Goal: Task Accomplishment & Management: Complete application form

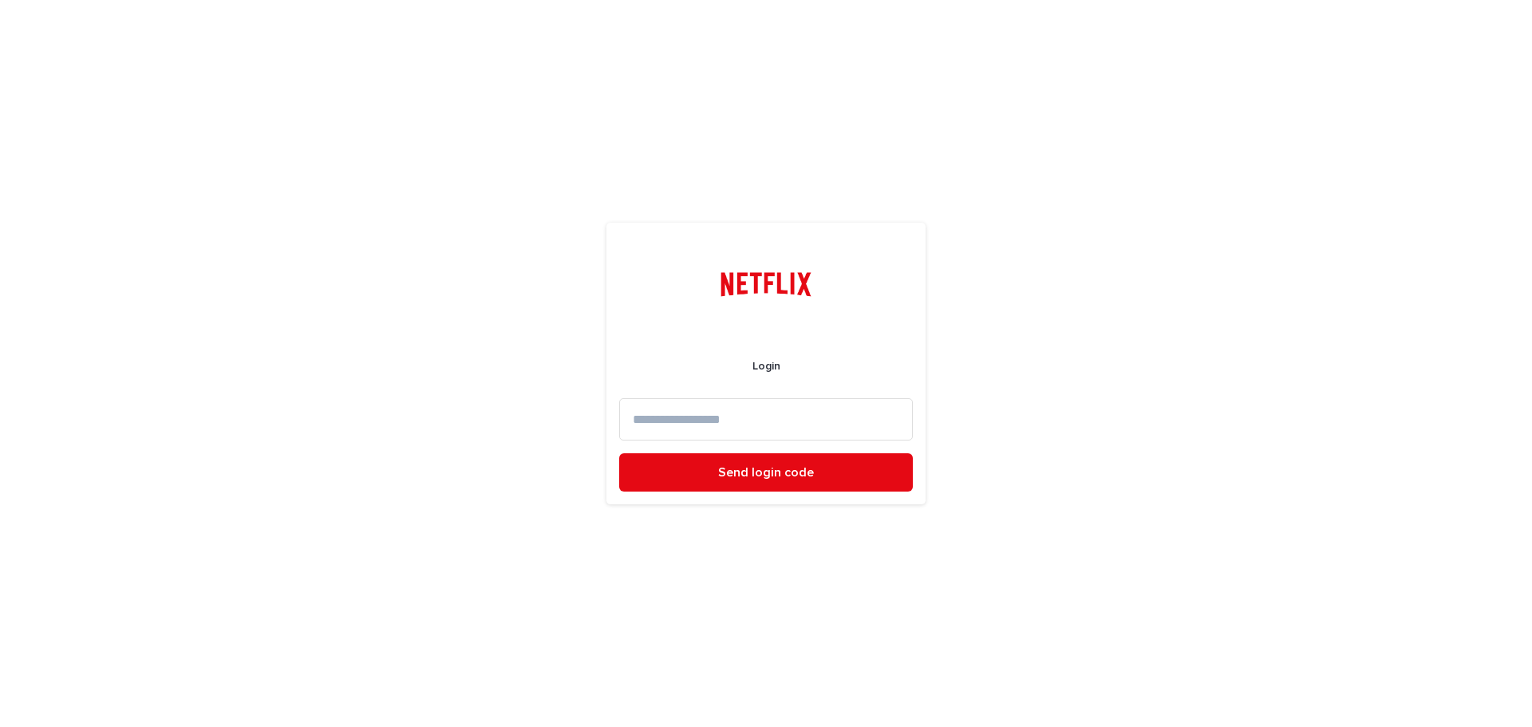
click at [671, 427] on input at bounding box center [766, 419] width 294 height 42
type input "**********"
click at [712, 477] on button "Send login code" at bounding box center [766, 472] width 294 height 38
click at [646, 428] on input at bounding box center [766, 419] width 294 height 42
paste input "******"
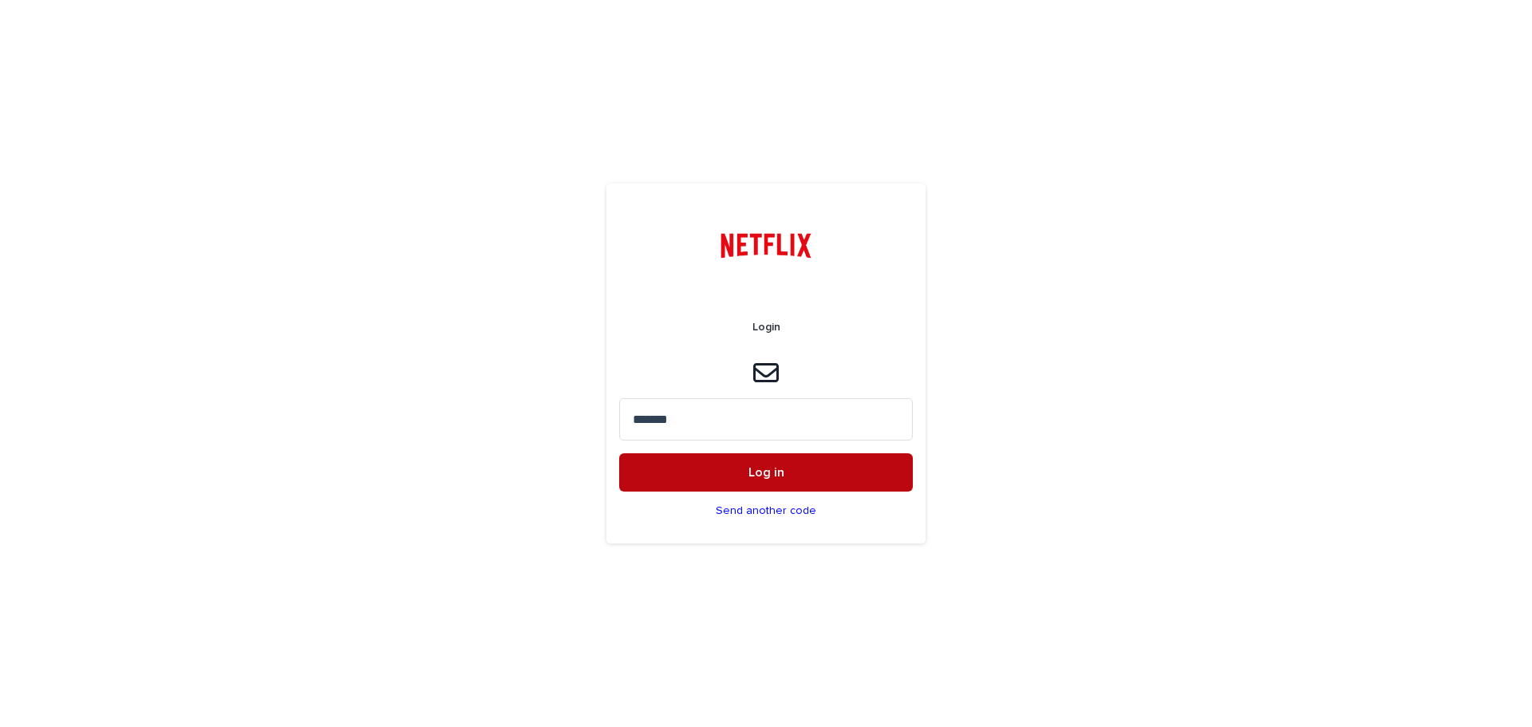
click at [690, 467] on button "Log in" at bounding box center [766, 472] width 294 height 38
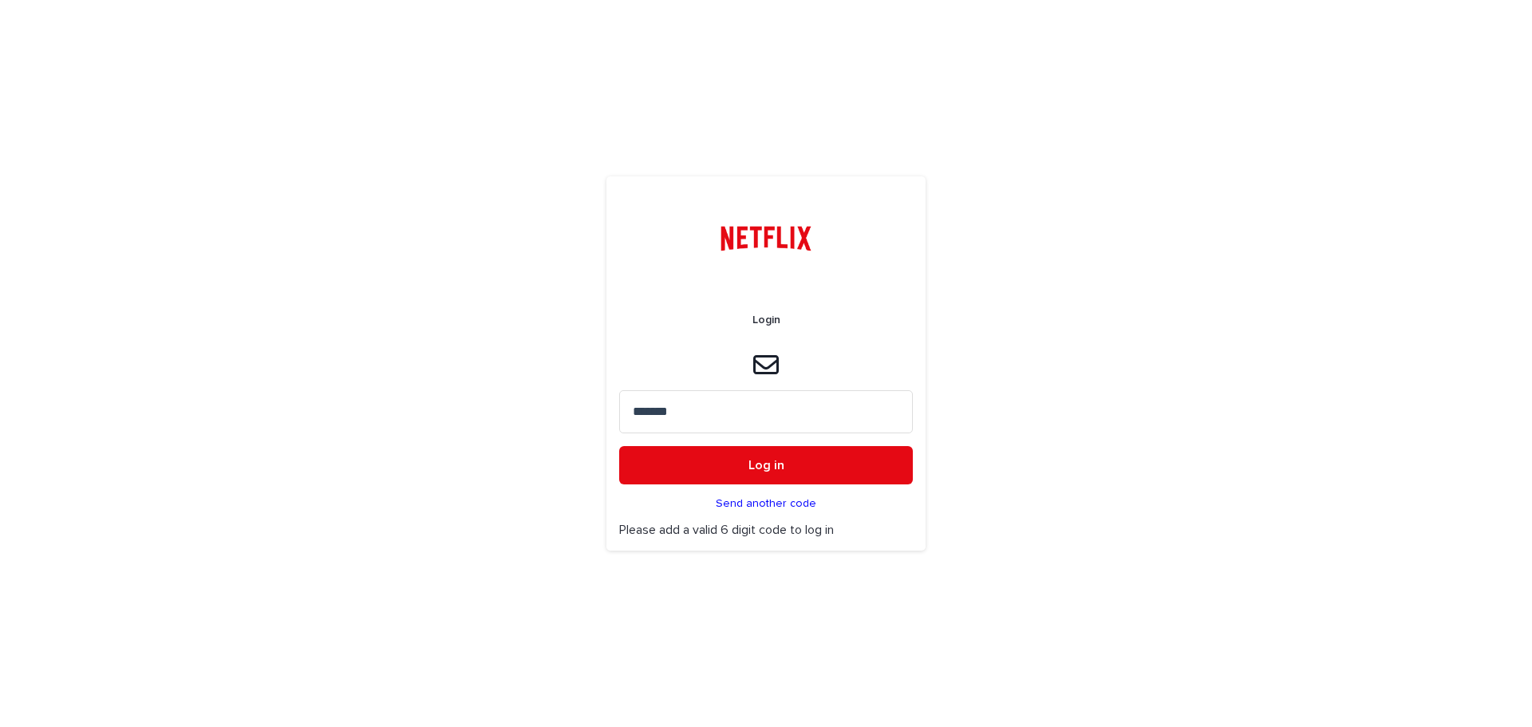
click at [692, 426] on input "******" at bounding box center [766, 411] width 294 height 42
type input "******"
click at [701, 462] on button "Log in" at bounding box center [766, 465] width 294 height 38
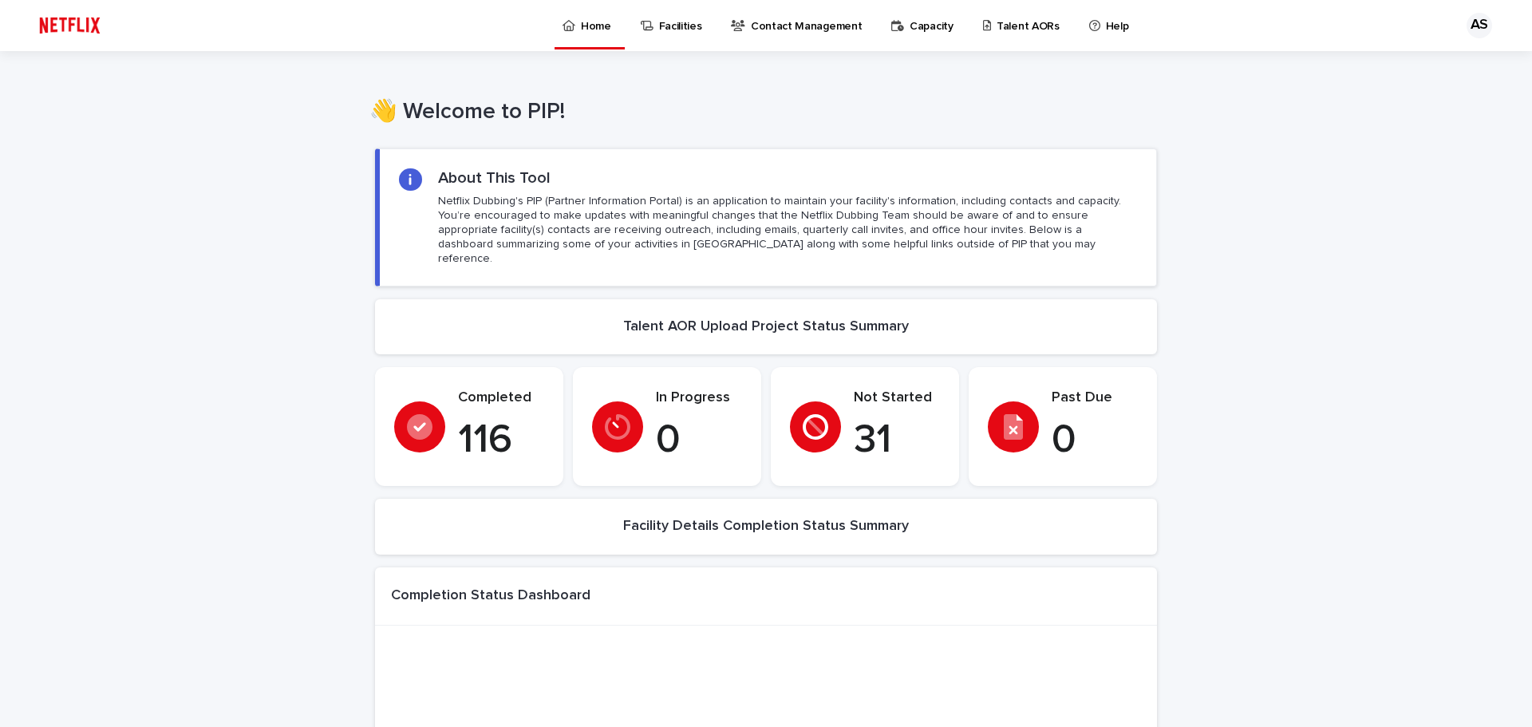
click at [996, 22] on p "Talent AORs" at bounding box center [1027, 17] width 63 height 34
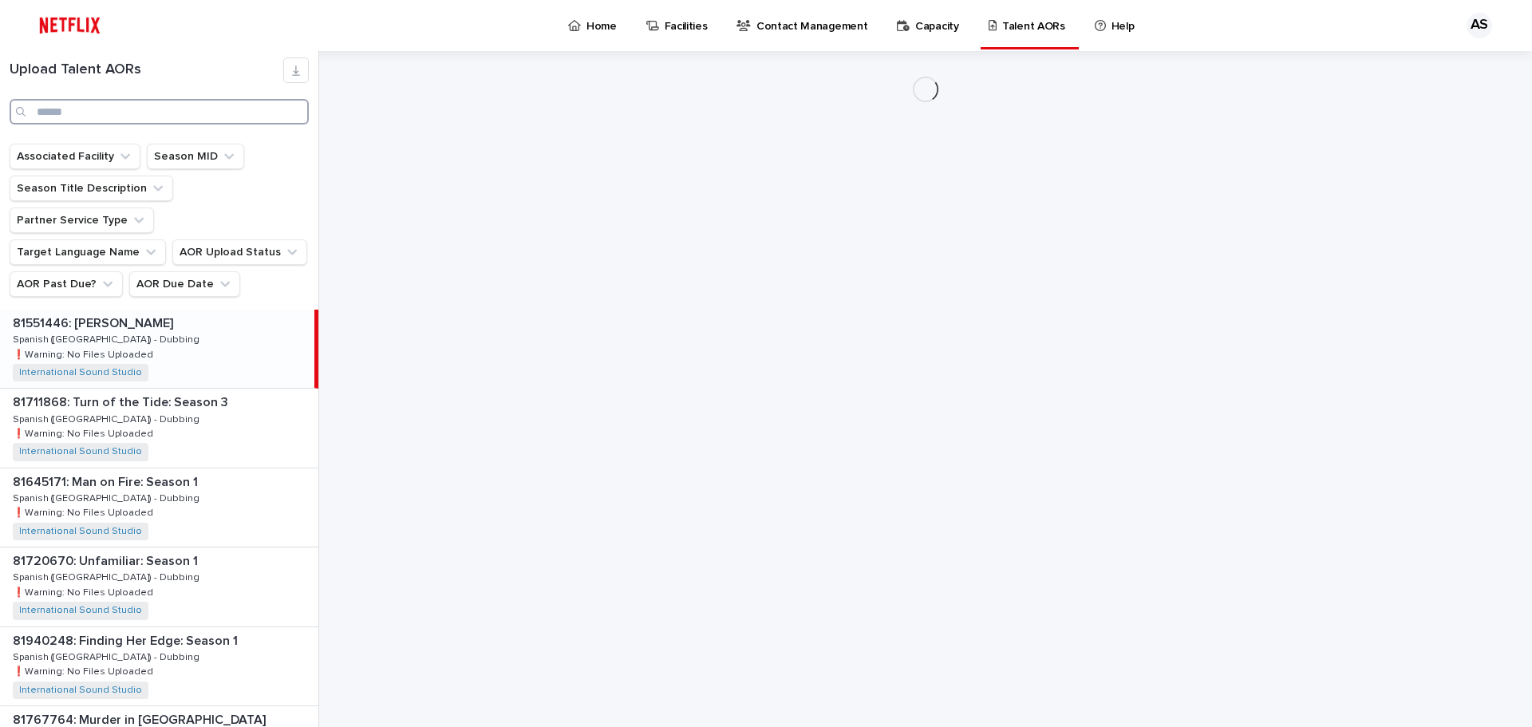
click at [108, 112] on input "Search" at bounding box center [159, 112] width 299 height 26
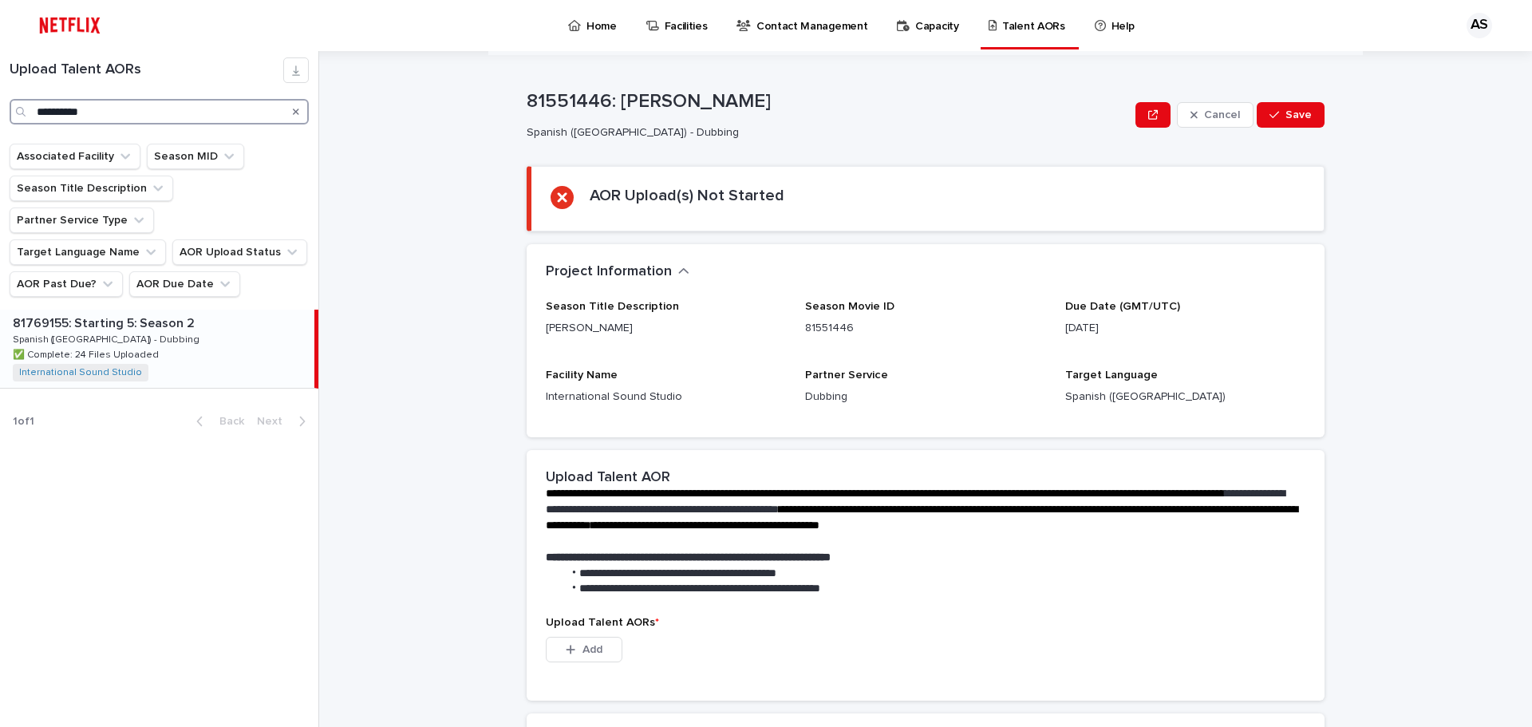
type input "**********"
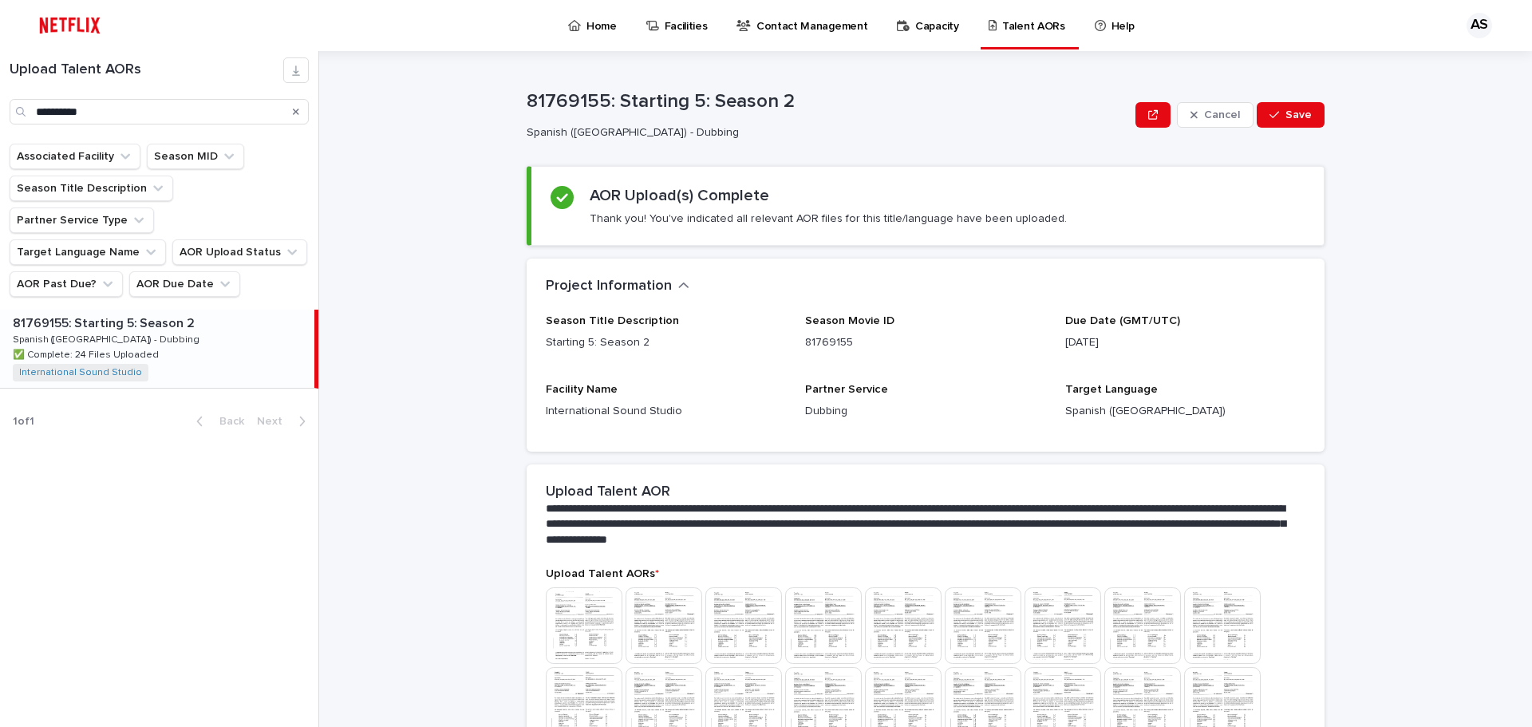
click at [122, 313] on p "81769155: Starting 5: Season 2" at bounding box center [105, 322] width 185 height 18
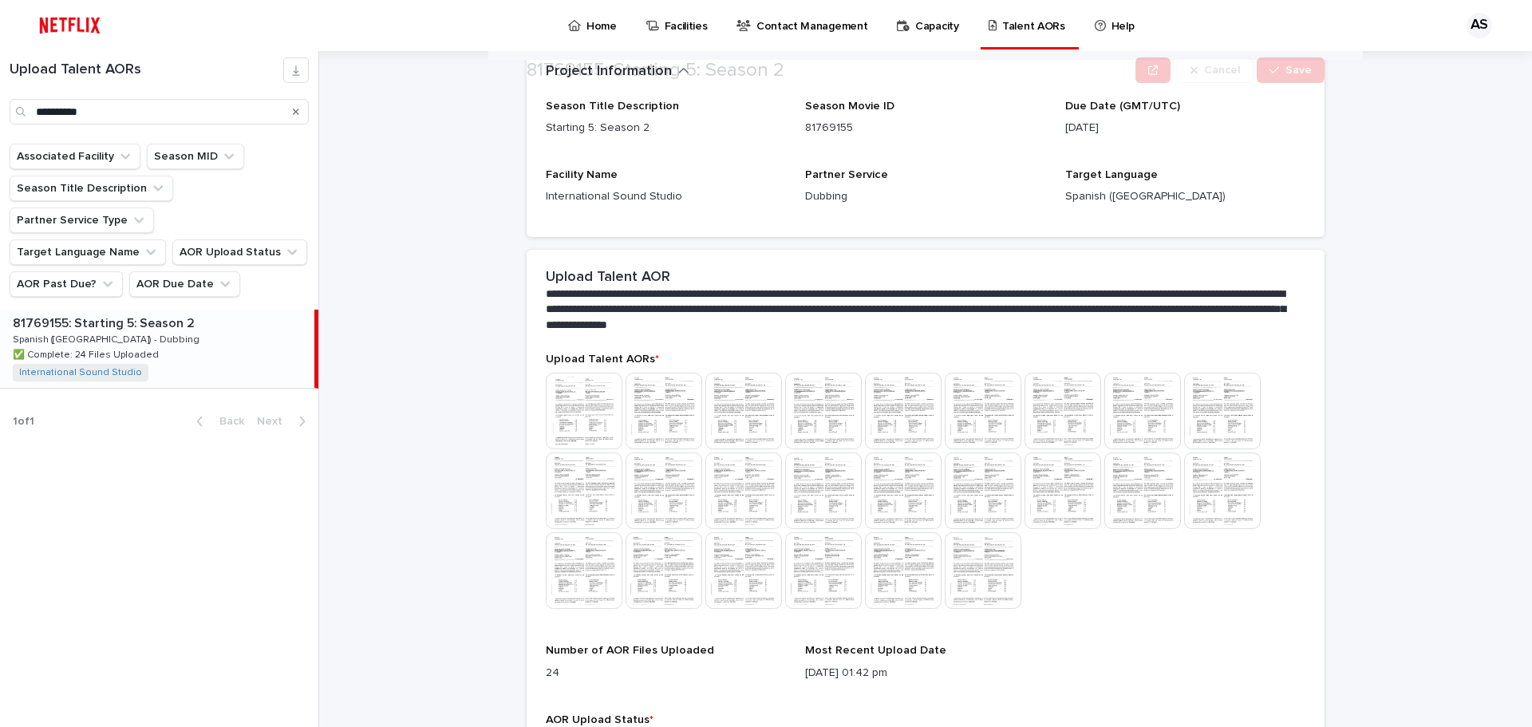
scroll to position [342, 0]
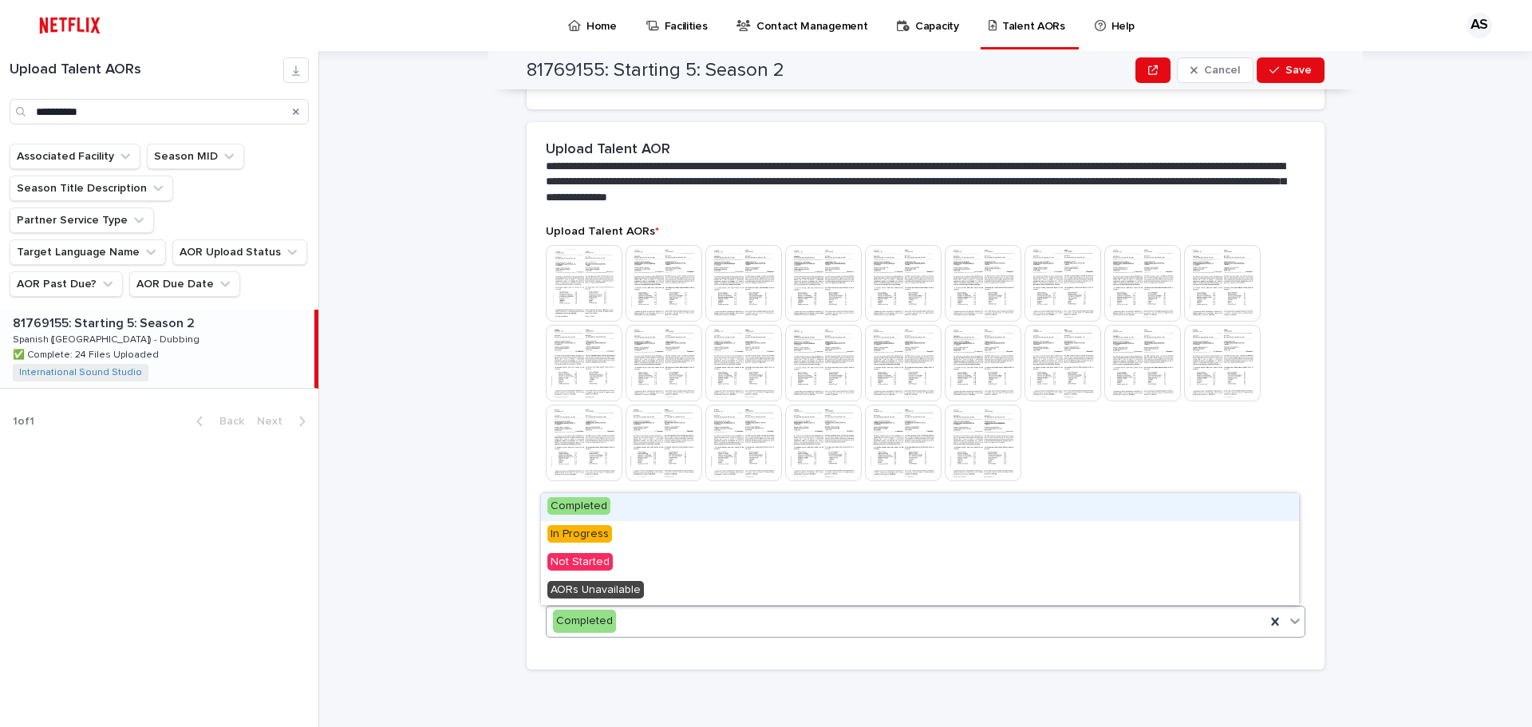
click at [656, 622] on div "Completed" at bounding box center [905, 621] width 719 height 26
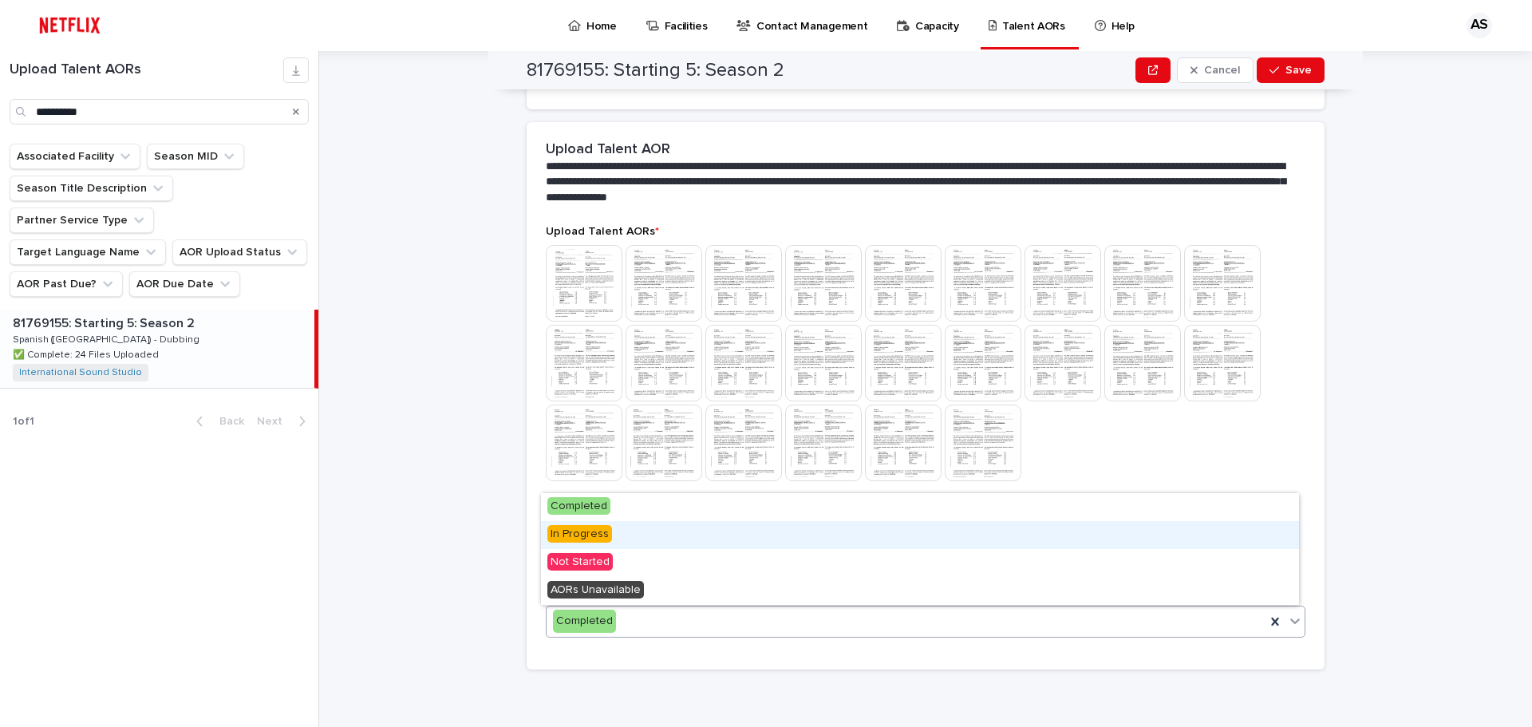
click at [601, 531] on span "In Progress" at bounding box center [579, 534] width 65 height 18
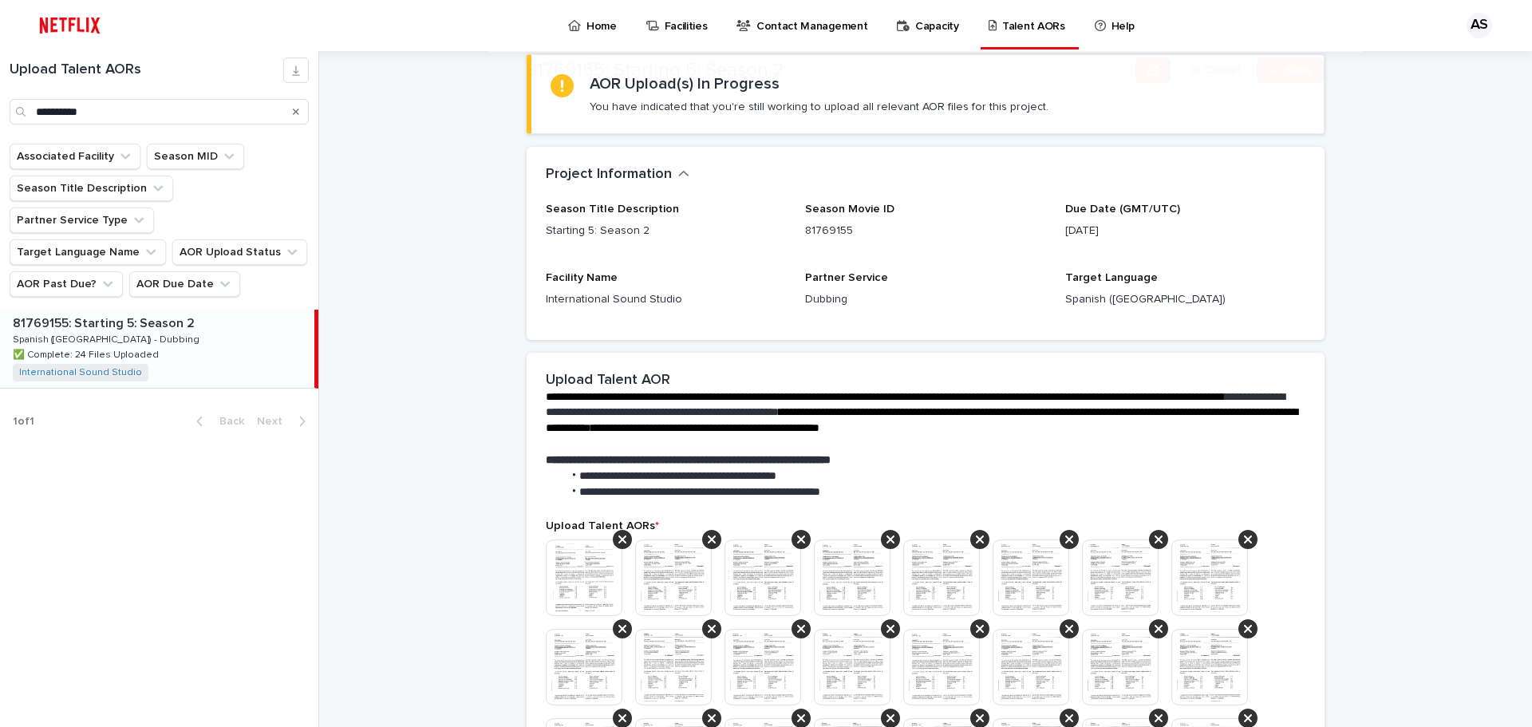
scroll to position [319, 0]
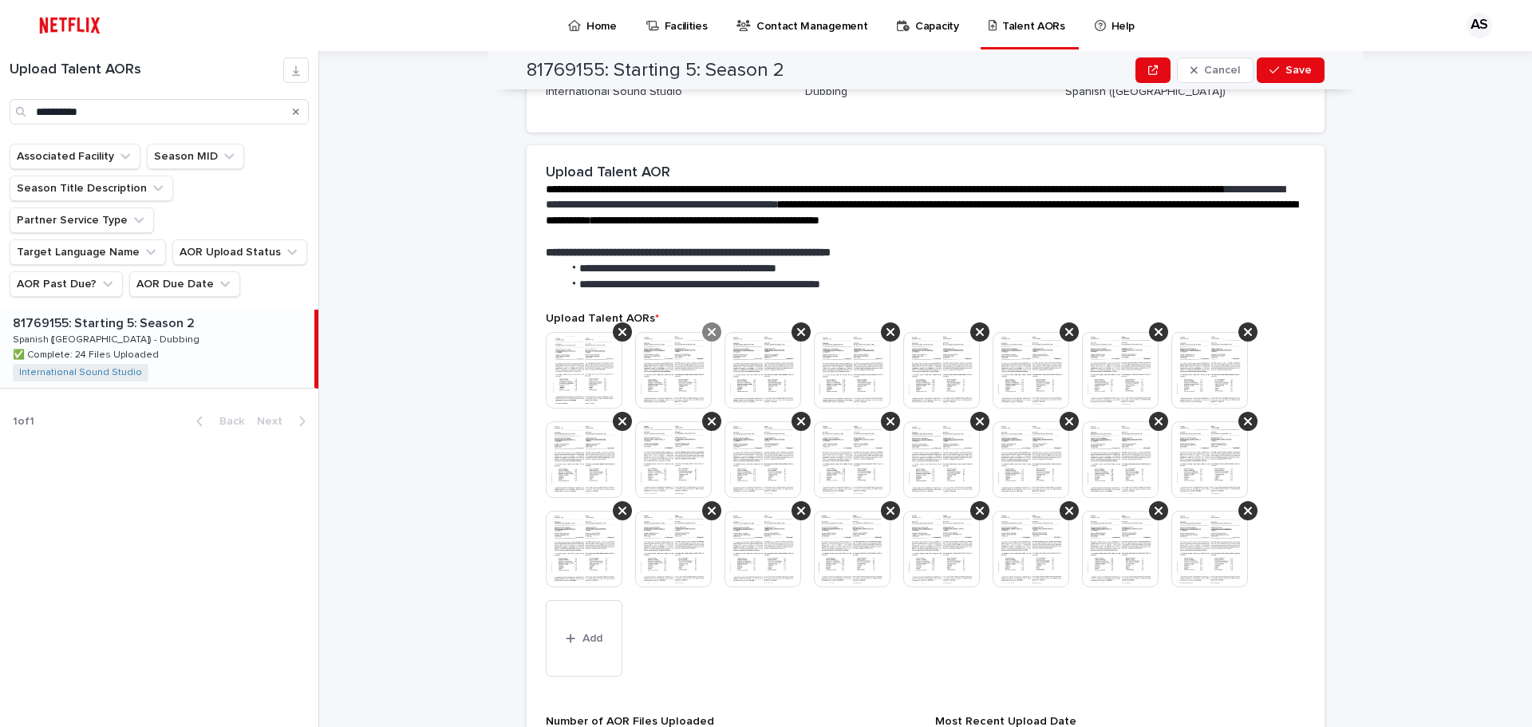
click at [618, 332] on icon at bounding box center [622, 331] width 8 height 13
click at [618, 420] on icon at bounding box center [622, 421] width 8 height 13
click at [702, 428] on div at bounding box center [711, 421] width 19 height 19
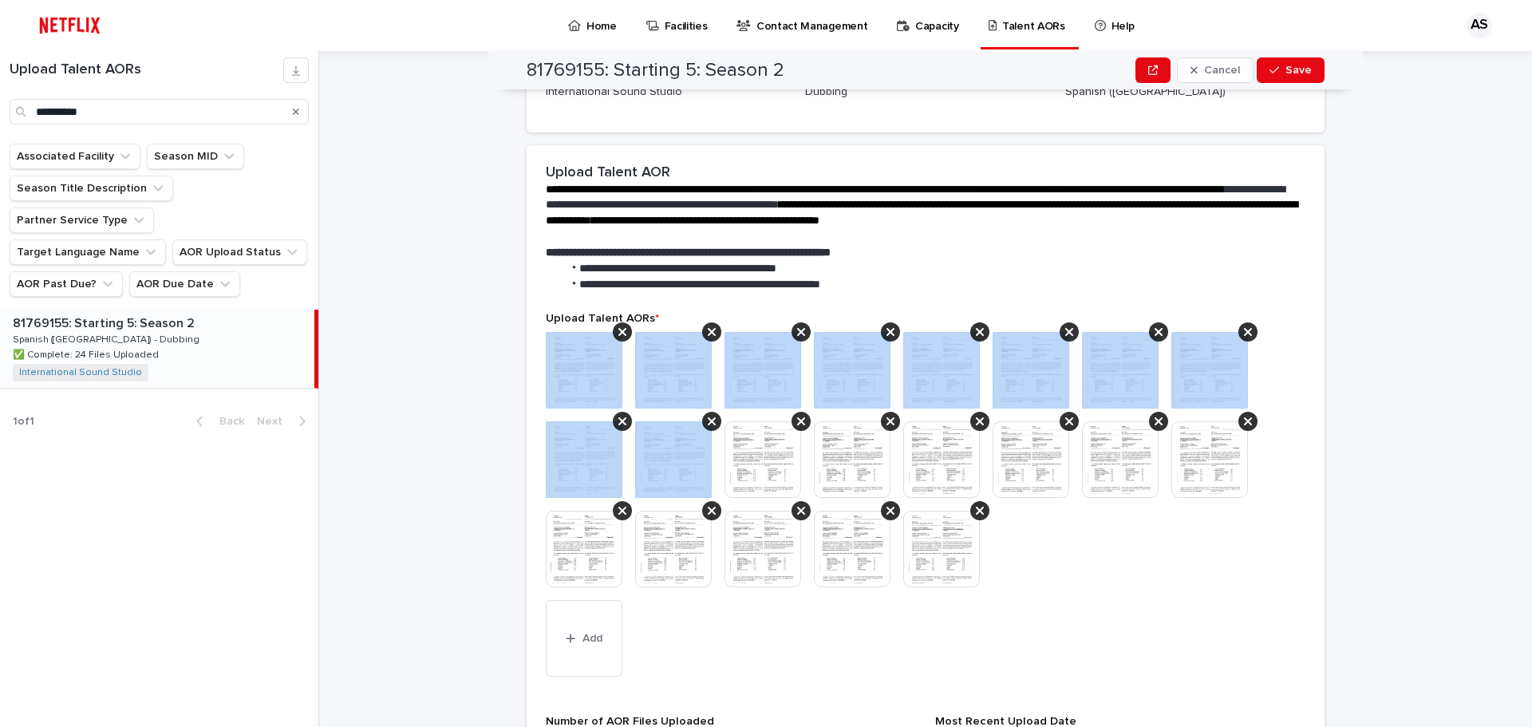
click at [614, 428] on div at bounding box center [622, 421] width 19 height 19
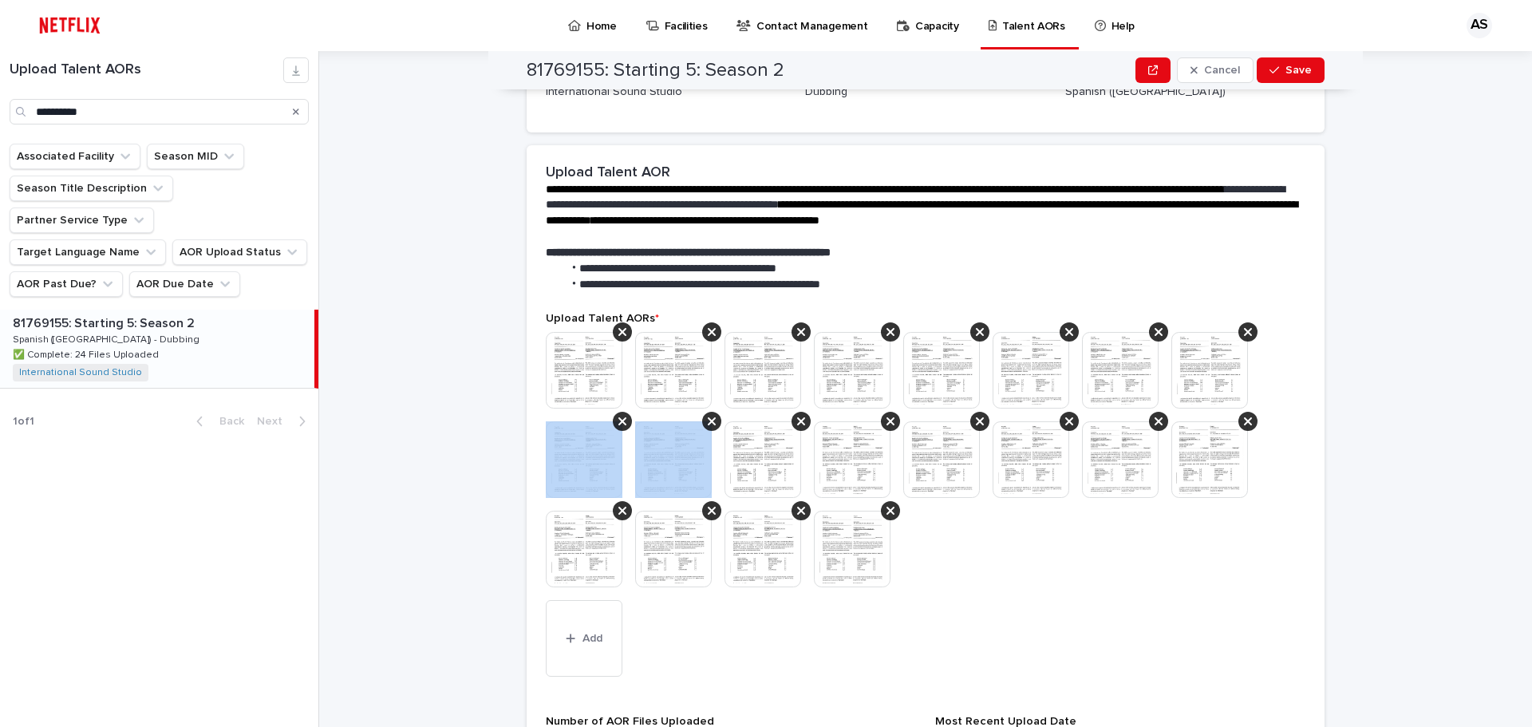
click at [614, 428] on div at bounding box center [622, 421] width 19 height 19
click at [702, 428] on div at bounding box center [711, 421] width 19 height 19
click at [614, 428] on div at bounding box center [622, 421] width 19 height 19
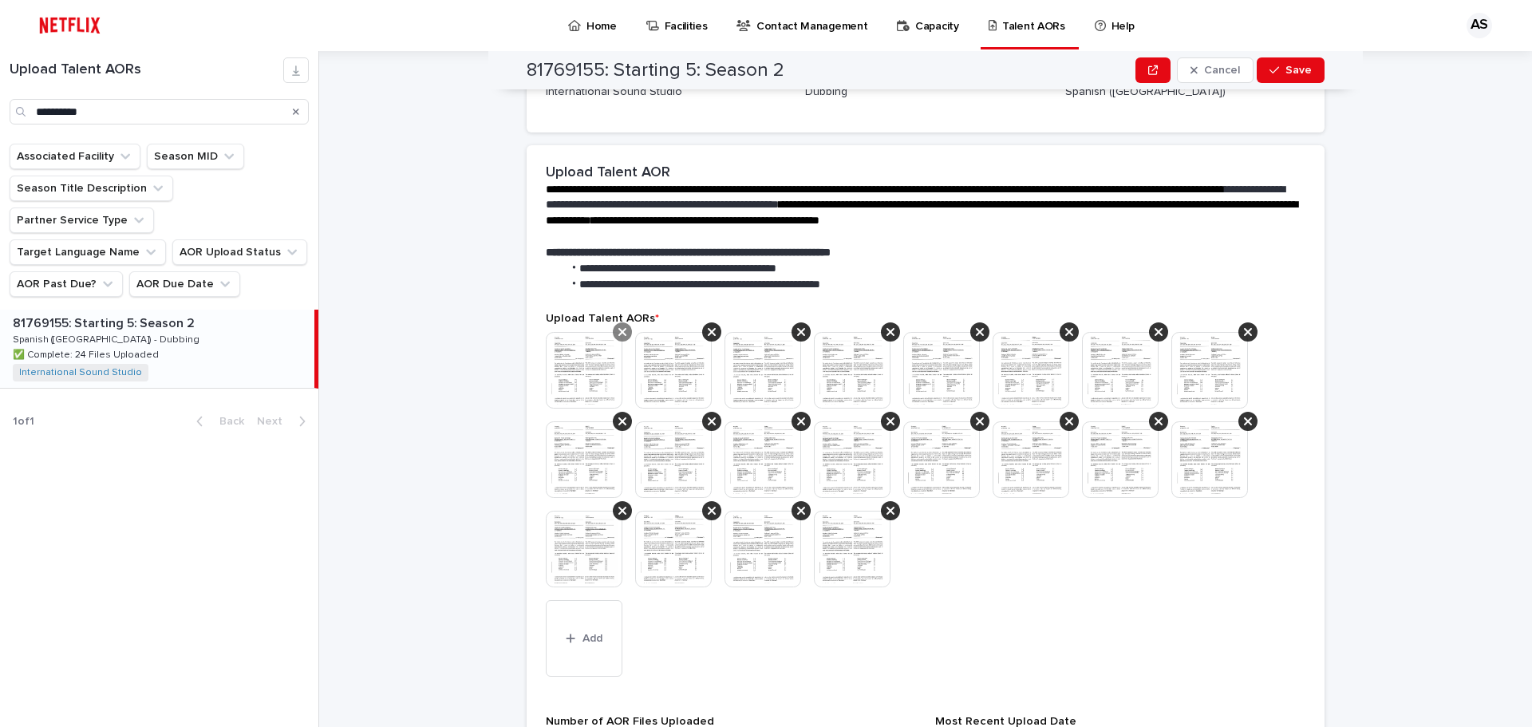
click at [618, 333] on icon at bounding box center [622, 332] width 8 height 8
click at [618, 417] on icon at bounding box center [622, 421] width 8 height 13
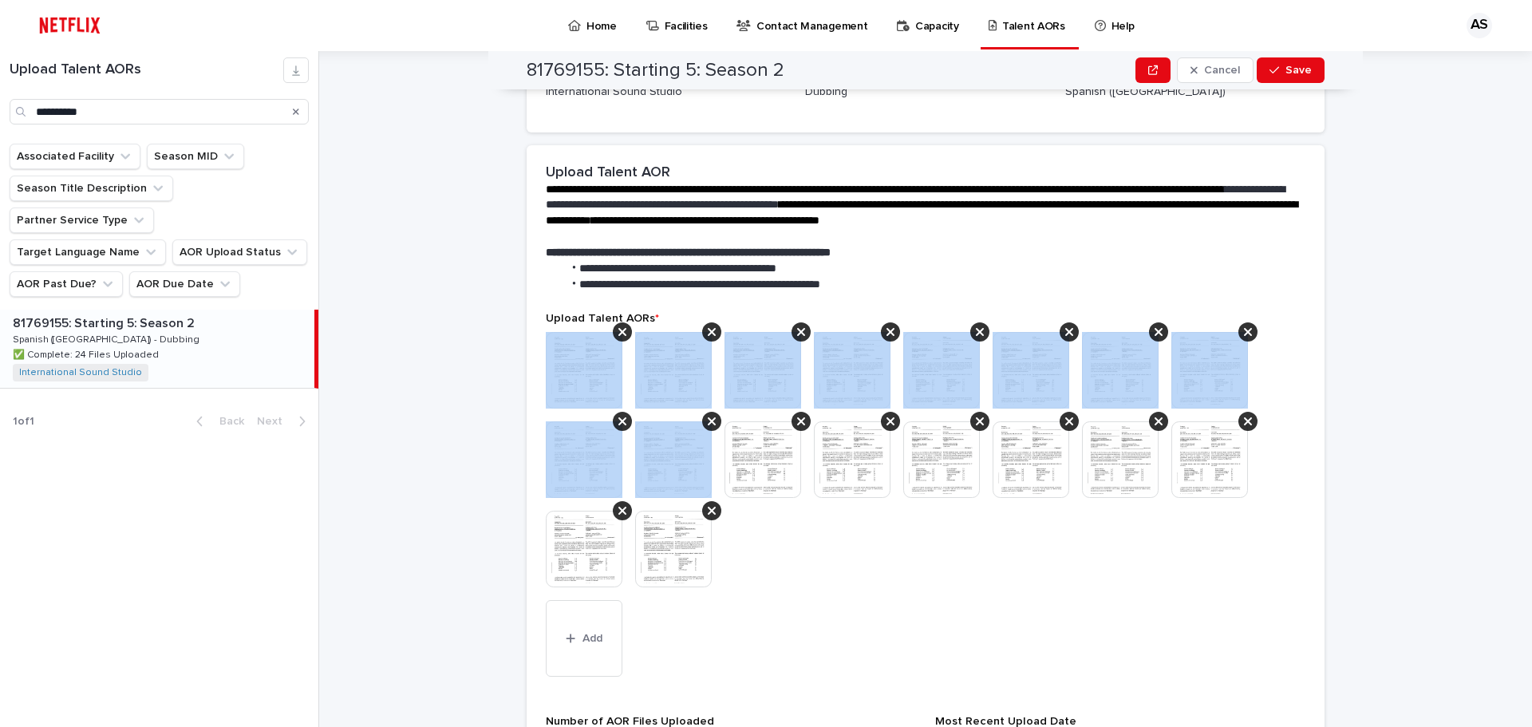
click at [618, 417] on icon at bounding box center [622, 421] width 8 height 13
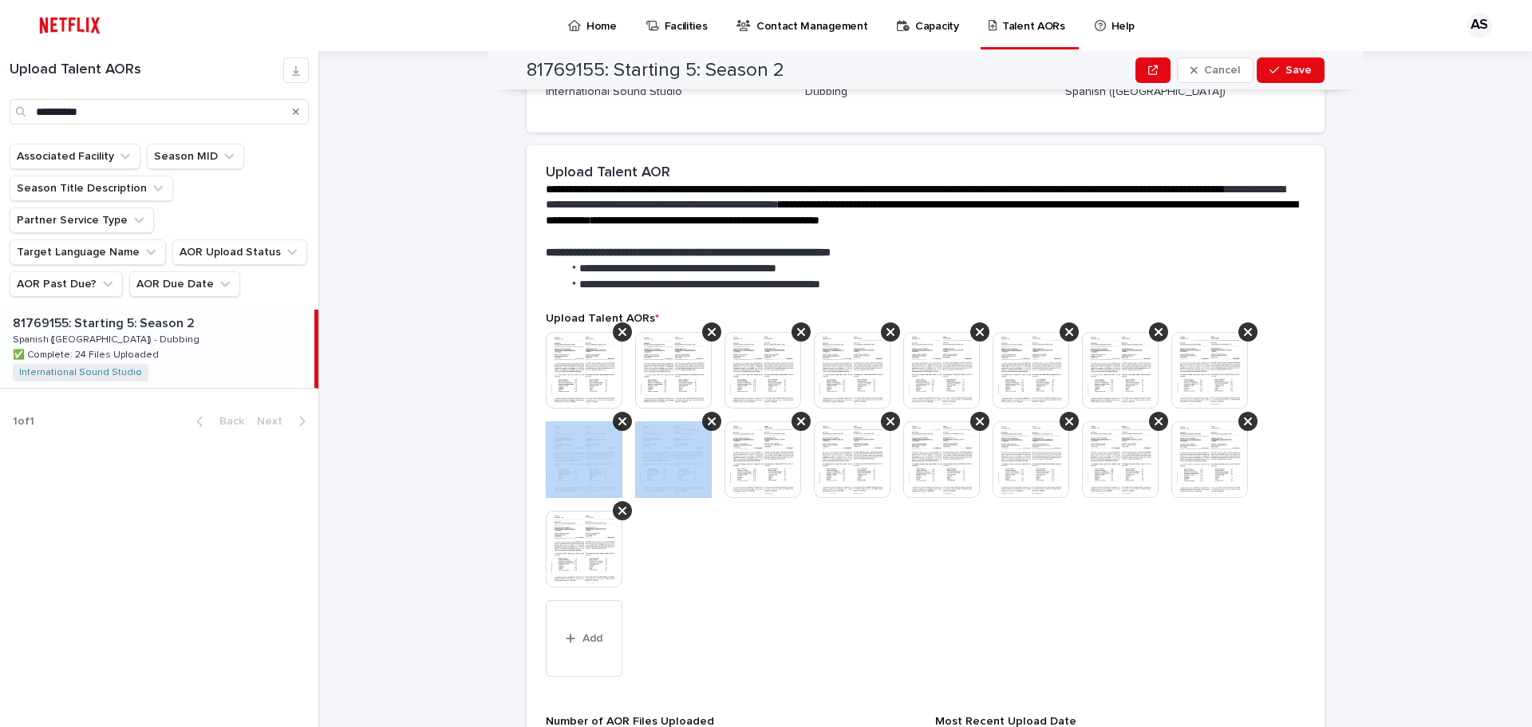
click at [618, 417] on icon at bounding box center [622, 421] width 8 height 13
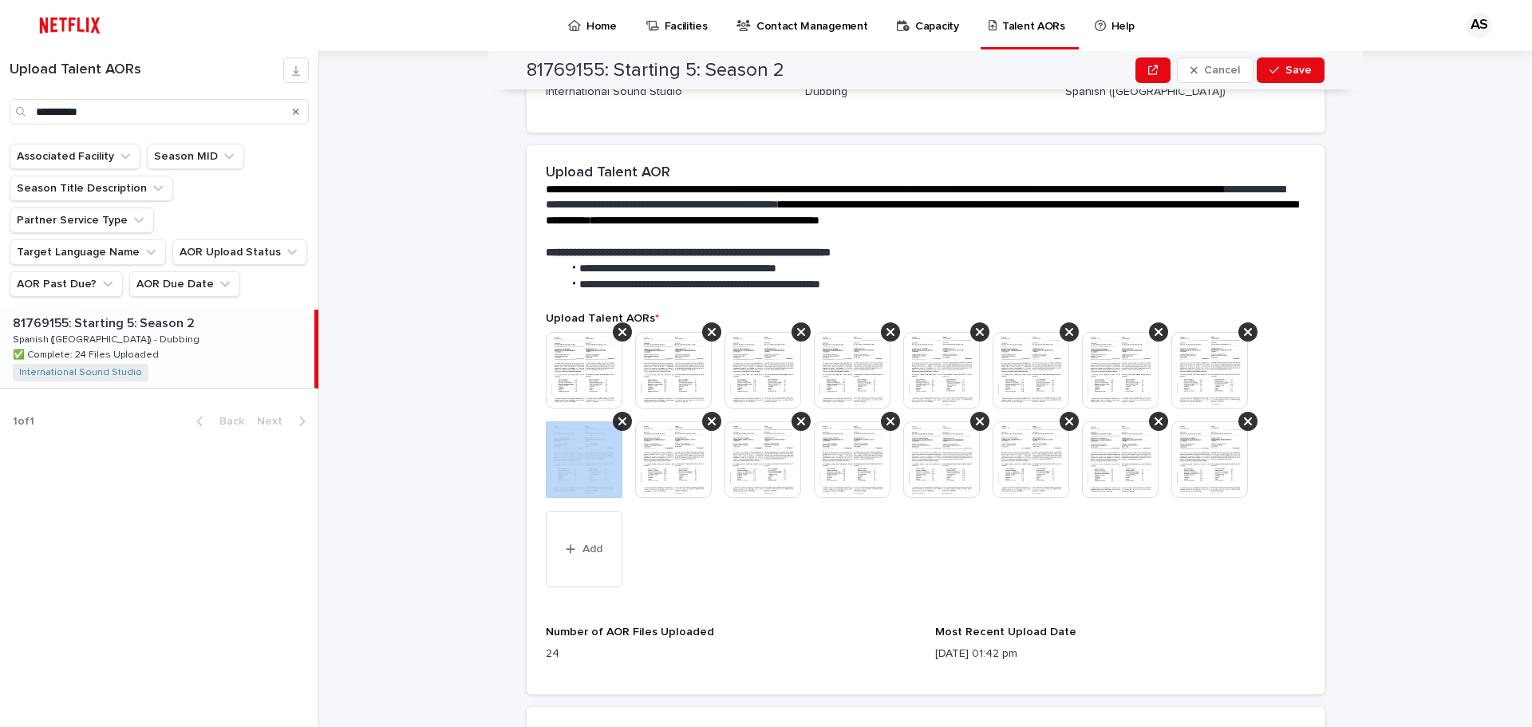
scroll to position [274, 0]
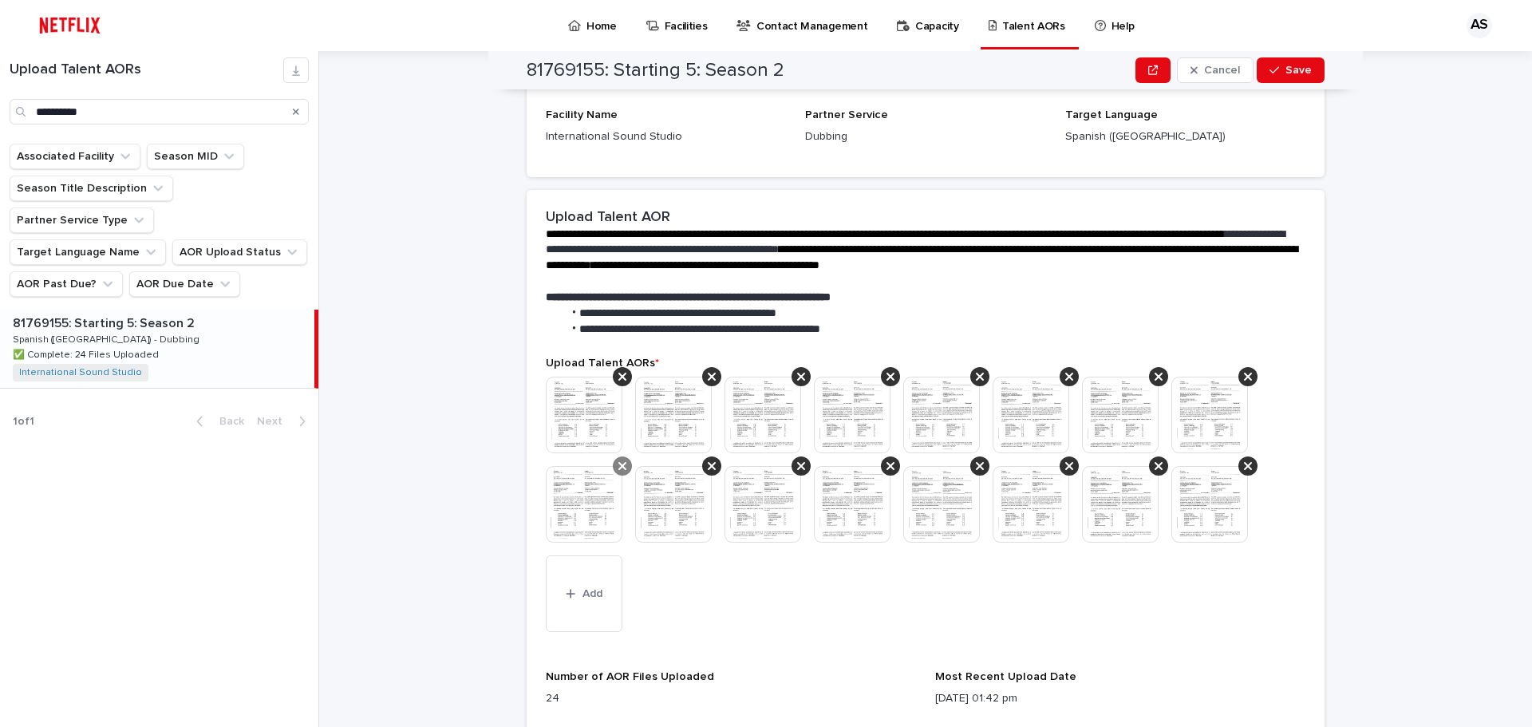
click at [618, 461] on icon at bounding box center [622, 466] width 8 height 13
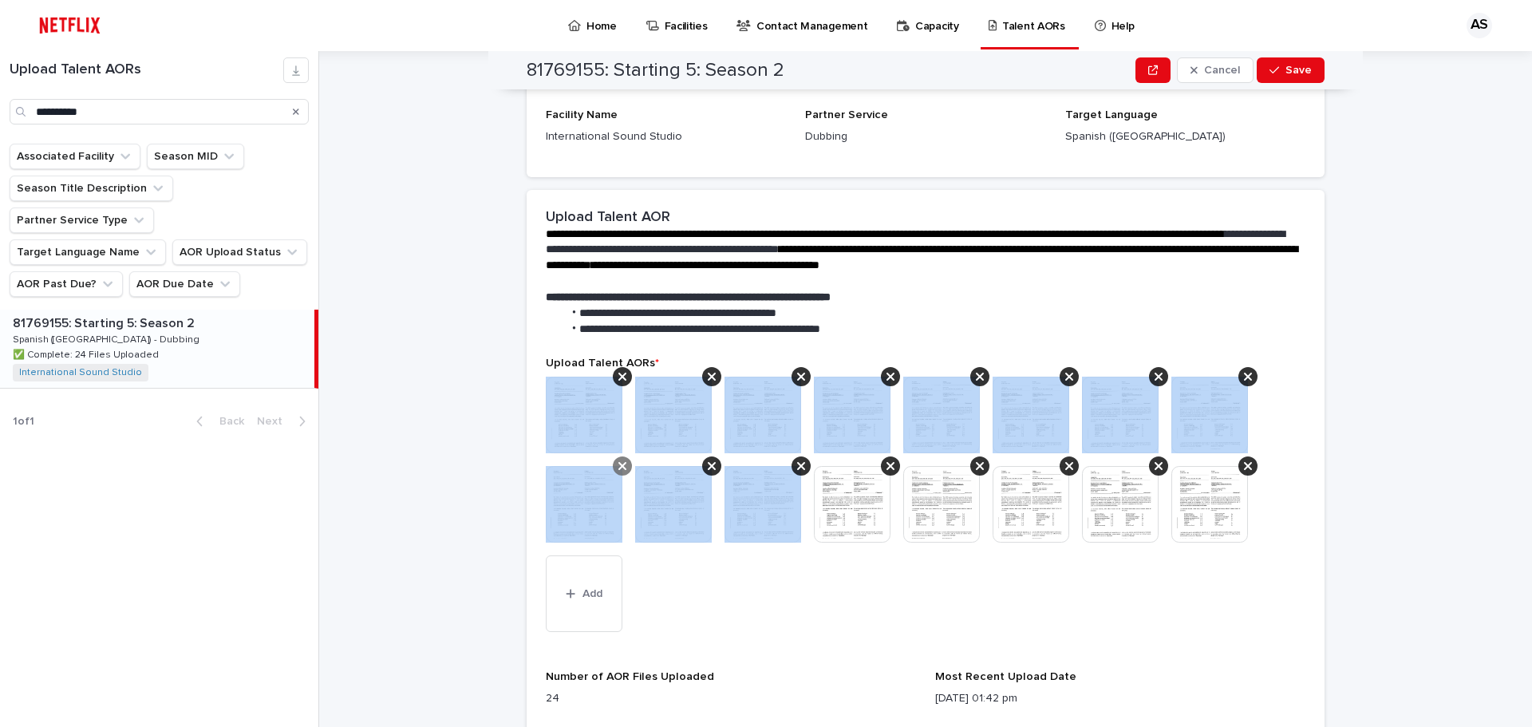
click at [708, 461] on icon at bounding box center [712, 466] width 8 height 13
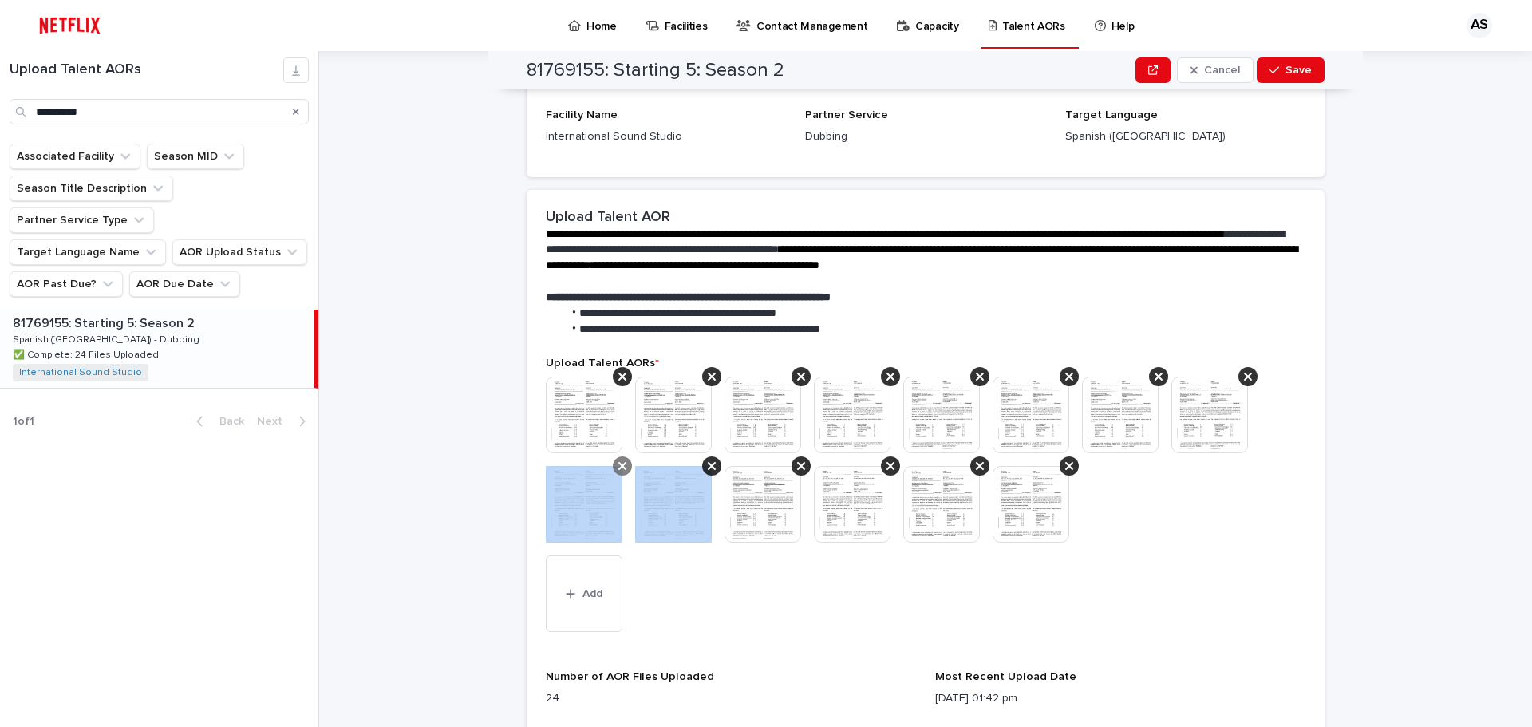
click at [618, 463] on icon at bounding box center [622, 466] width 8 height 13
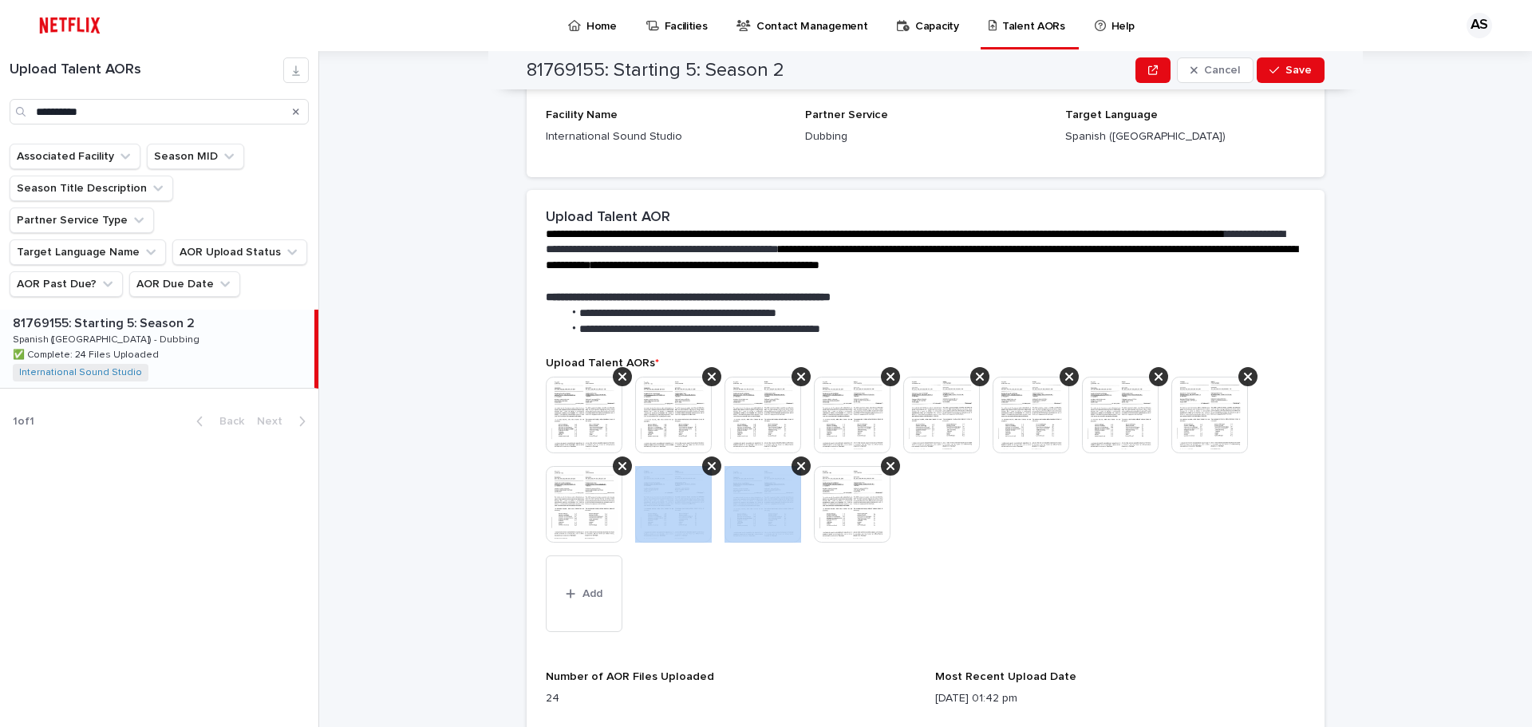
click at [708, 463] on icon at bounding box center [712, 466] width 8 height 13
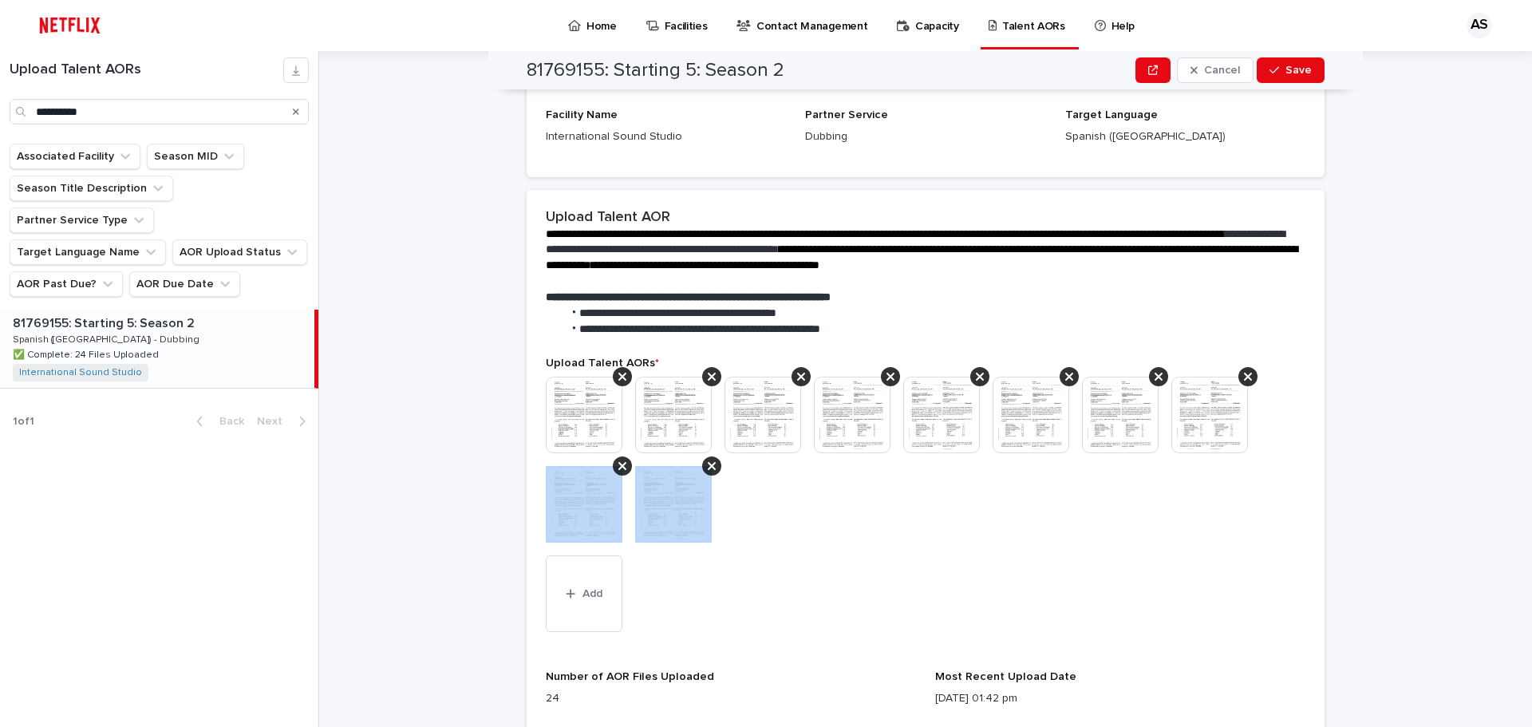
click at [618, 463] on icon at bounding box center [622, 466] width 8 height 13
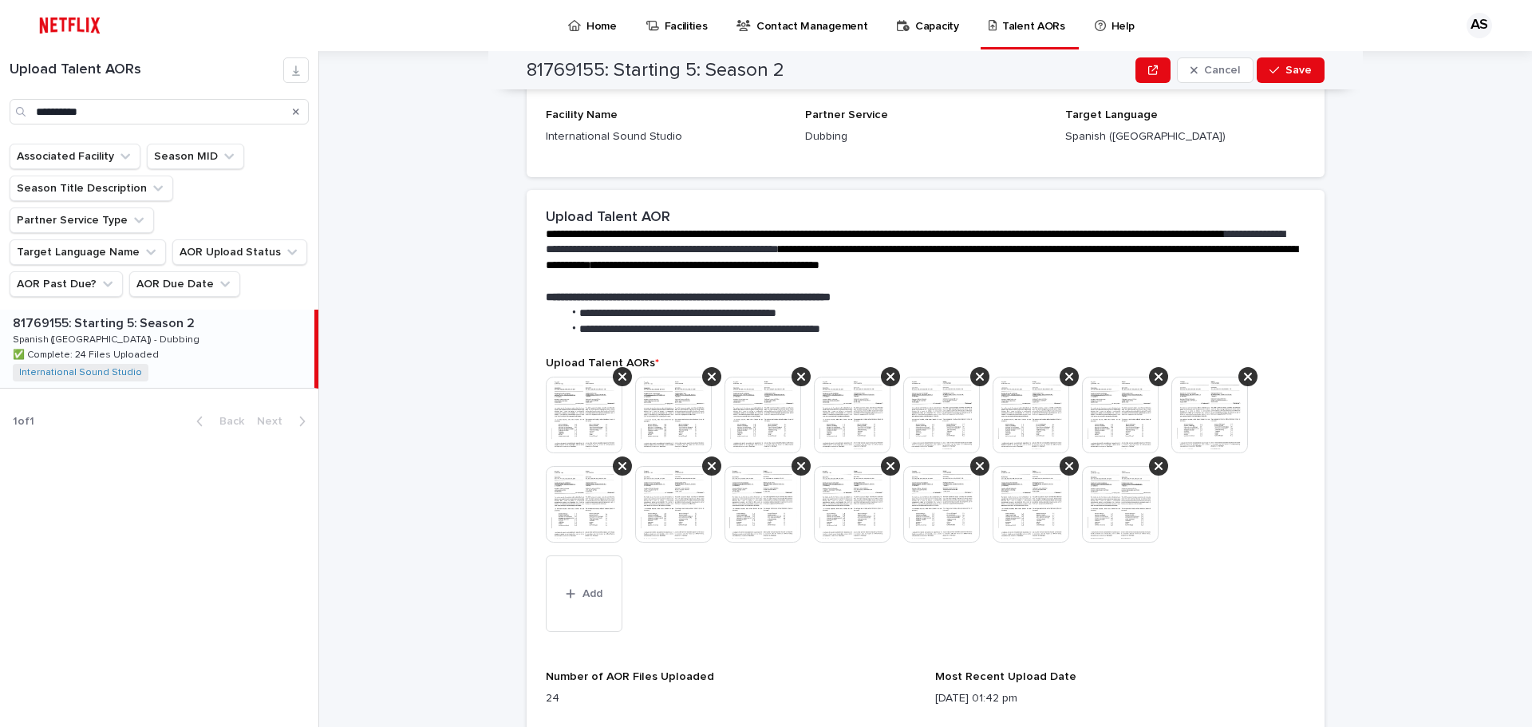
click at [618, 463] on icon at bounding box center [622, 466] width 8 height 13
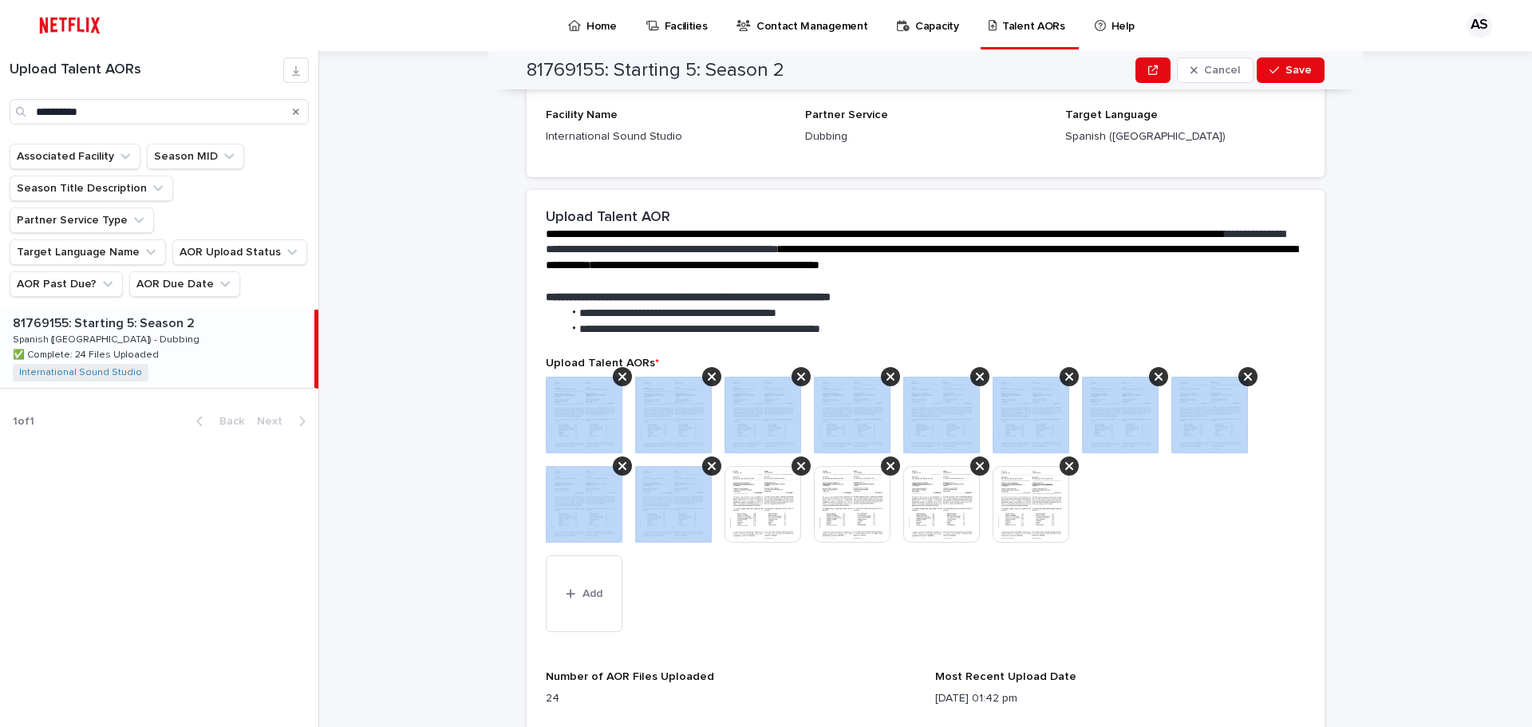
click at [618, 463] on icon at bounding box center [622, 466] width 8 height 13
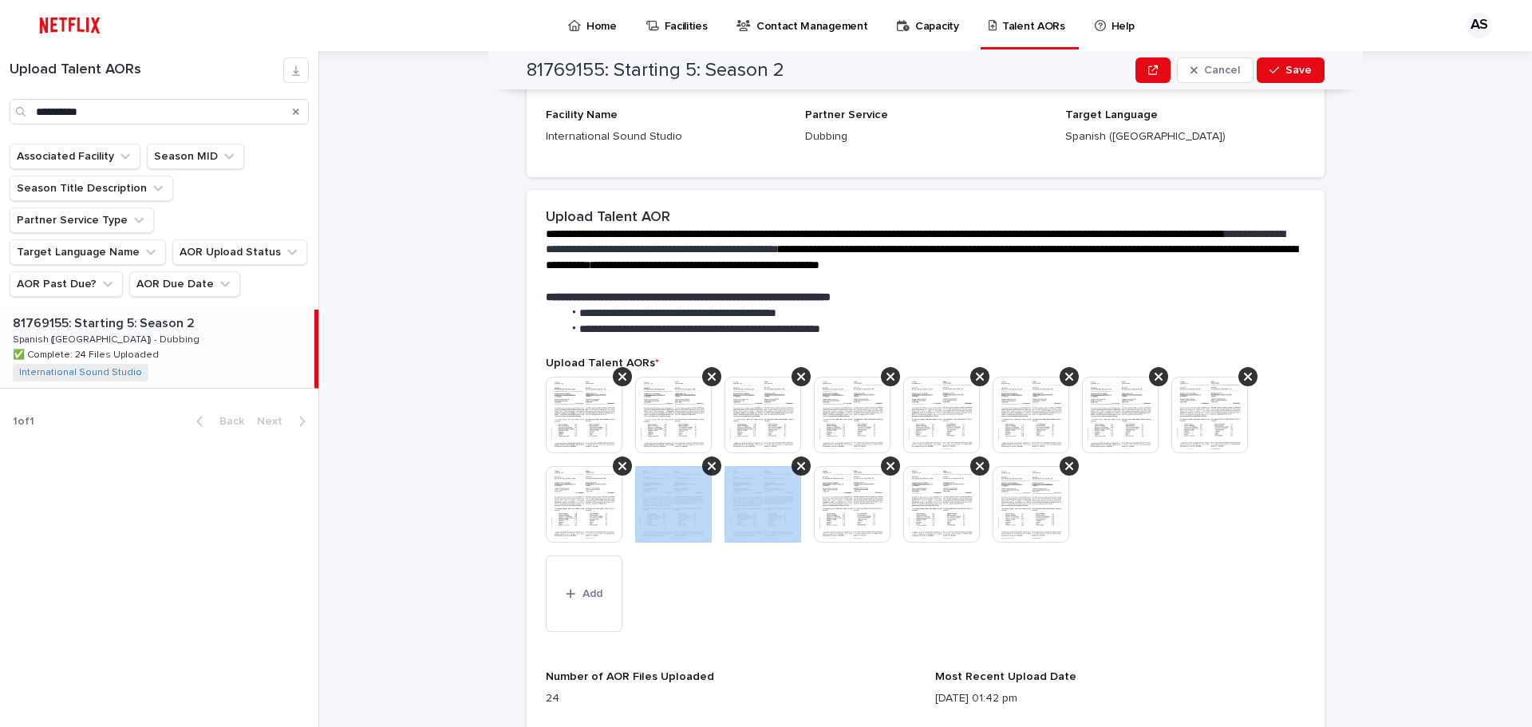
click at [708, 463] on icon at bounding box center [712, 466] width 8 height 13
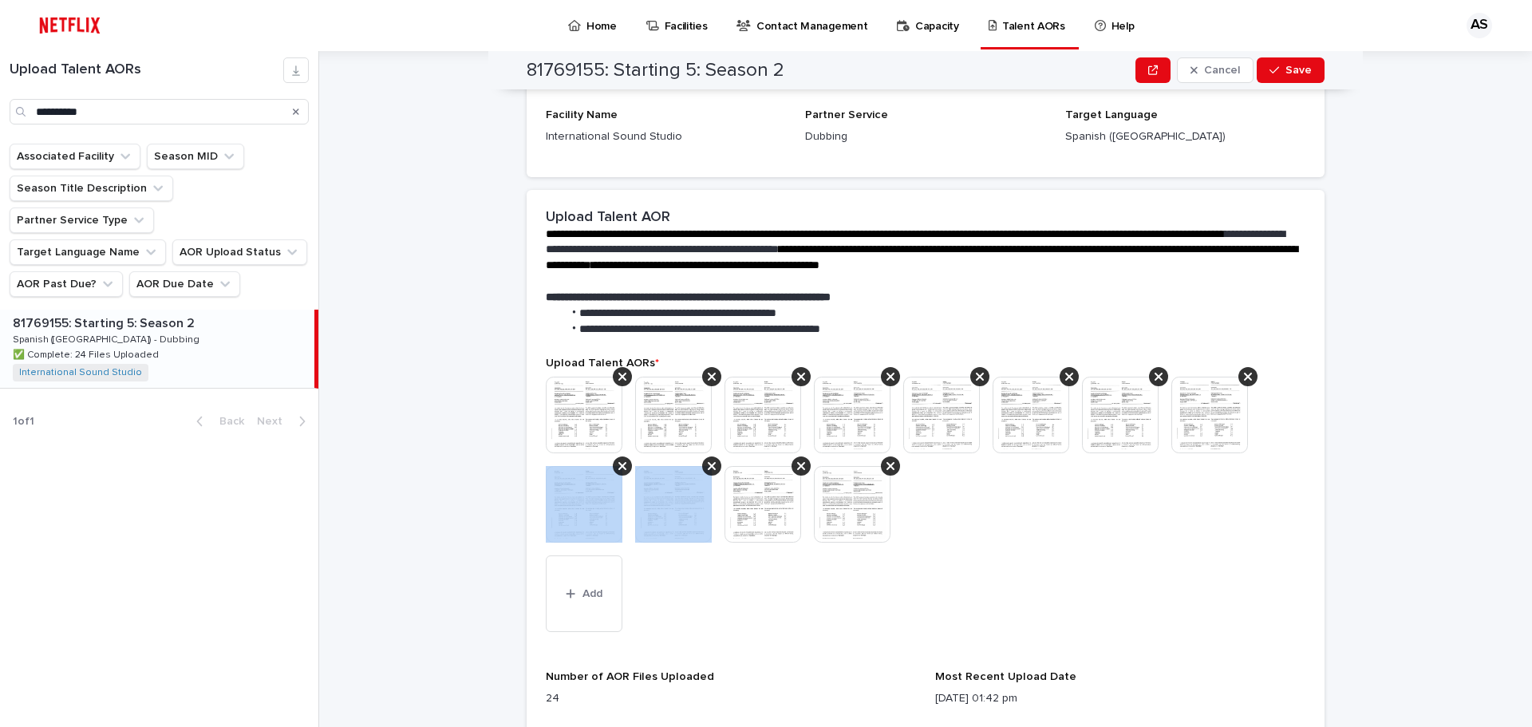
click at [618, 463] on icon at bounding box center [622, 466] width 8 height 13
click at [708, 463] on icon at bounding box center [712, 466] width 8 height 13
click at [618, 462] on icon at bounding box center [622, 466] width 8 height 13
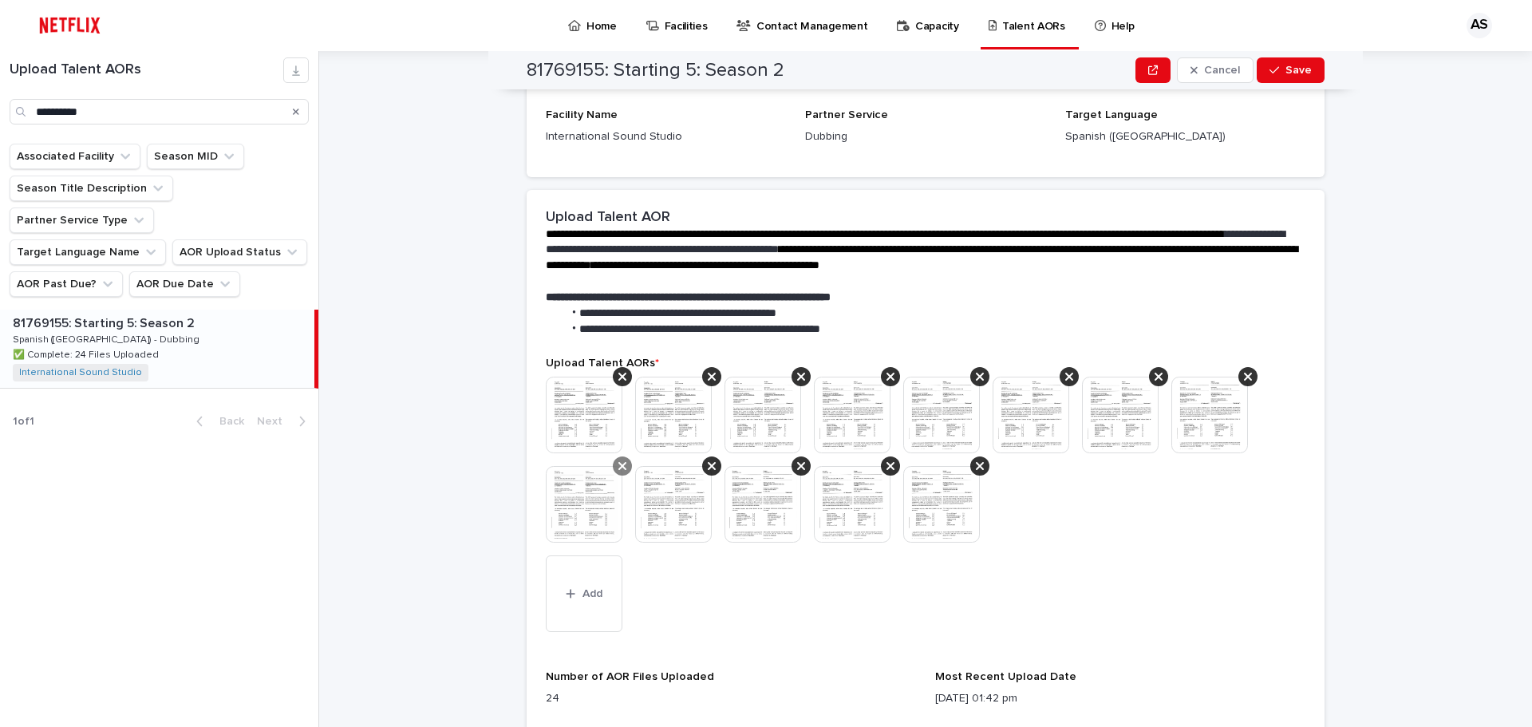
click at [618, 462] on icon at bounding box center [622, 466] width 8 height 13
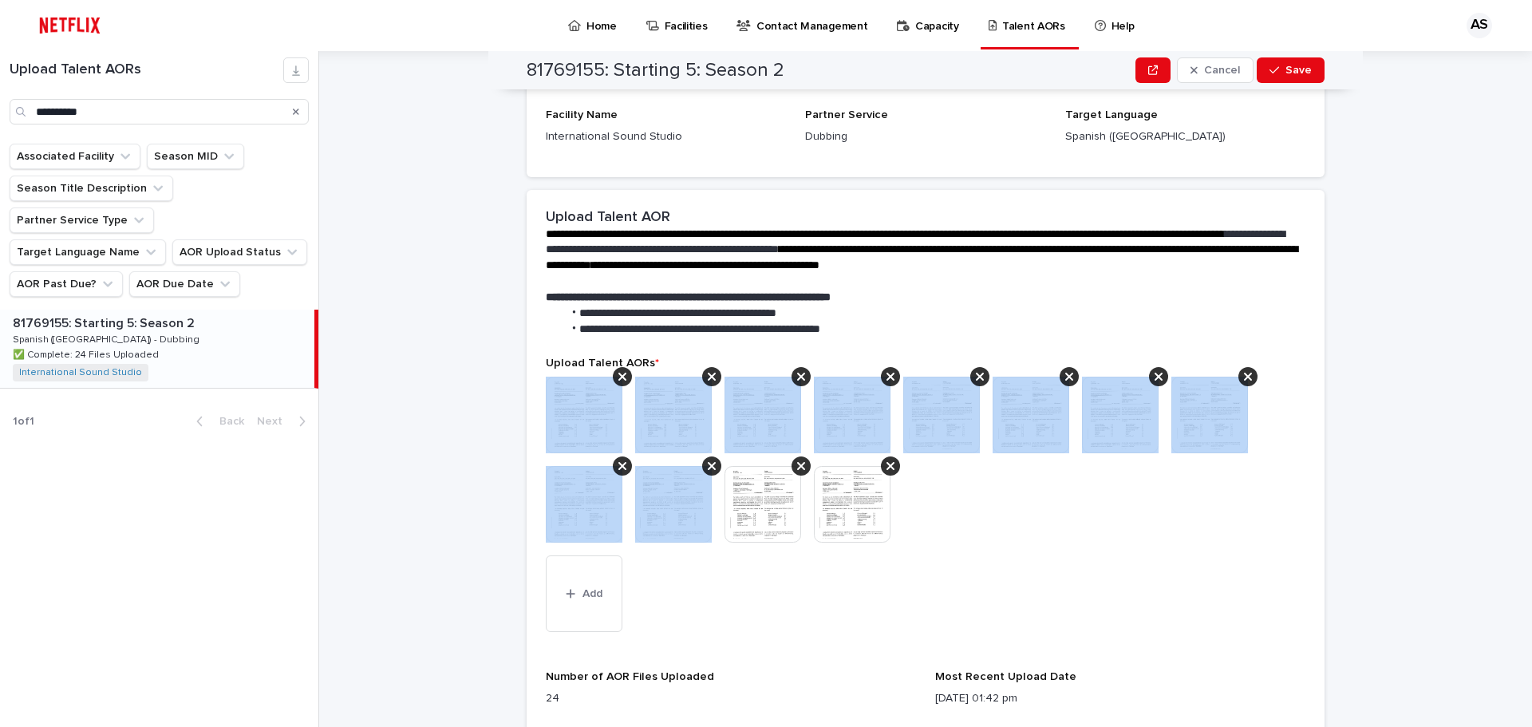
click at [618, 462] on icon at bounding box center [622, 466] width 8 height 13
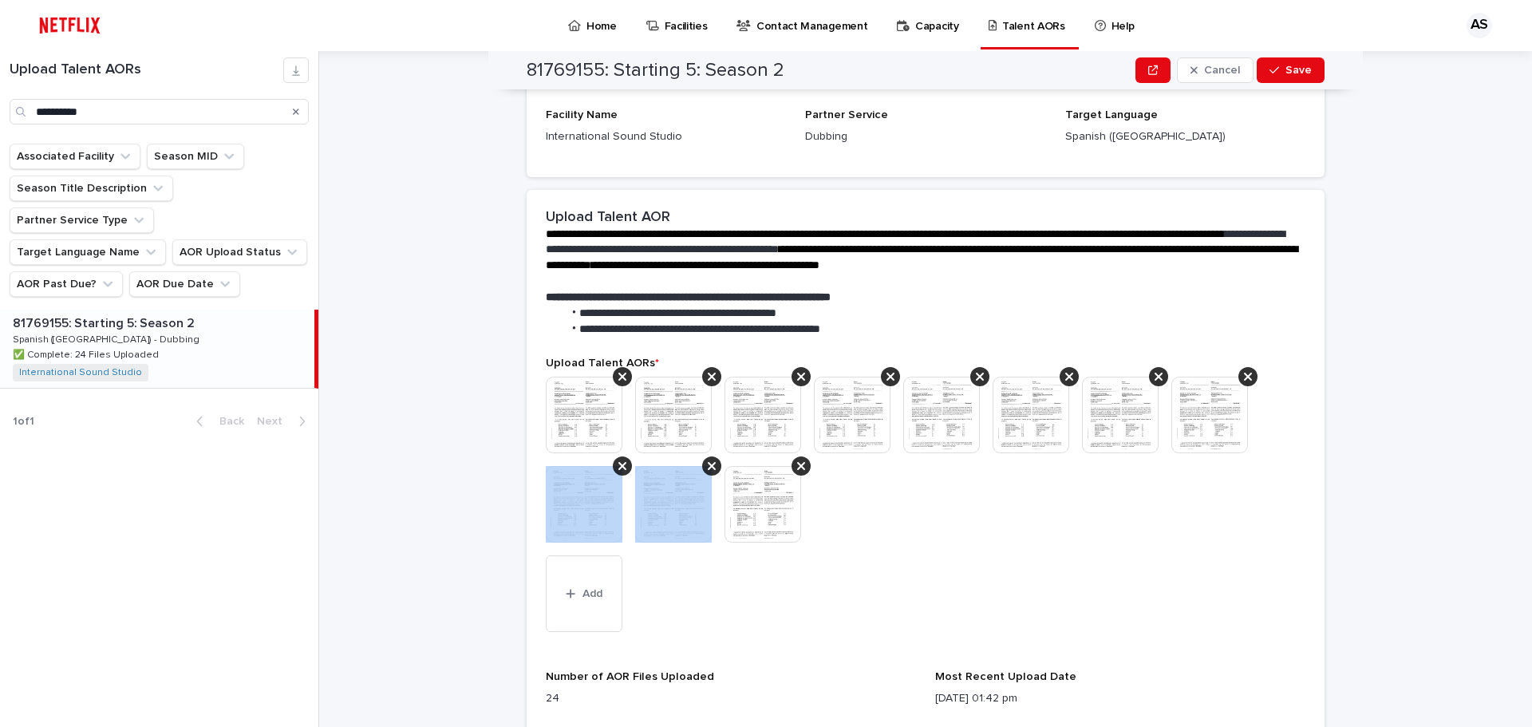
click at [618, 462] on icon at bounding box center [622, 466] width 8 height 13
click at [708, 462] on icon at bounding box center [712, 466] width 8 height 13
click at [618, 462] on icon at bounding box center [622, 466] width 8 height 13
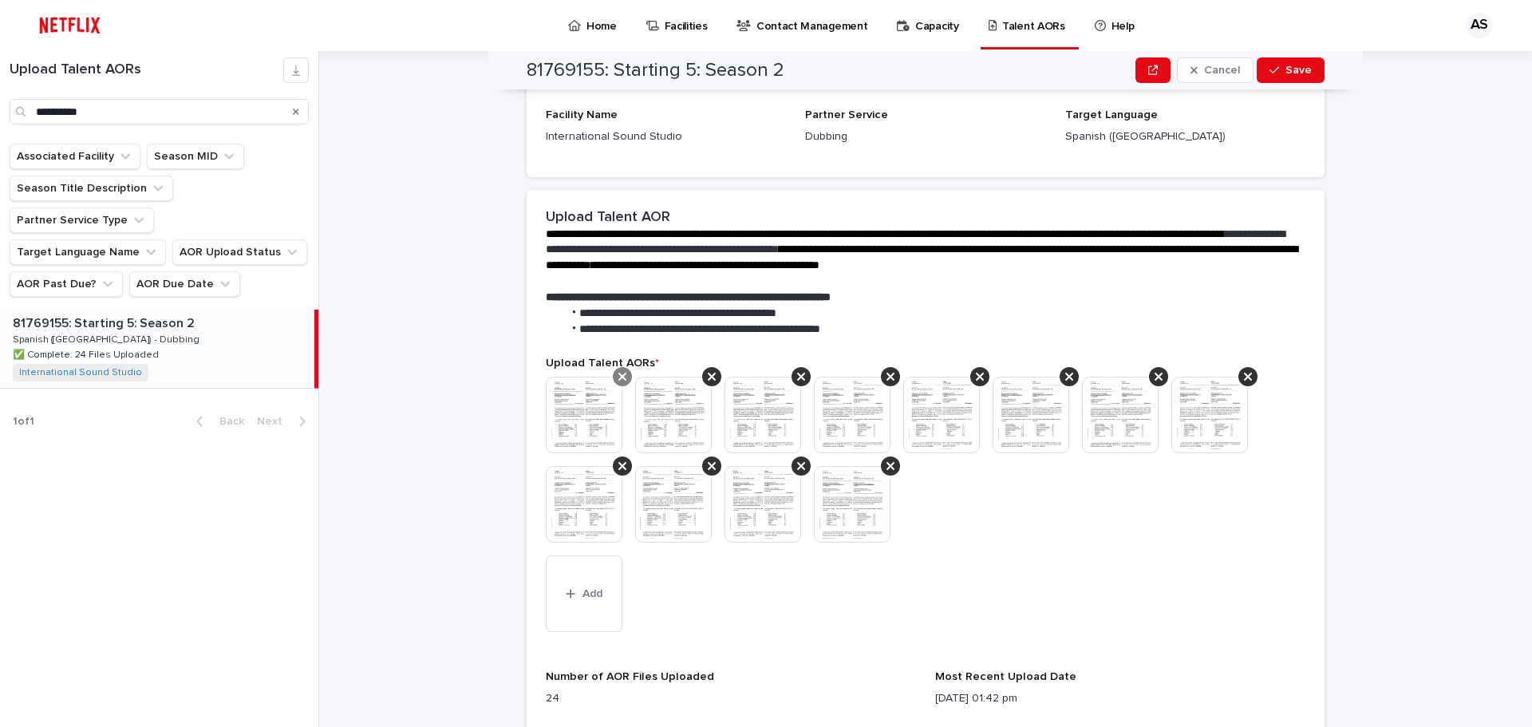
click at [618, 373] on icon at bounding box center [622, 376] width 8 height 13
click at [618, 378] on icon at bounding box center [622, 376] width 8 height 13
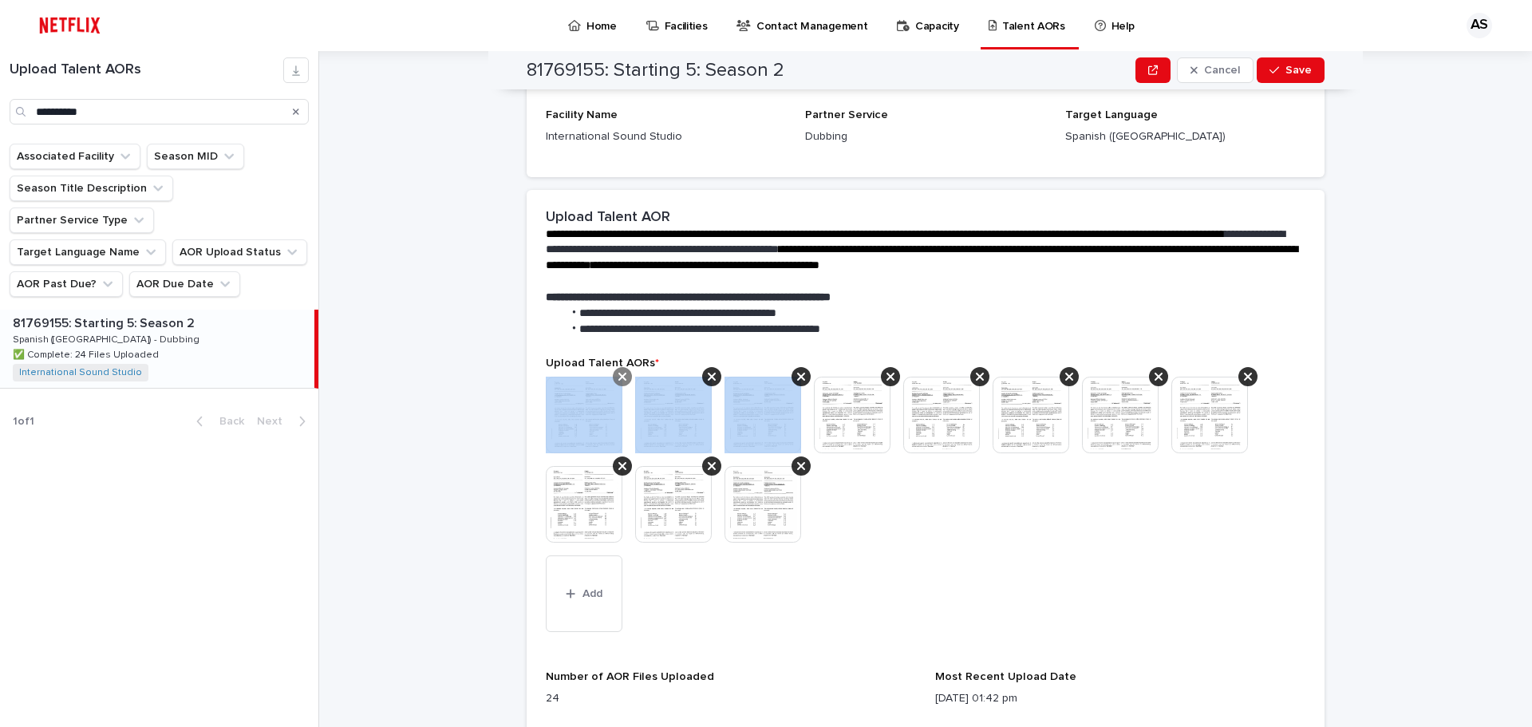
click at [708, 378] on icon at bounding box center [712, 376] width 8 height 13
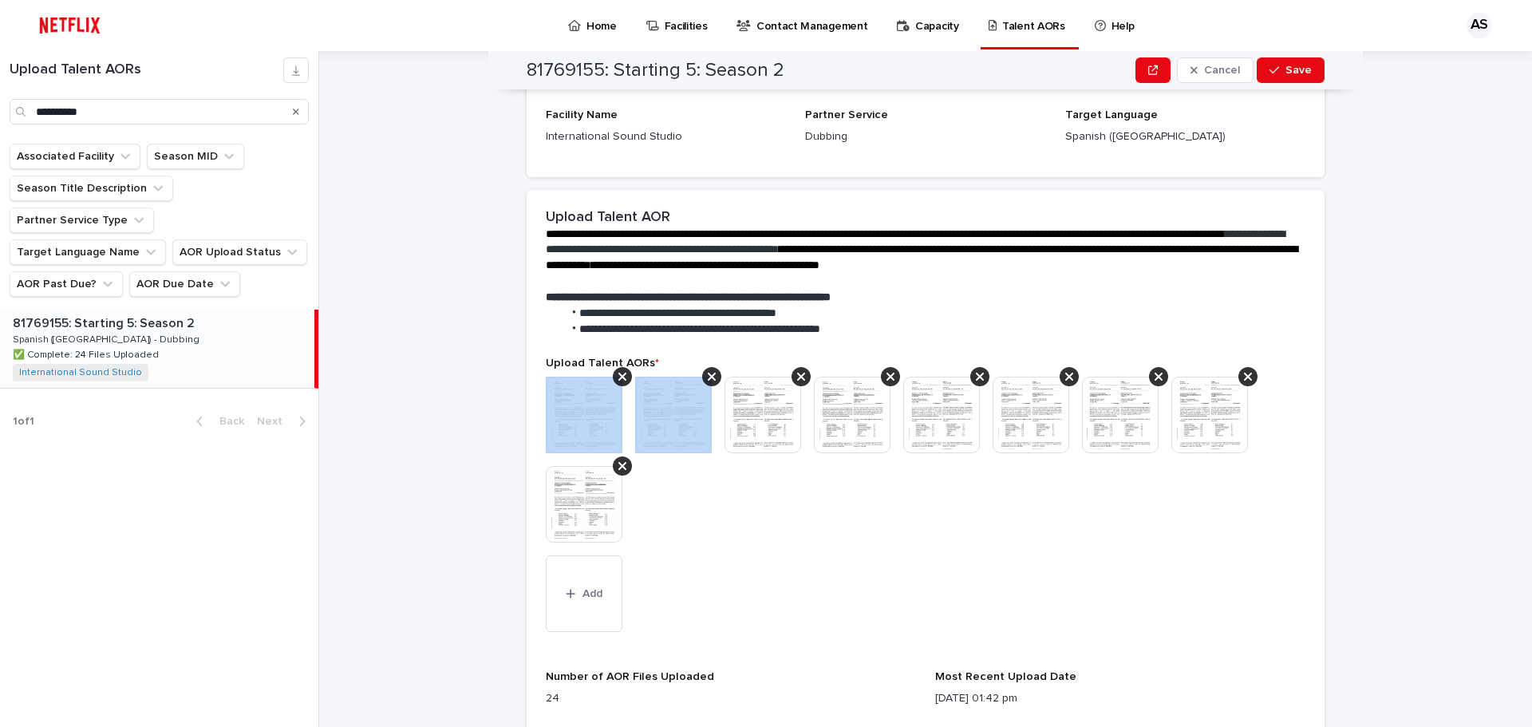
click at [618, 378] on icon at bounding box center [622, 376] width 8 height 13
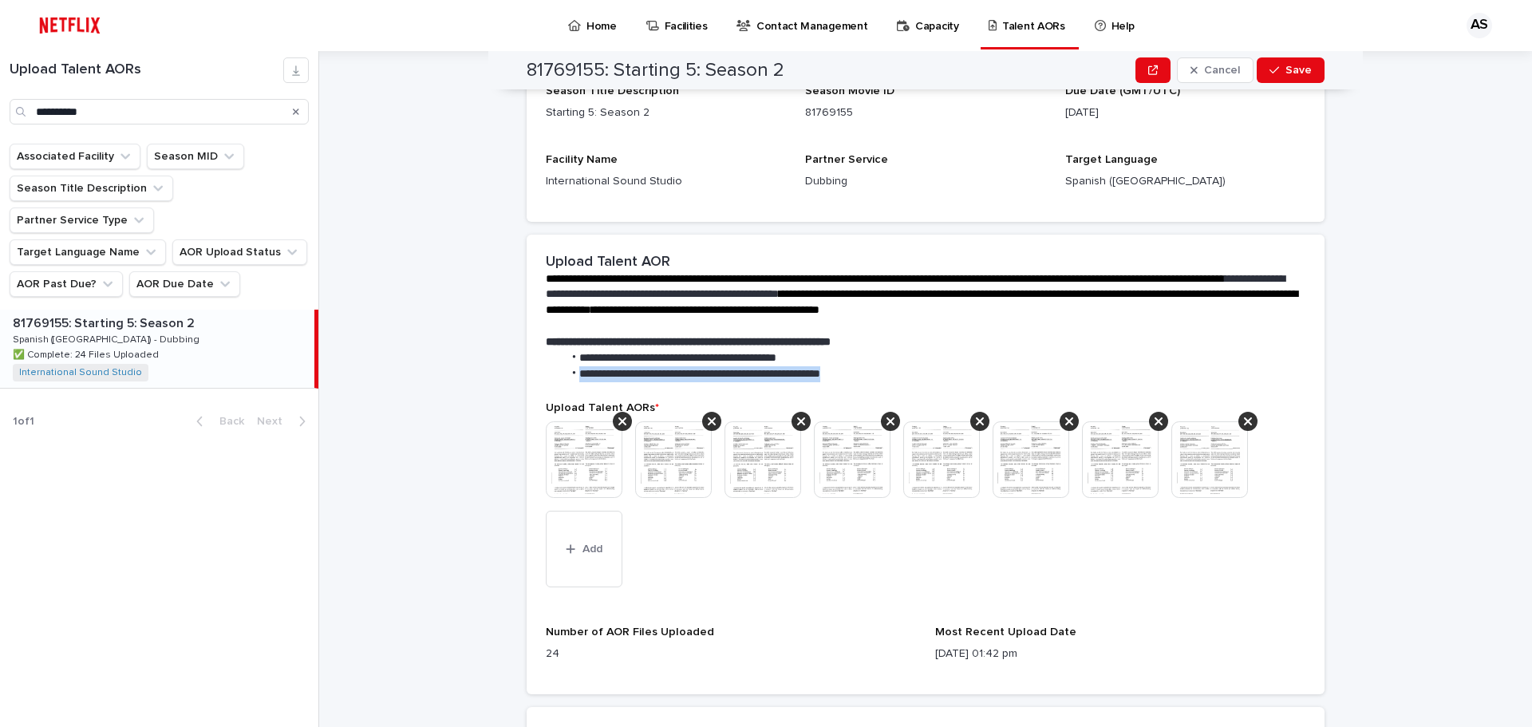
click at [616, 378] on span "**********" at bounding box center [699, 373] width 241 height 11
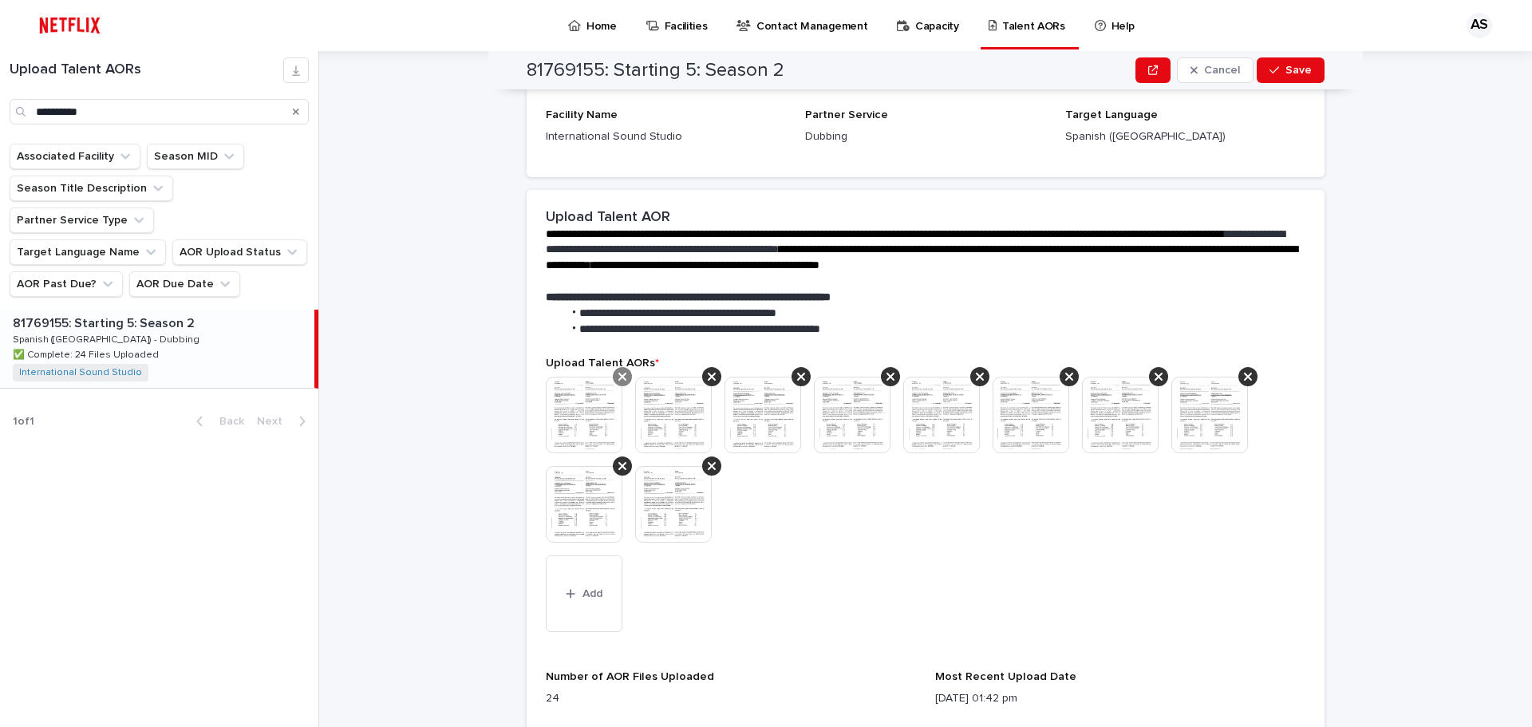
click at [618, 377] on icon at bounding box center [622, 376] width 8 height 13
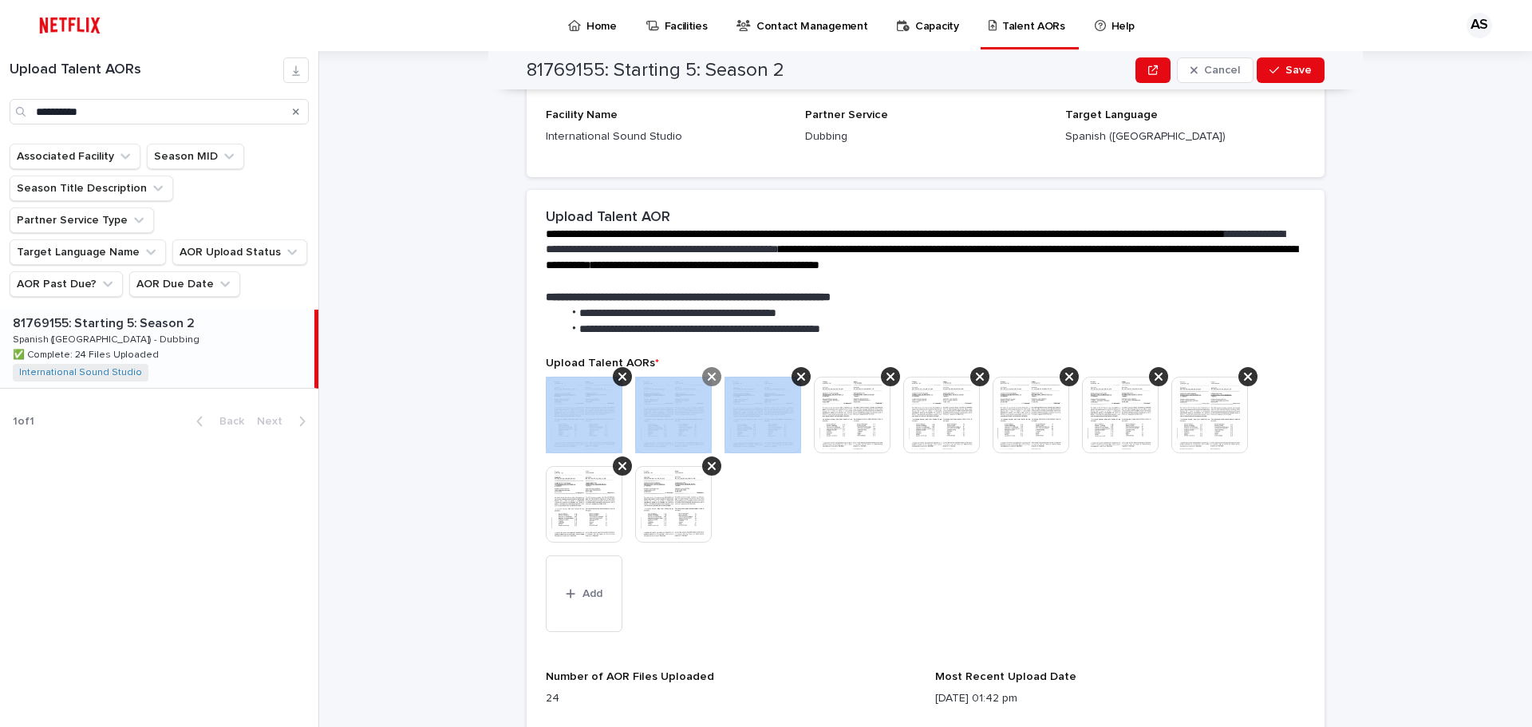
click at [708, 377] on icon at bounding box center [712, 376] width 8 height 13
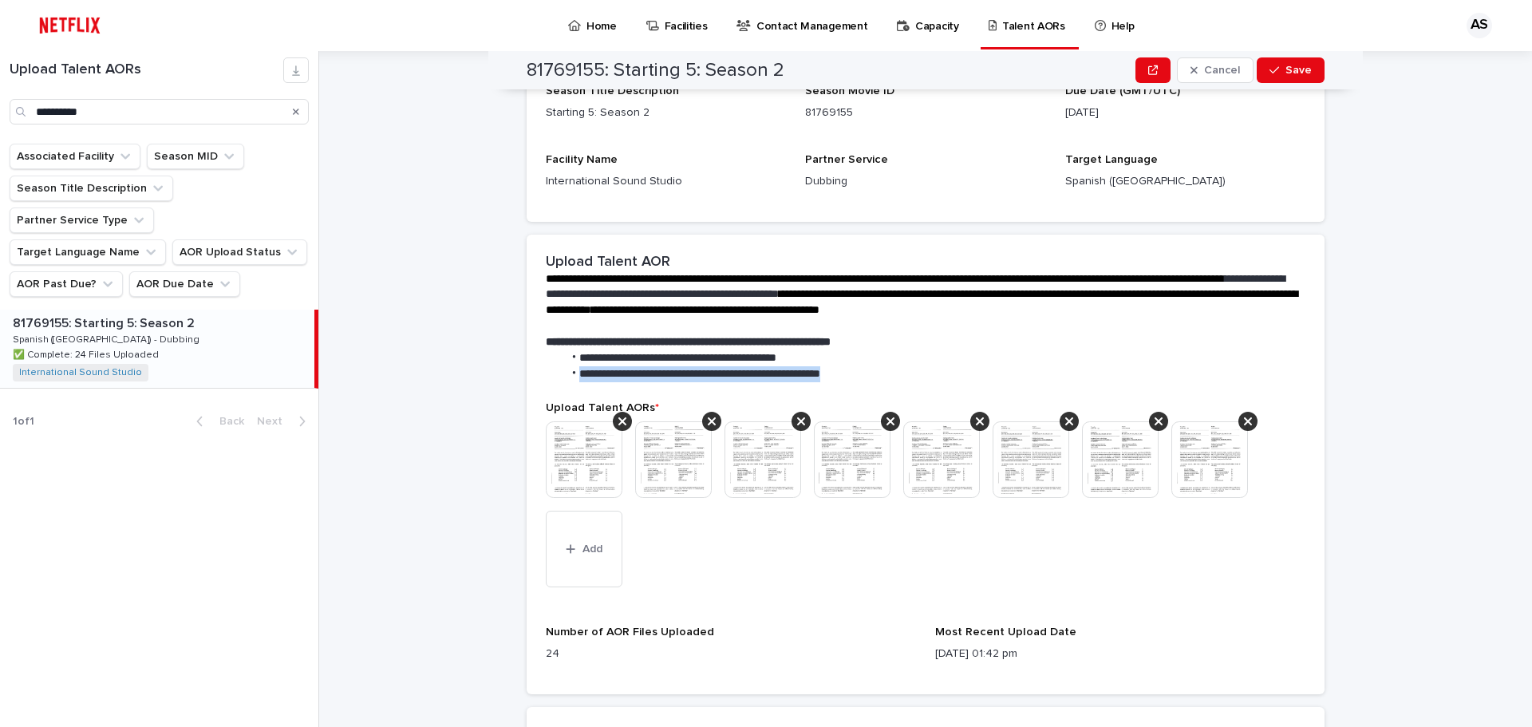
click at [613, 378] on span "**********" at bounding box center [699, 373] width 241 height 11
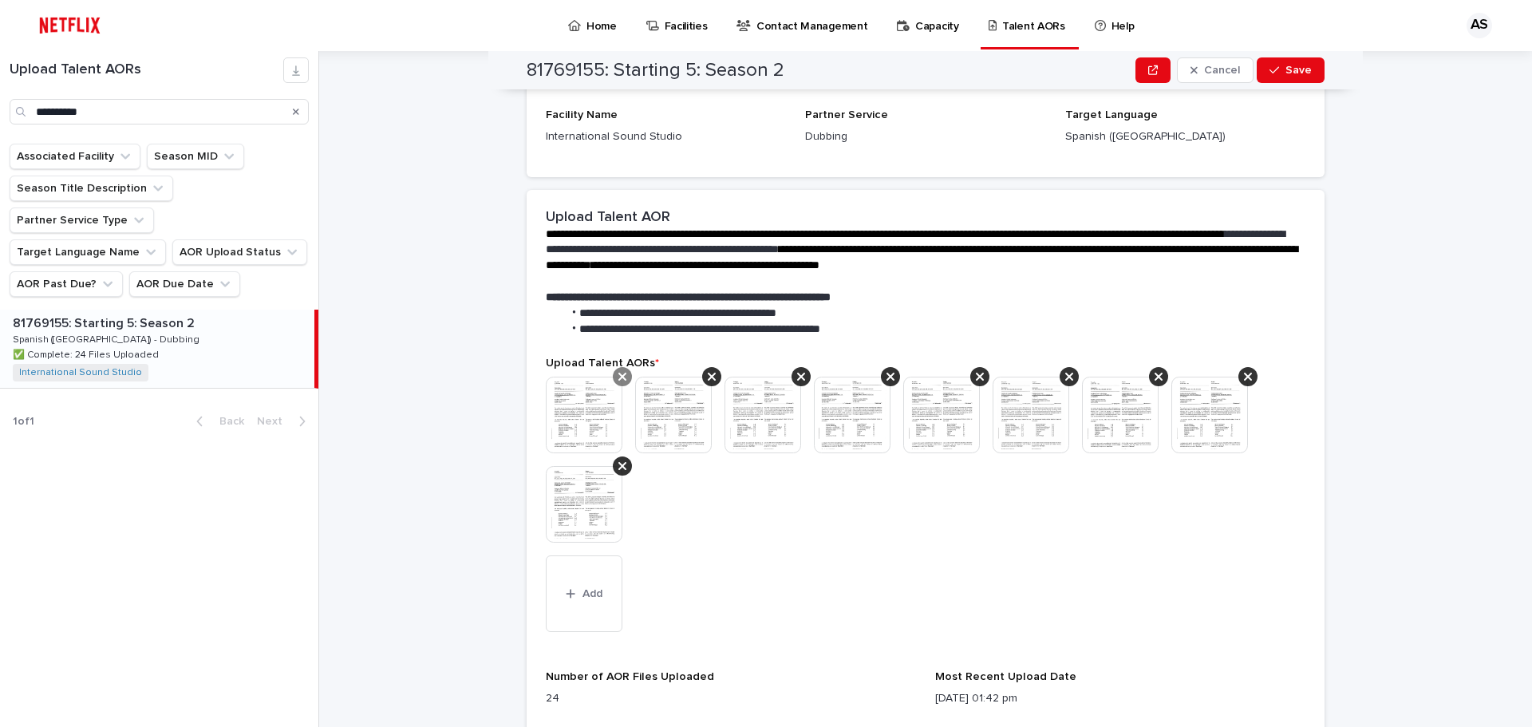
click at [618, 377] on icon at bounding box center [622, 376] width 8 height 13
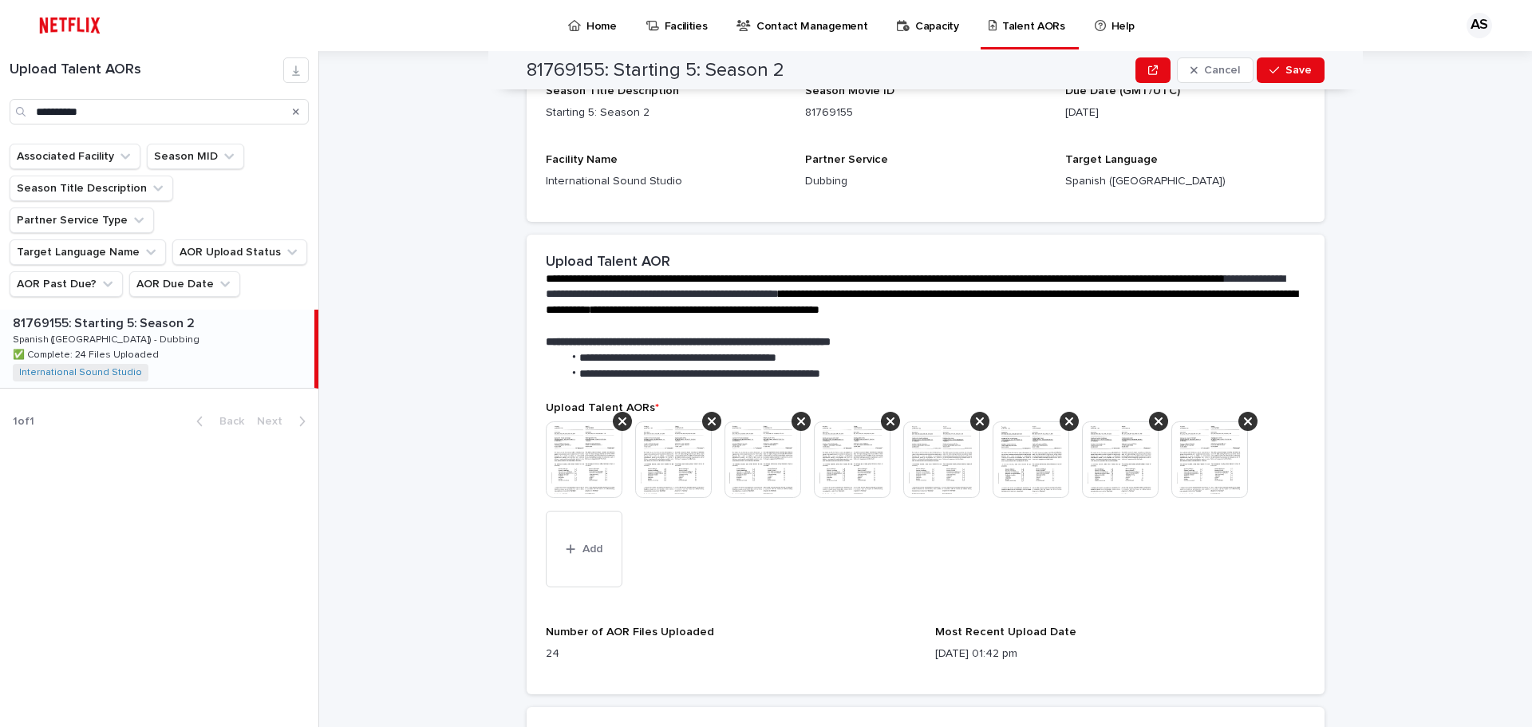
click at [618, 420] on icon at bounding box center [622, 421] width 8 height 8
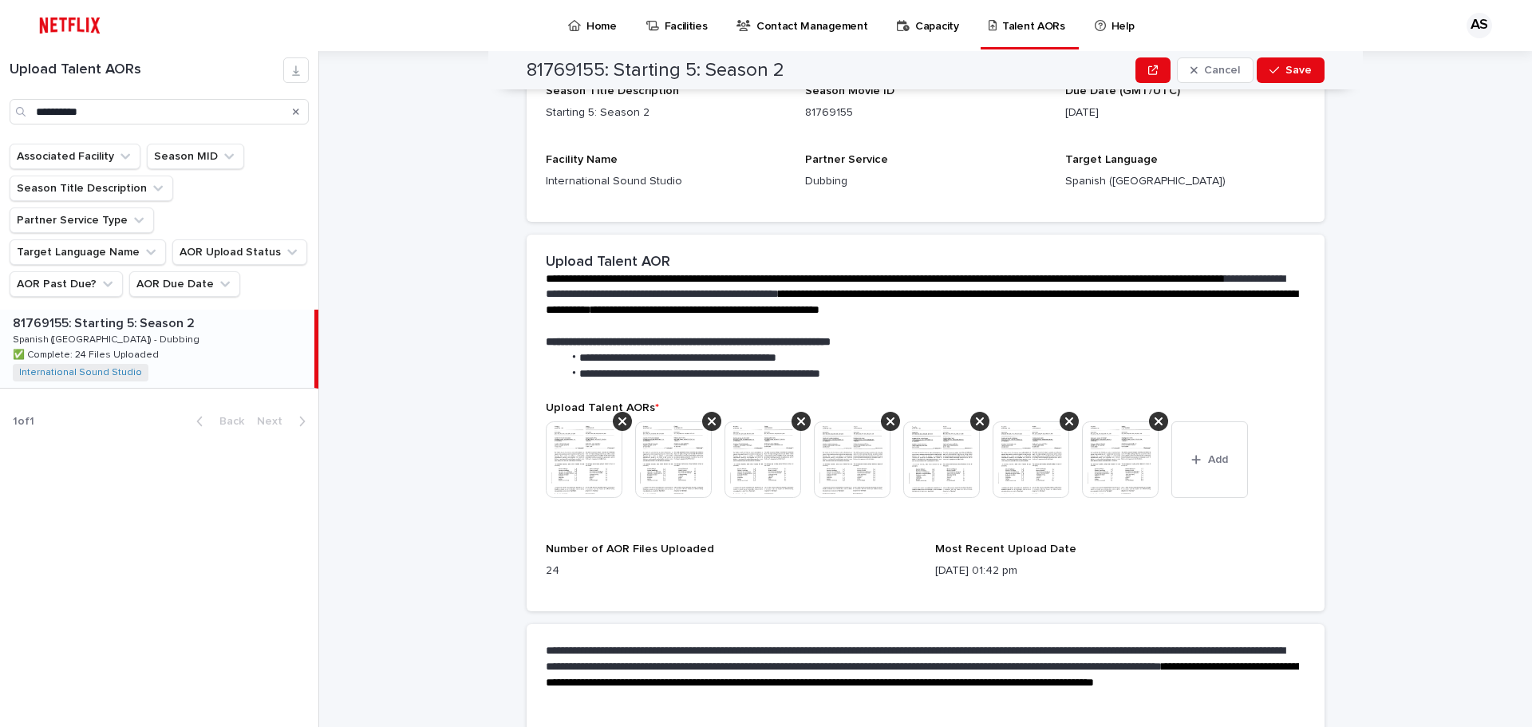
scroll to position [188, 0]
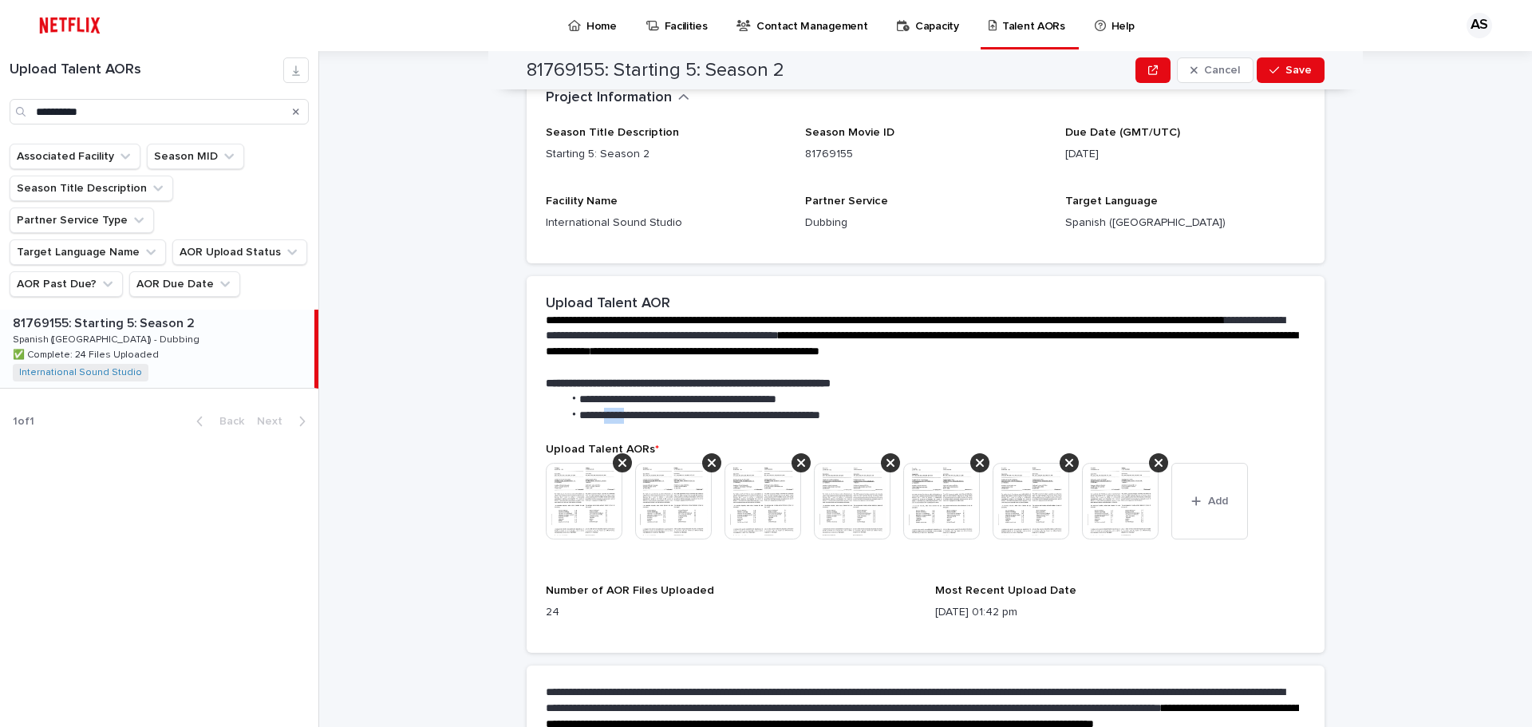
click at [618, 420] on span "**********" at bounding box center [699, 414] width 241 height 11
click at [618, 459] on icon at bounding box center [622, 462] width 8 height 13
click at [618, 464] on icon at bounding box center [622, 463] width 8 height 8
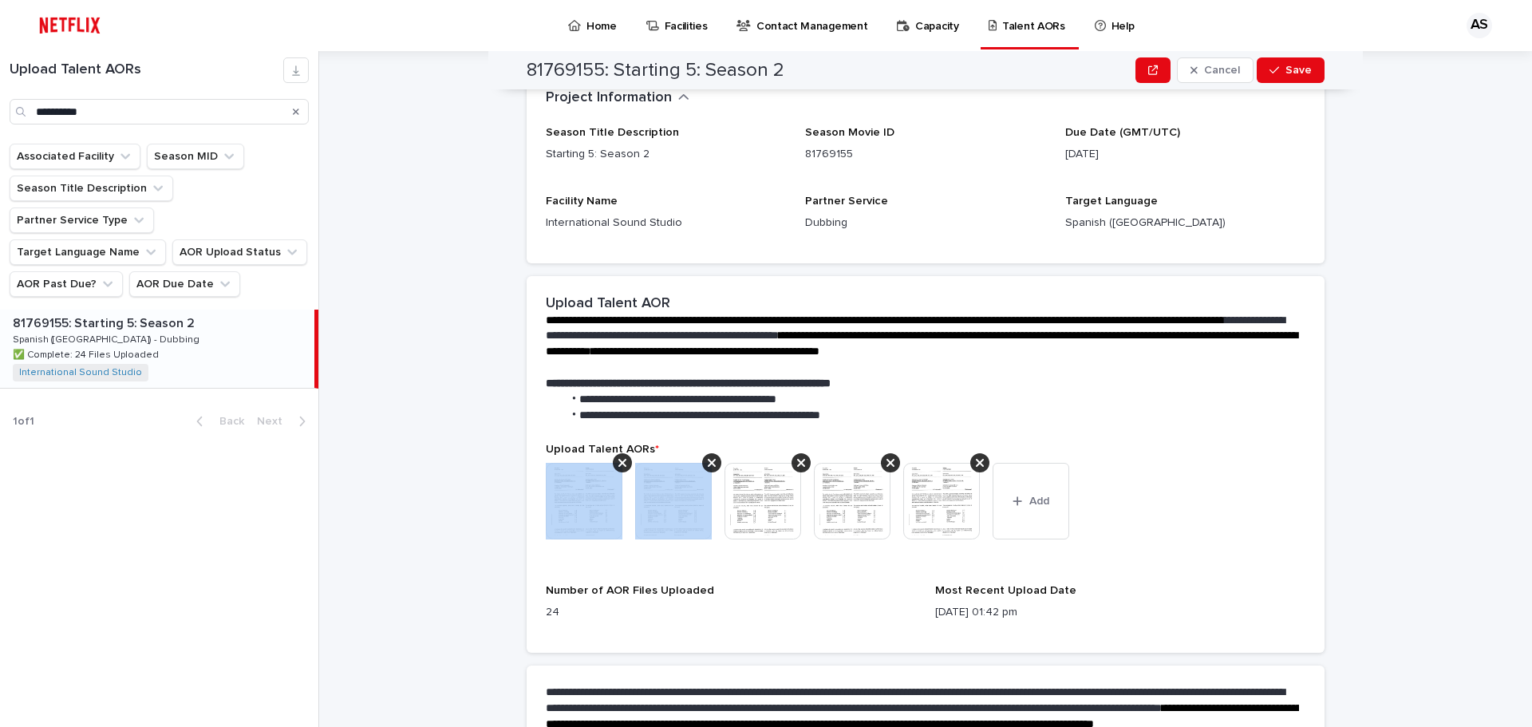
click at [618, 464] on icon at bounding box center [622, 463] width 8 height 8
click at [708, 464] on icon at bounding box center [712, 463] width 8 height 8
click at [618, 464] on icon at bounding box center [622, 463] width 8 height 8
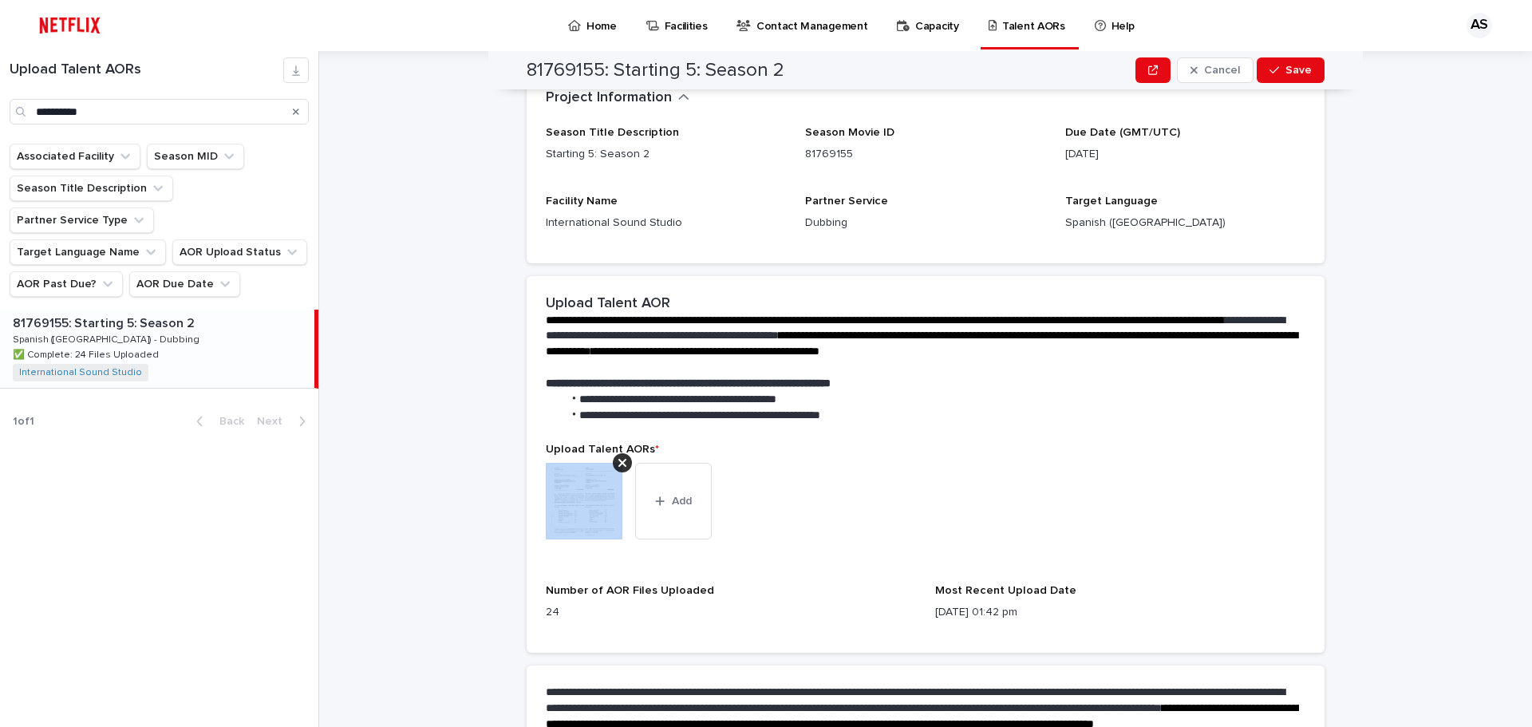
click at [618, 464] on icon at bounding box center [622, 463] width 8 height 8
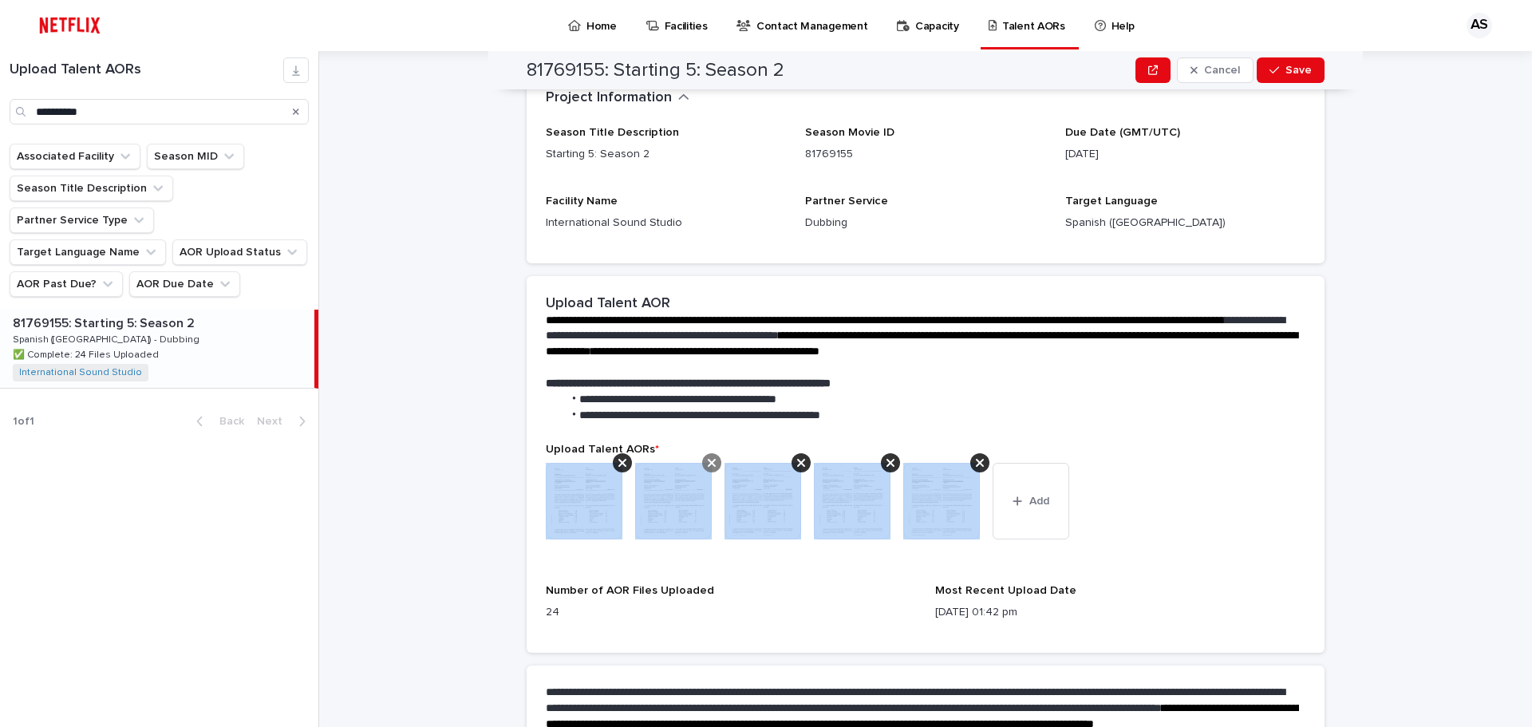
click at [618, 466] on icon at bounding box center [622, 462] width 8 height 13
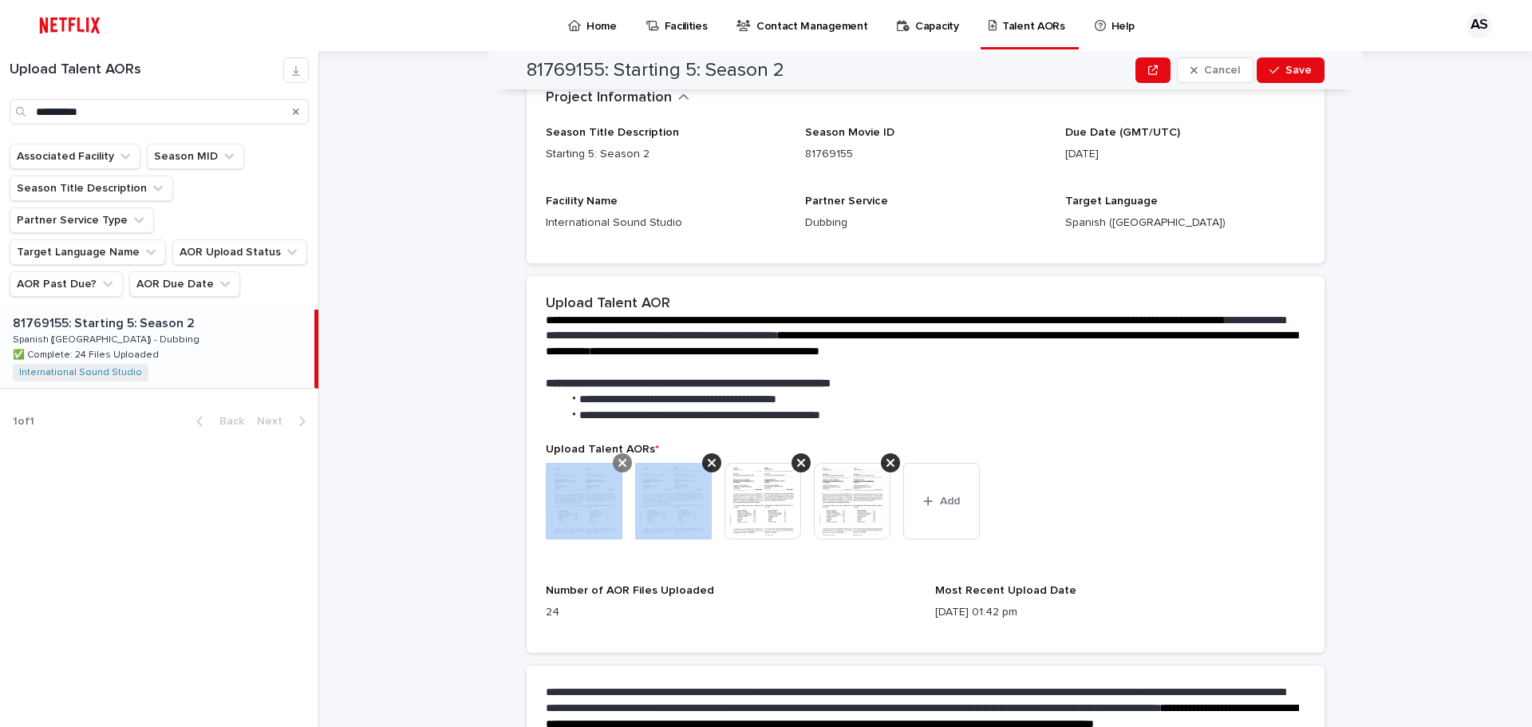
click at [618, 465] on icon at bounding box center [622, 462] width 8 height 13
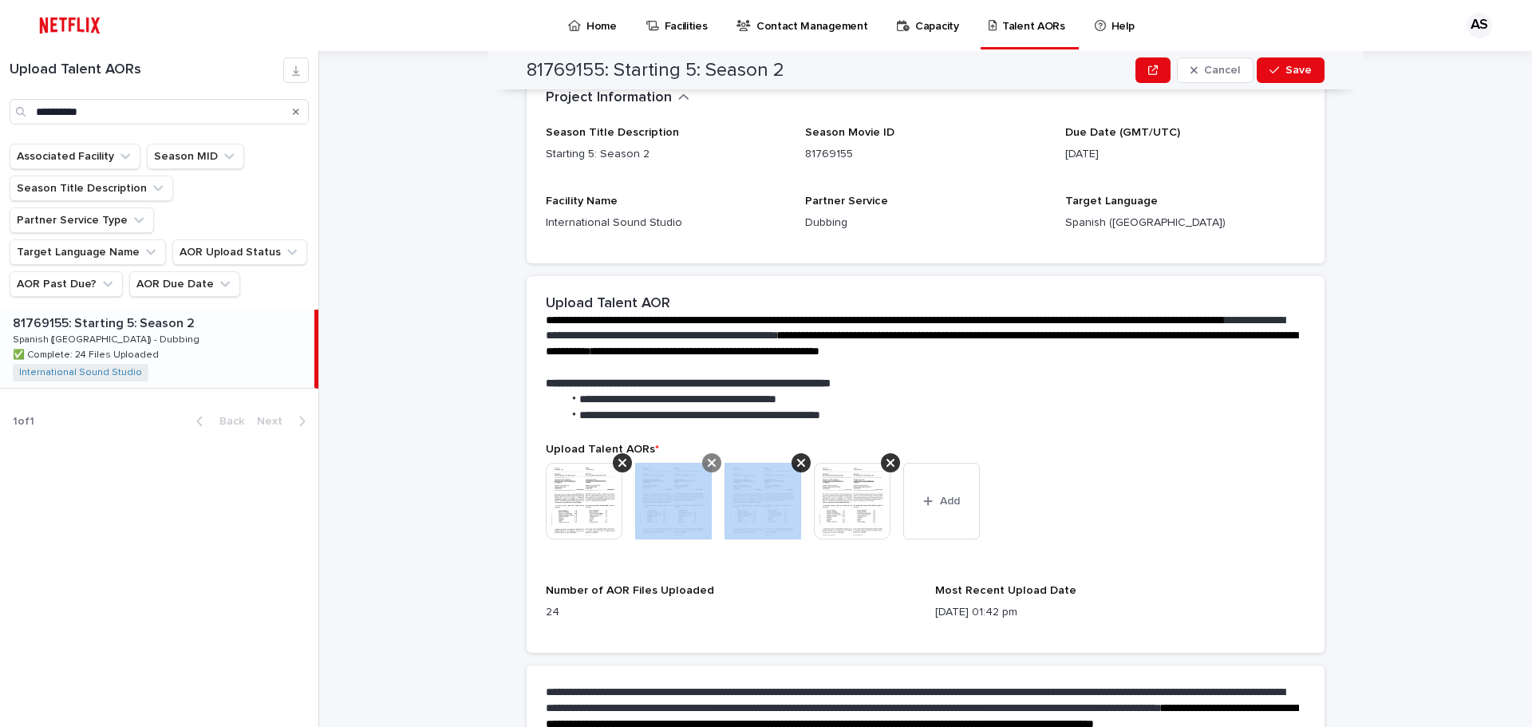
click at [708, 465] on icon at bounding box center [712, 462] width 8 height 13
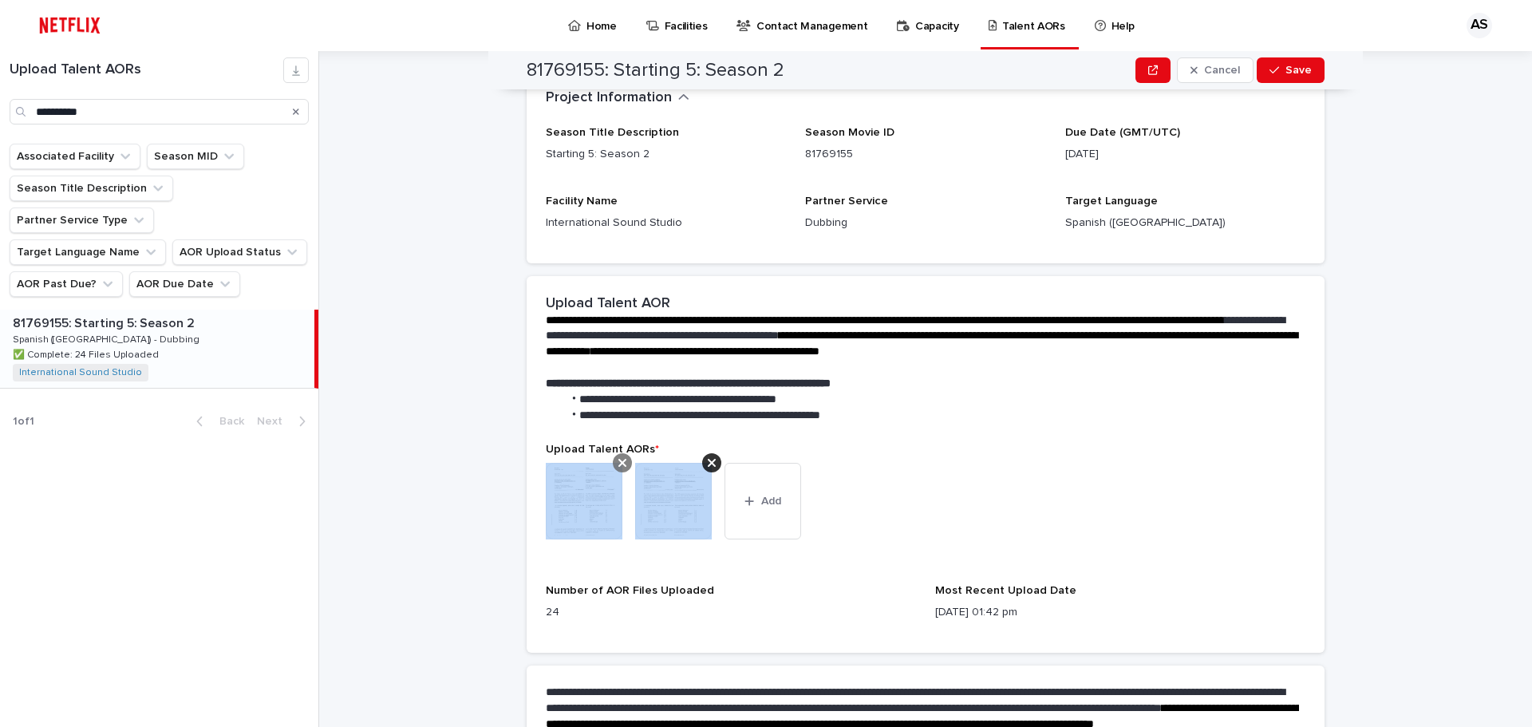
click at [618, 465] on icon at bounding box center [622, 462] width 8 height 13
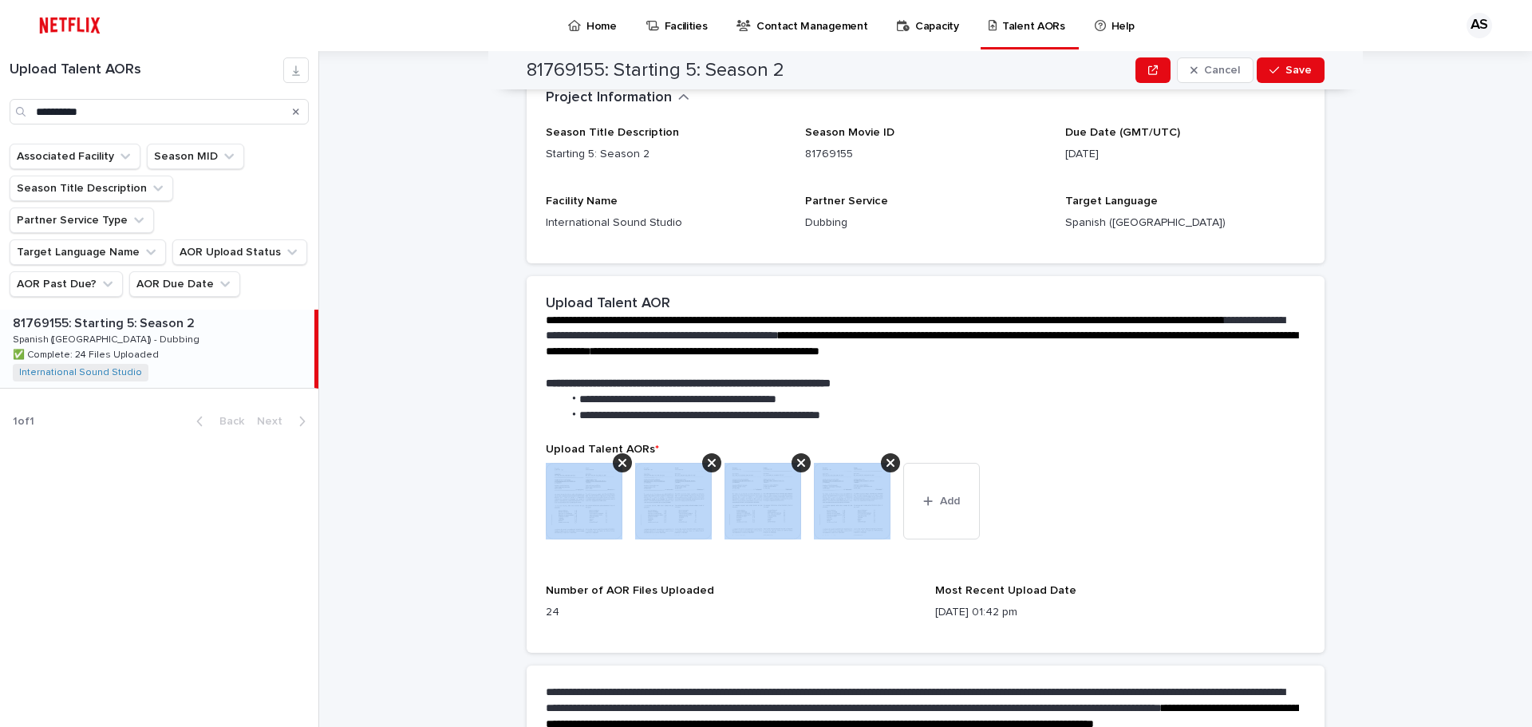
click at [618, 465] on icon at bounding box center [622, 462] width 8 height 13
click at [708, 465] on icon at bounding box center [712, 462] width 8 height 13
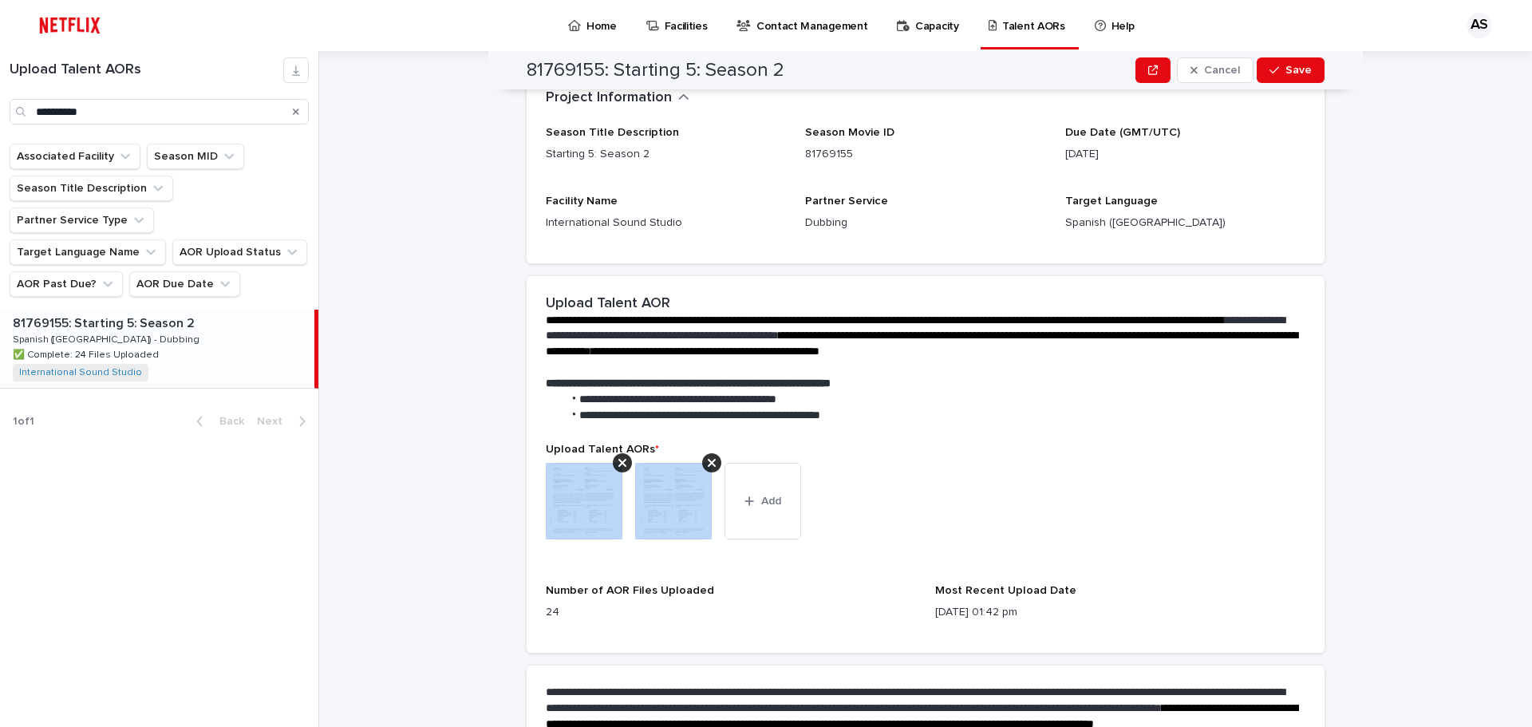
click at [618, 465] on icon at bounding box center [622, 462] width 8 height 13
click at [618, 464] on icon at bounding box center [622, 462] width 8 height 13
click at [708, 464] on icon at bounding box center [712, 462] width 8 height 13
click at [618, 464] on icon at bounding box center [622, 462] width 8 height 13
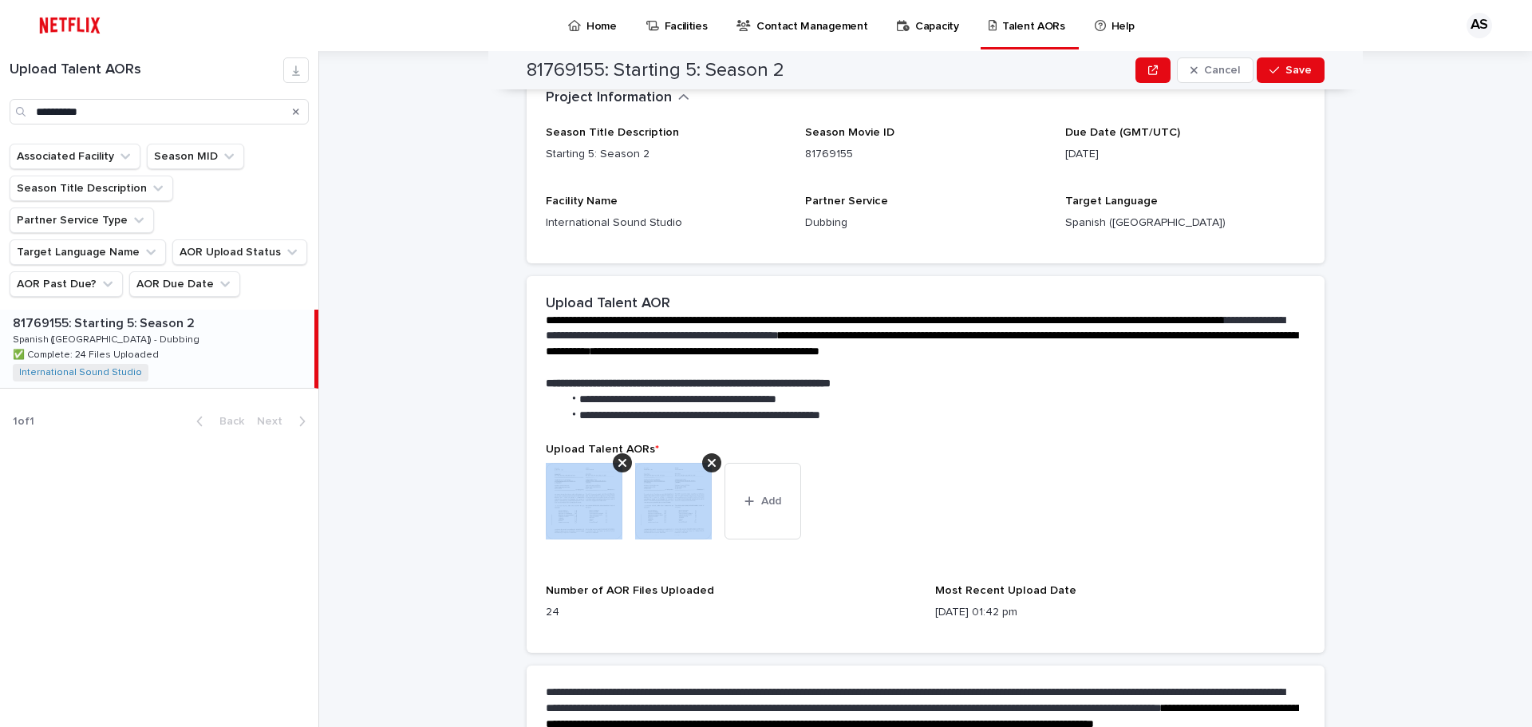
click at [618, 464] on icon at bounding box center [622, 462] width 8 height 13
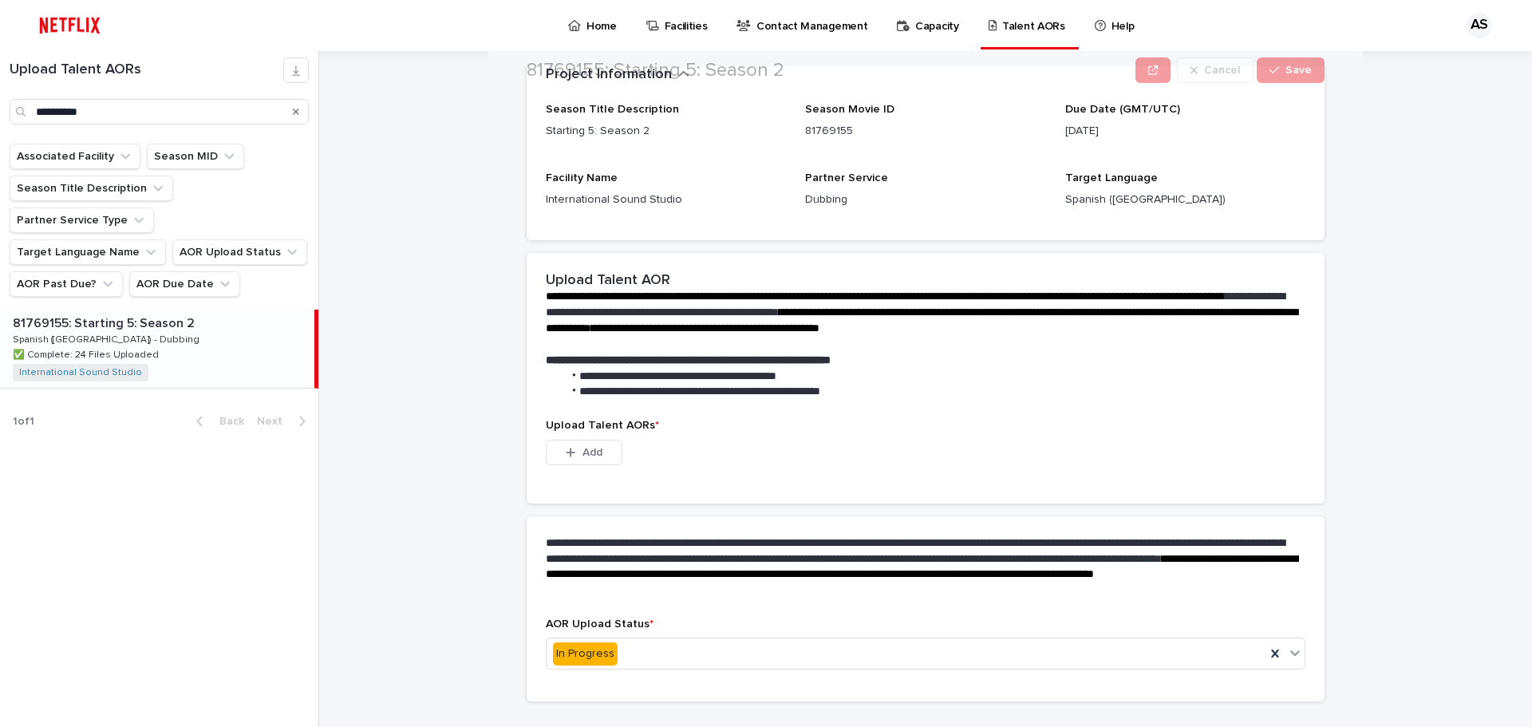
scroll to position [152, 0]
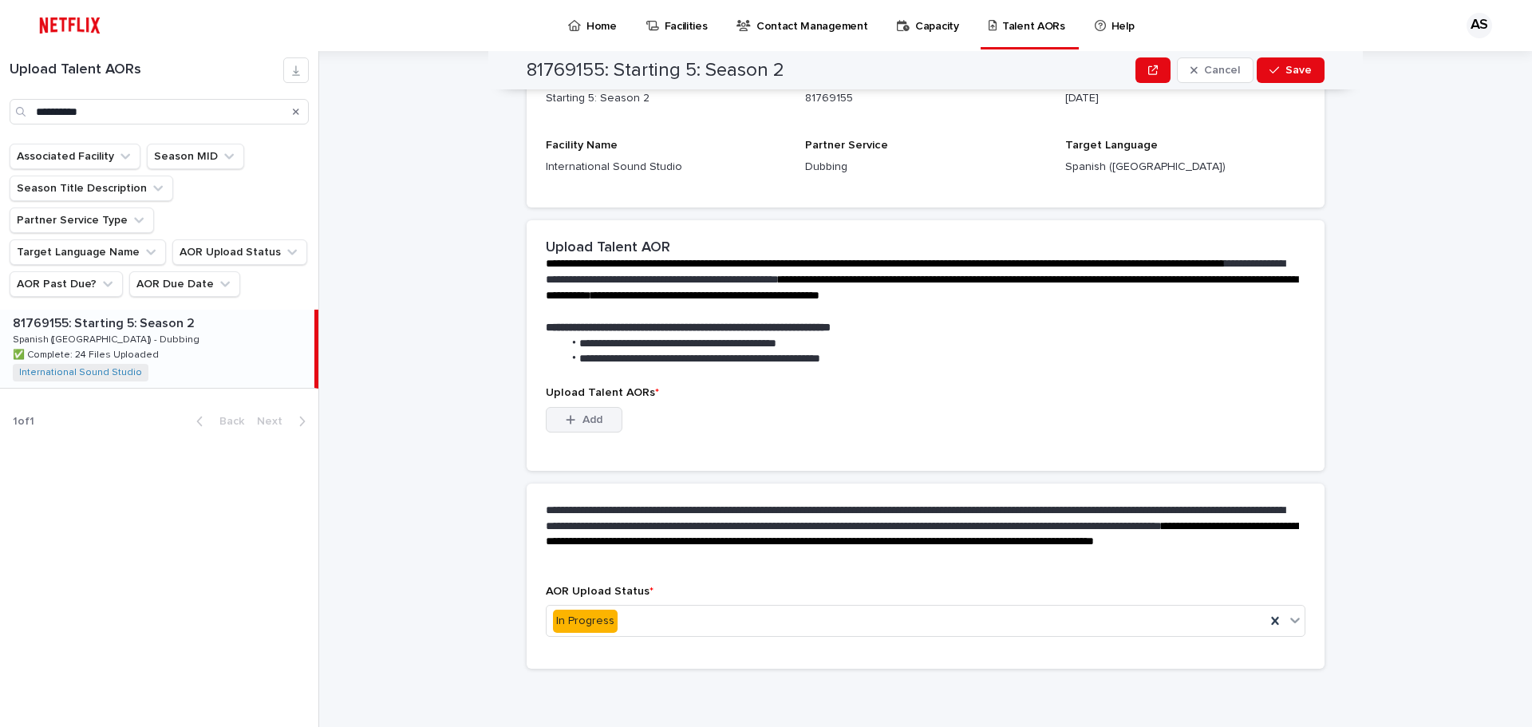
click at [582, 415] on span "Add" at bounding box center [592, 419] width 20 height 11
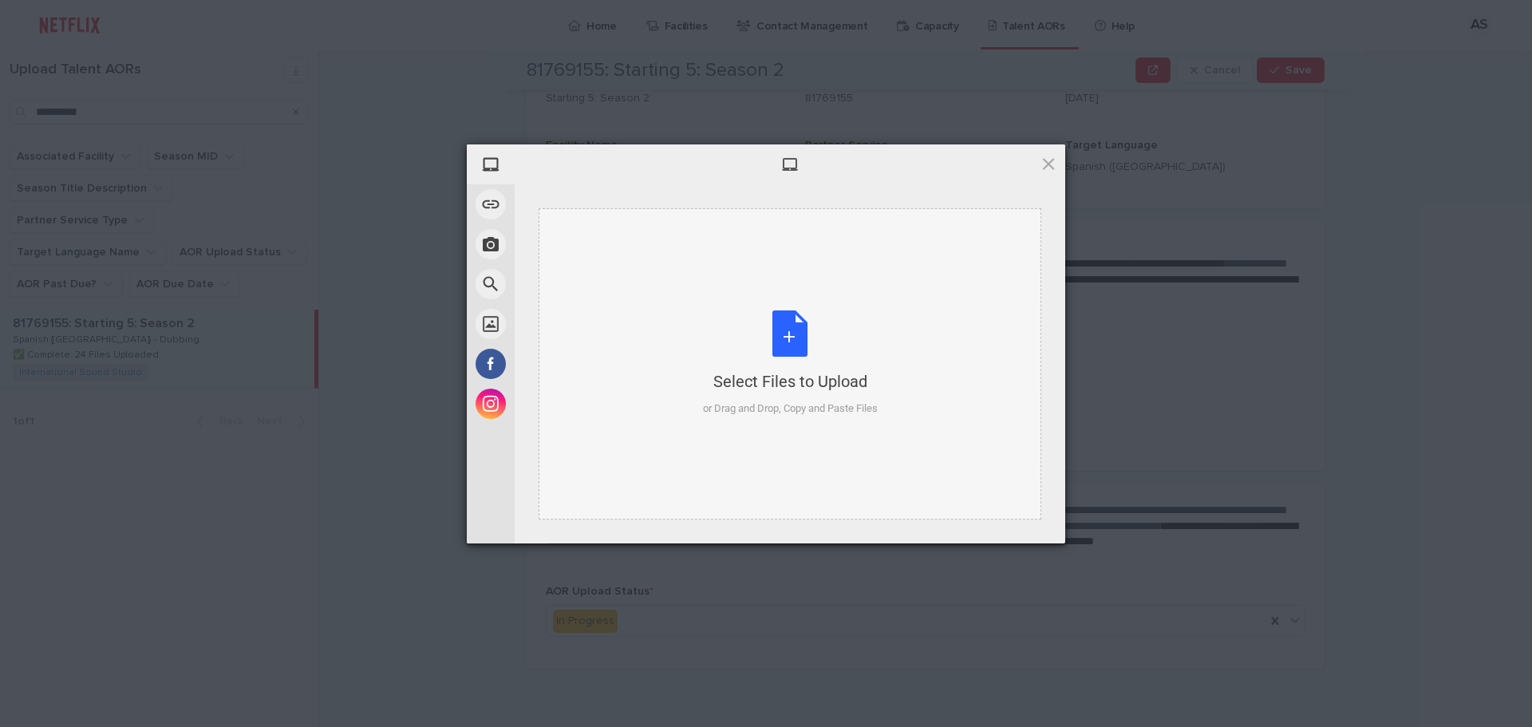
click at [795, 326] on div "Select Files to Upload or Drag and Drop, Copy and Paste Files" at bounding box center [790, 363] width 175 height 106
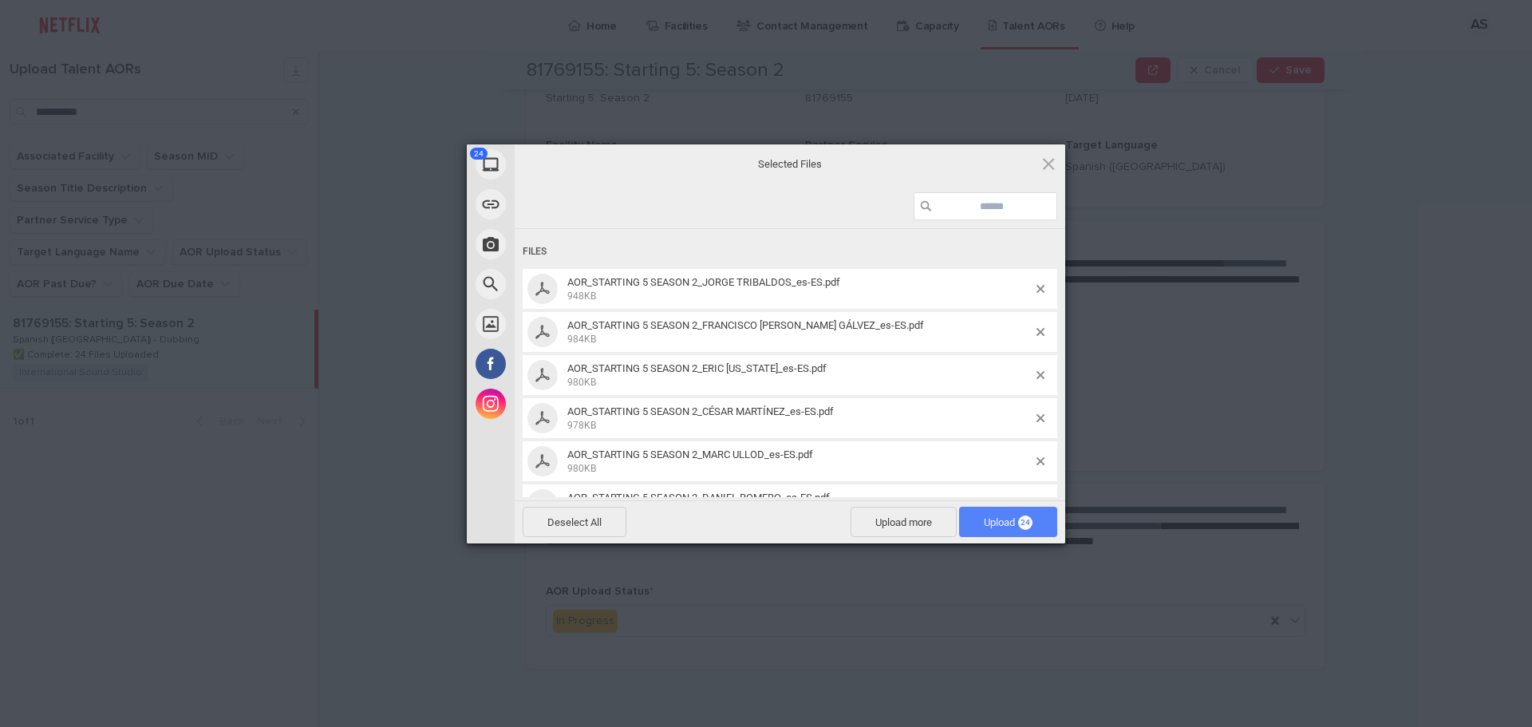
click at [1021, 519] on span "Upload 24" at bounding box center [1008, 522] width 49 height 12
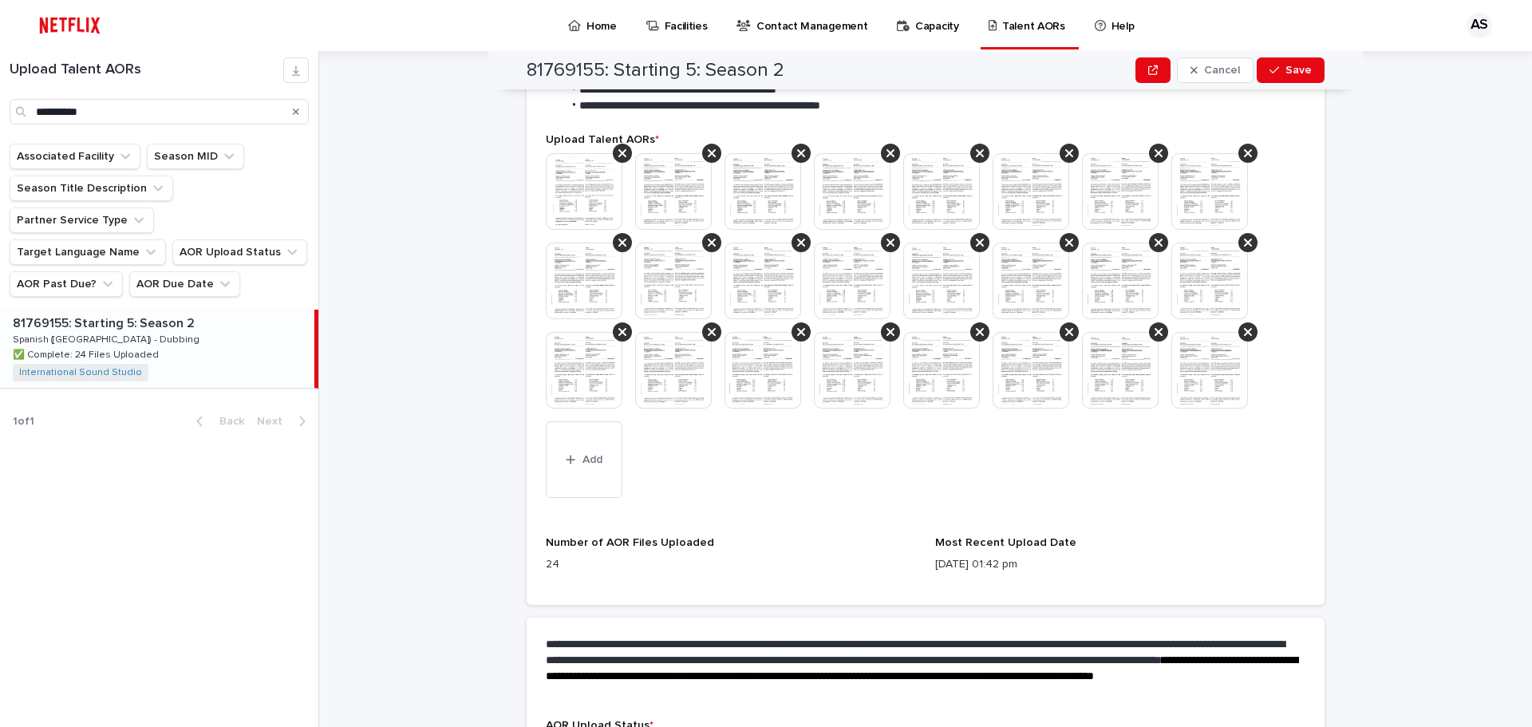
scroll to position [632, 0]
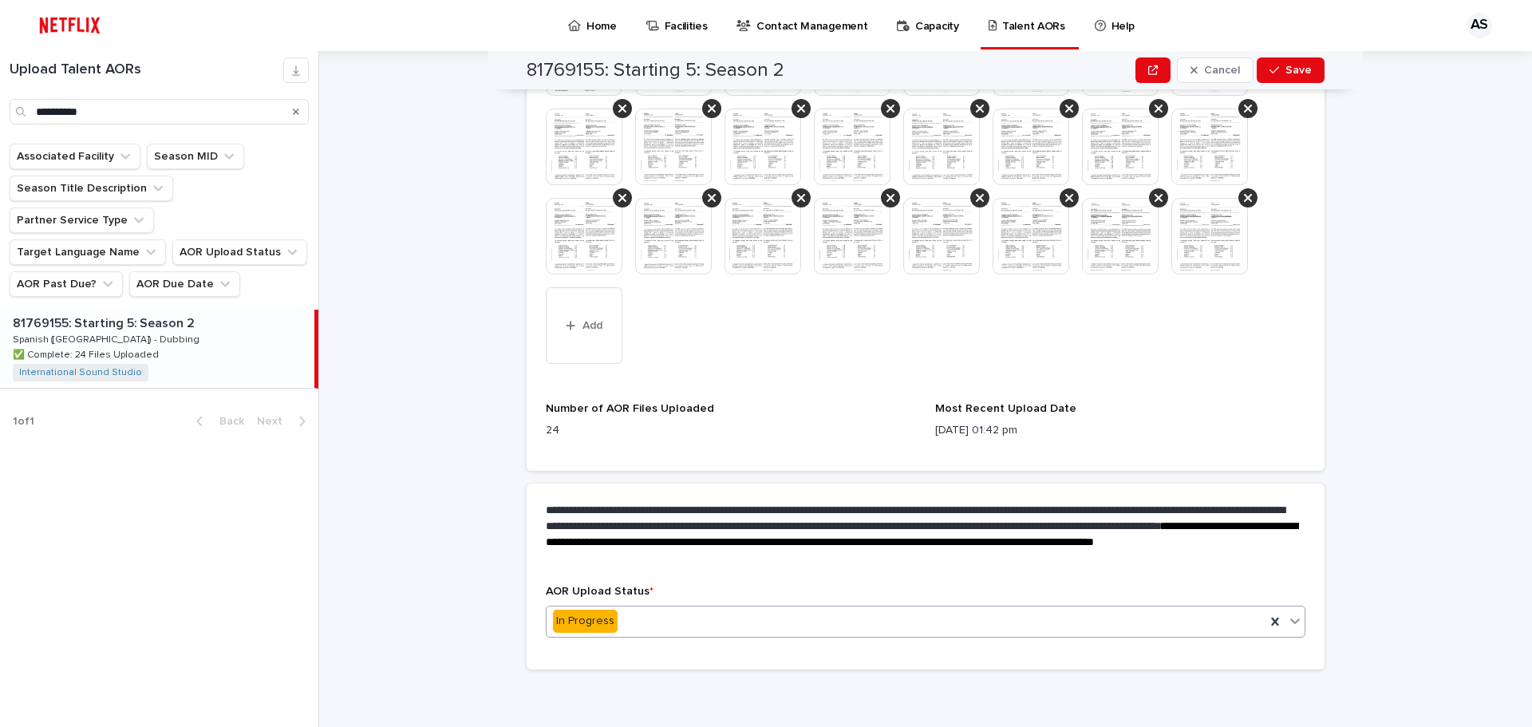
click at [667, 619] on div "In Progress" at bounding box center [905, 621] width 719 height 26
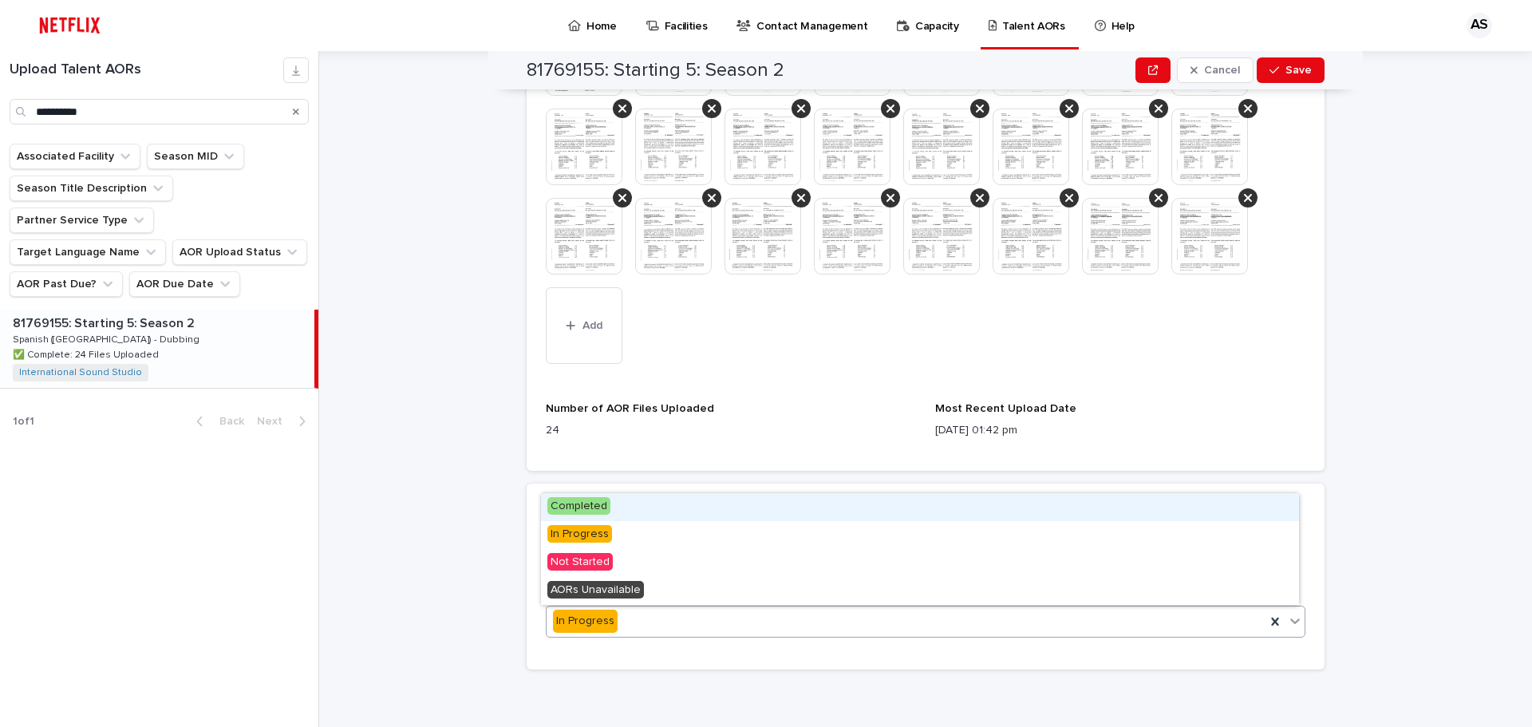
click at [583, 502] on span "Completed" at bounding box center [578, 506] width 63 height 18
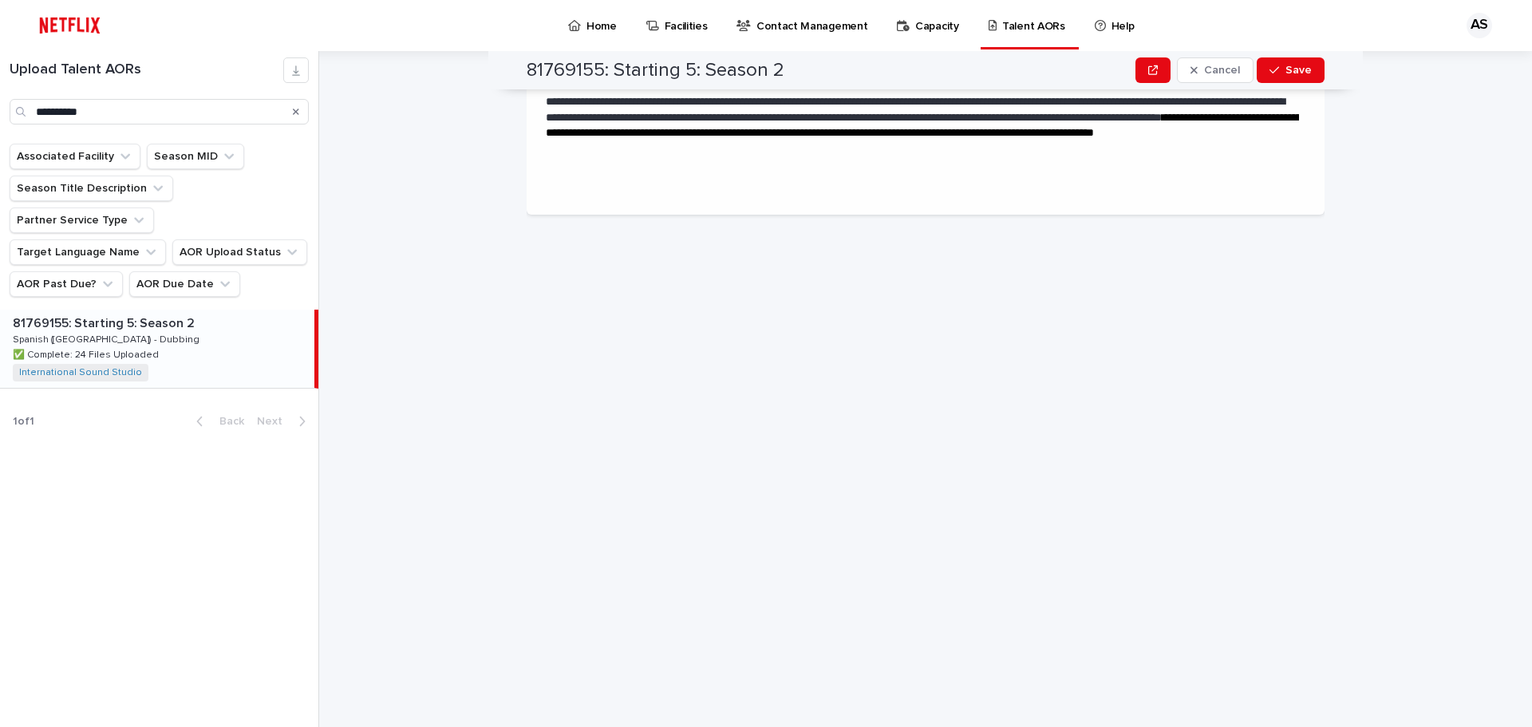
scroll to position [0, 0]
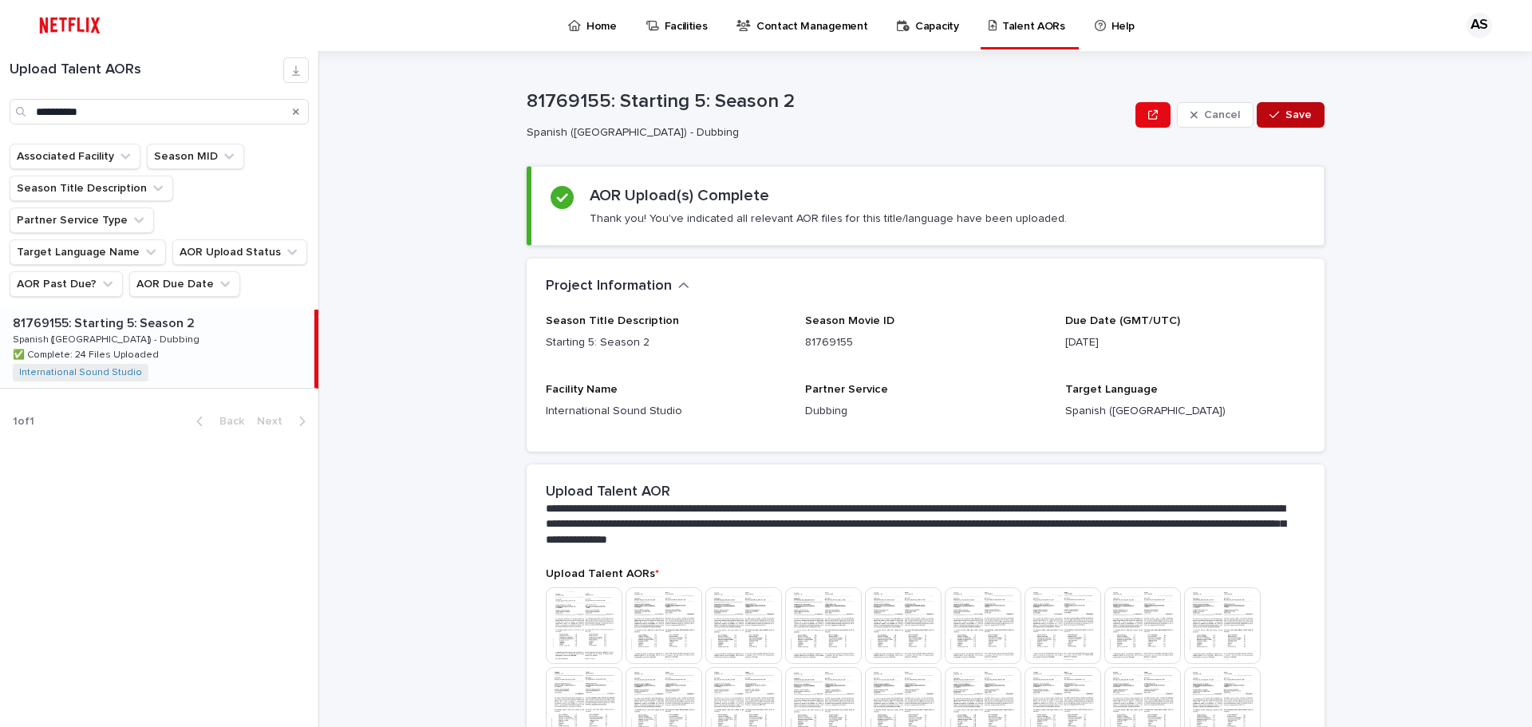
click at [1297, 108] on button "Save" at bounding box center [1290, 115] width 68 height 26
click at [586, 22] on p "Home" at bounding box center [601, 17] width 30 height 34
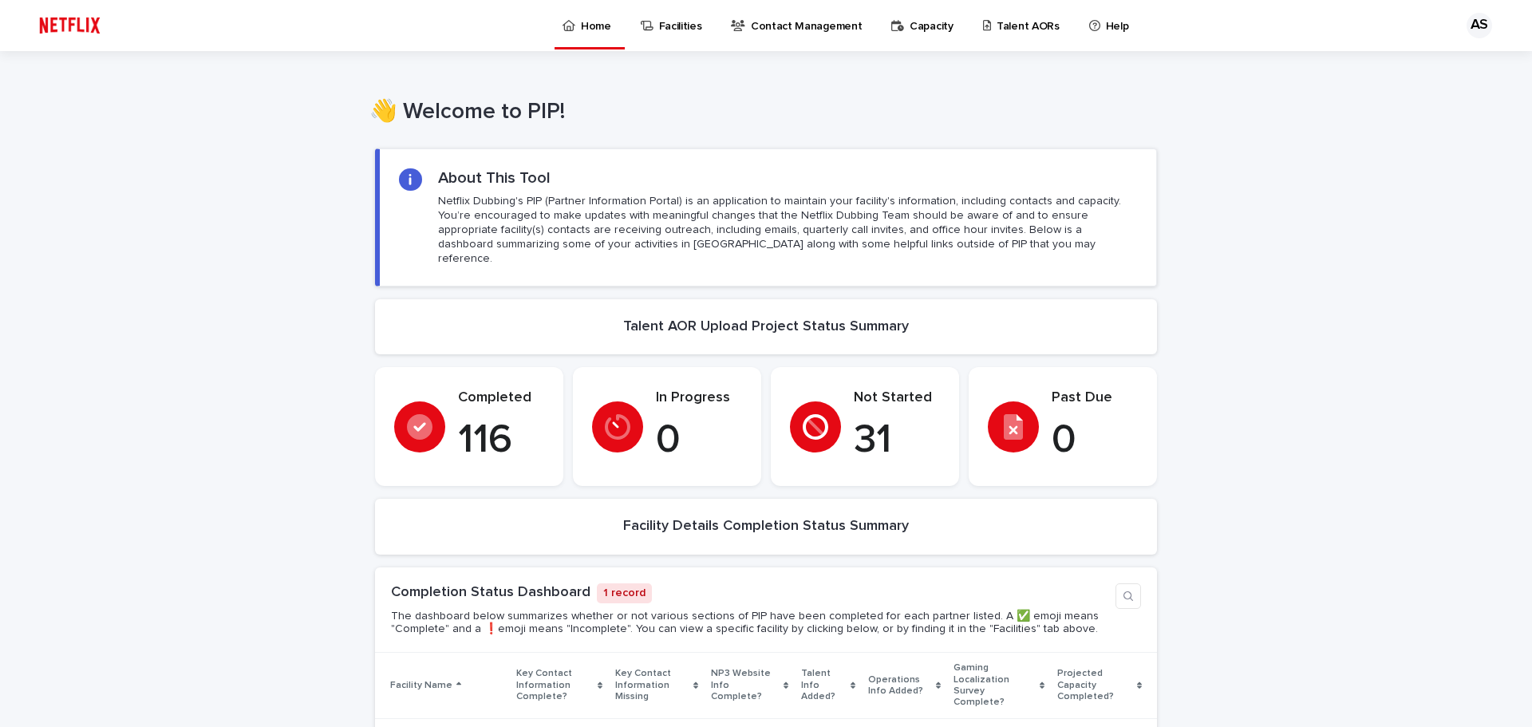
click at [996, 23] on p "Talent AORs" at bounding box center [1027, 17] width 63 height 34
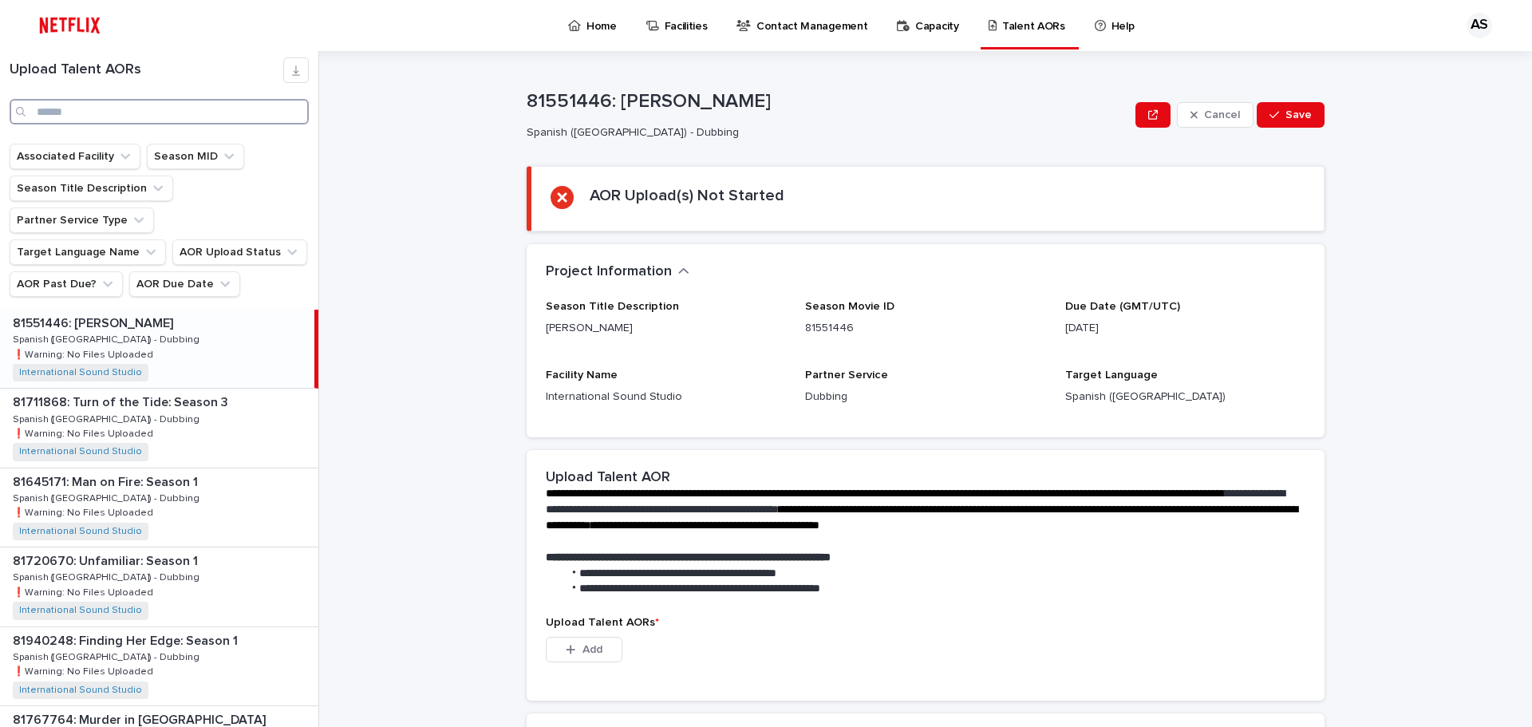
click at [150, 111] on input "Search" at bounding box center [159, 112] width 299 height 26
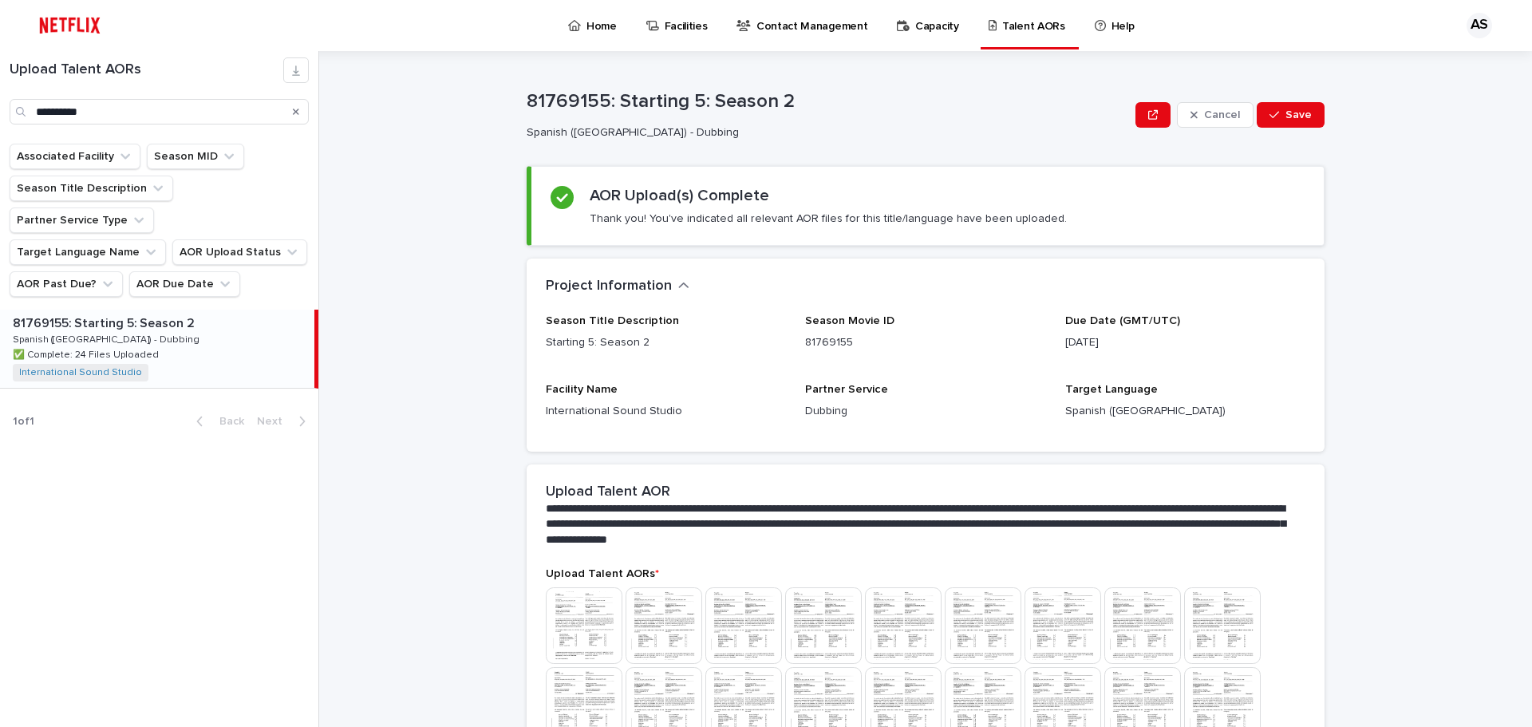
click at [150, 313] on p "81769155: Starting 5: Season 2" at bounding box center [105, 322] width 185 height 18
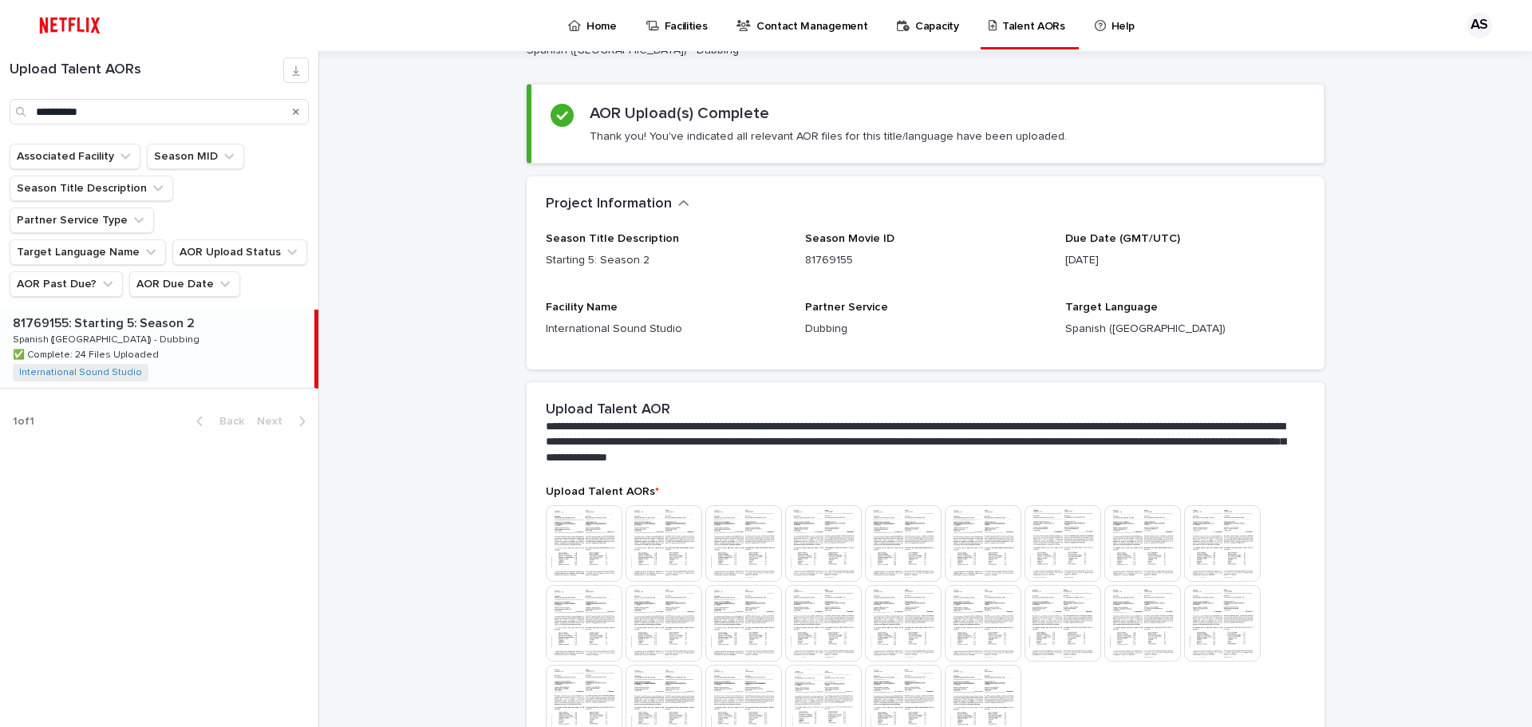
scroll to position [319, 0]
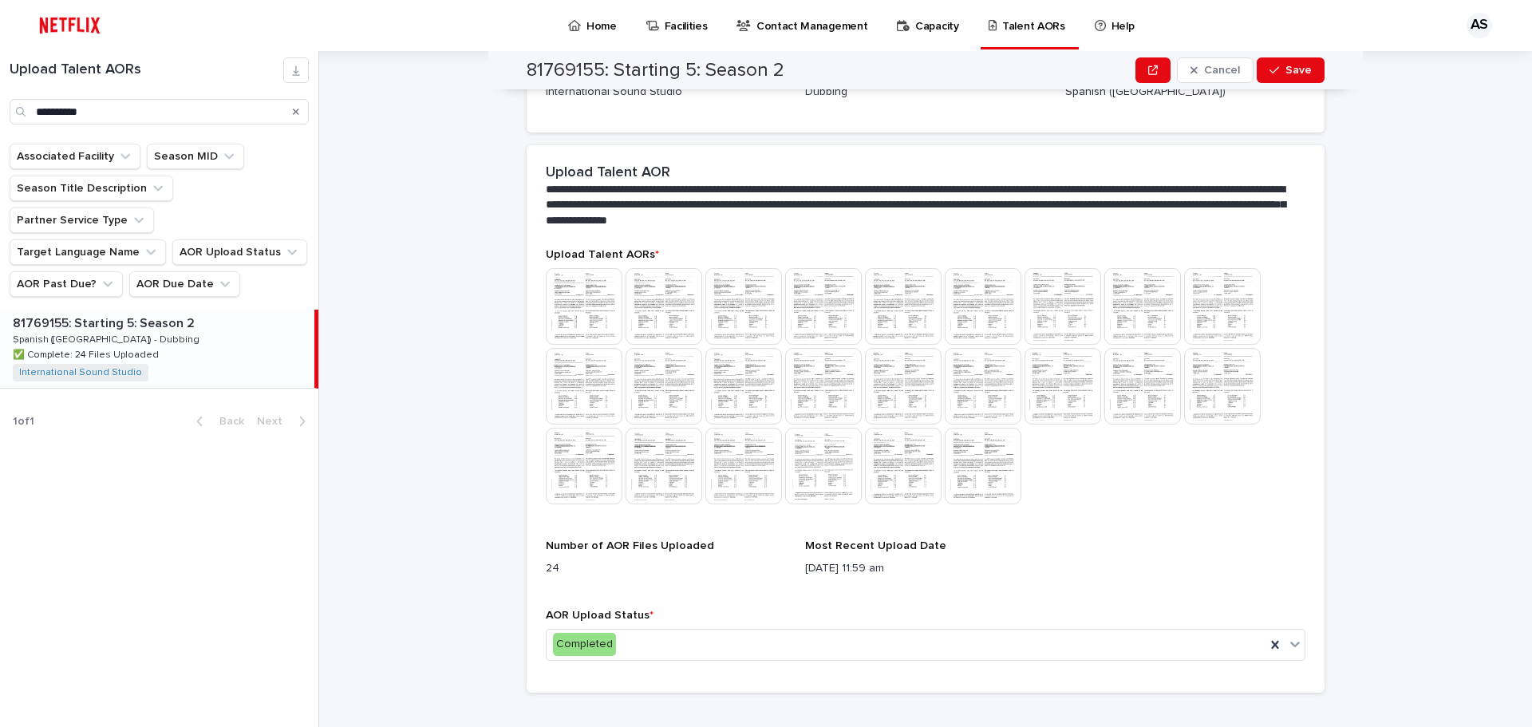
click at [577, 296] on img at bounding box center [584, 306] width 77 height 77
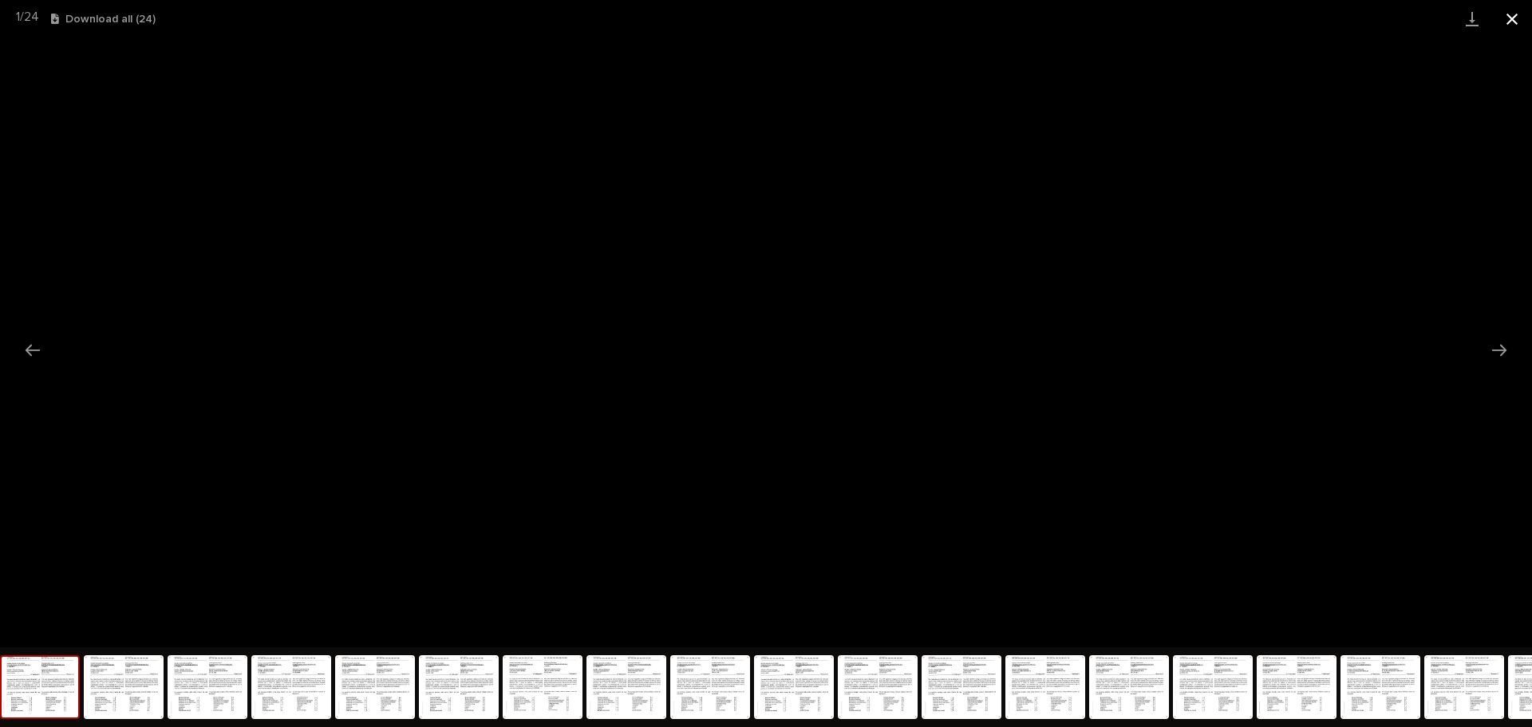
click at [1517, 14] on button "Close gallery" at bounding box center [1512, 18] width 40 height 37
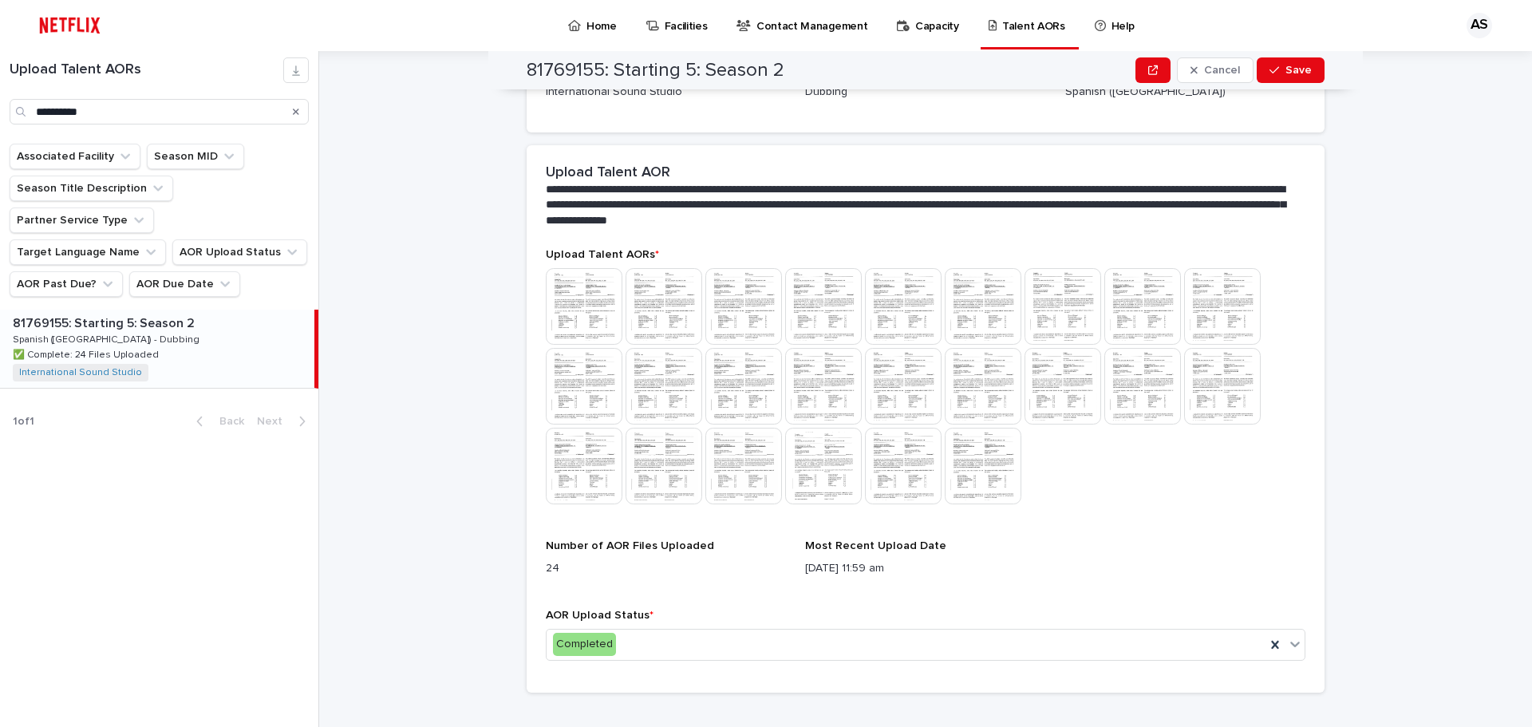
click at [123, 96] on div "**********" at bounding box center [159, 90] width 318 height 67
click at [123, 115] on input "**********" at bounding box center [159, 112] width 299 height 26
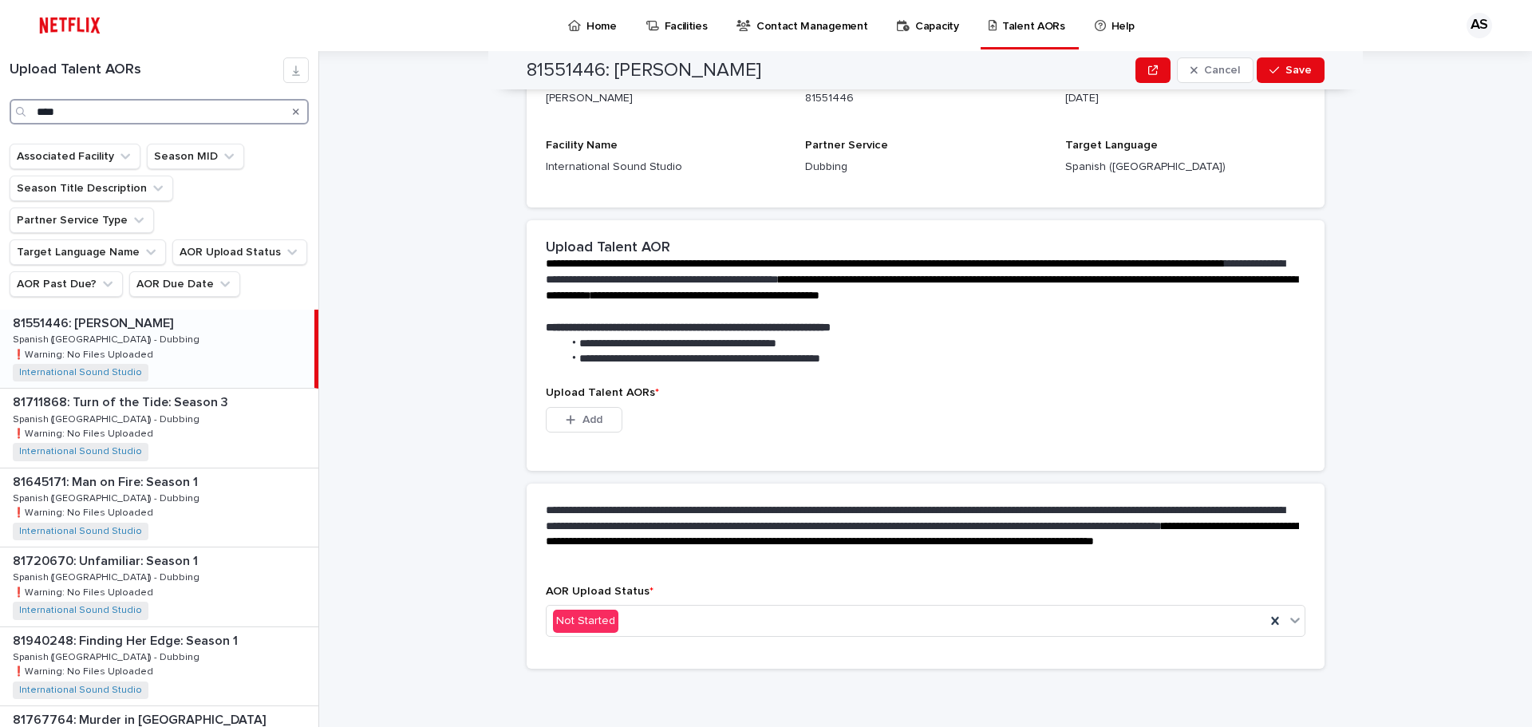
scroll to position [230, 0]
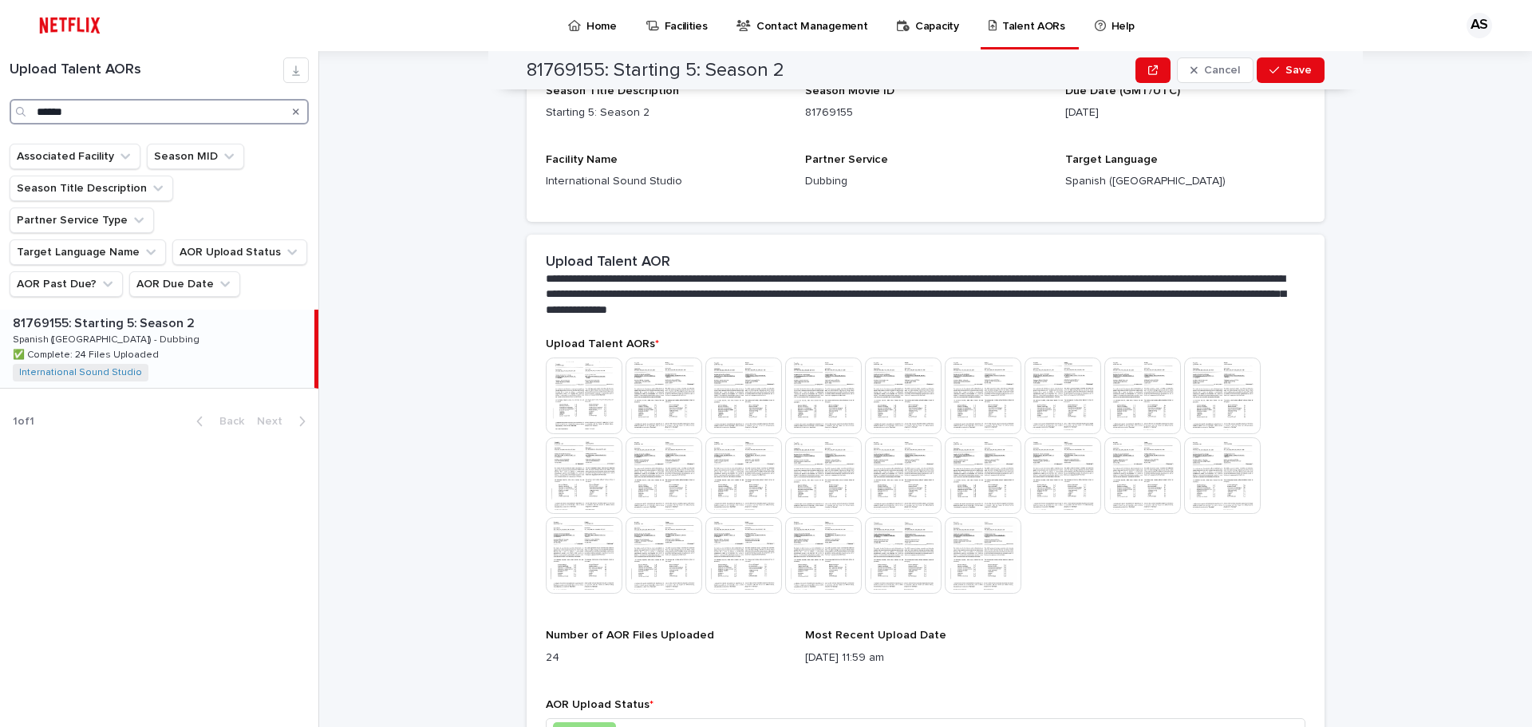
scroll to position [319, 0]
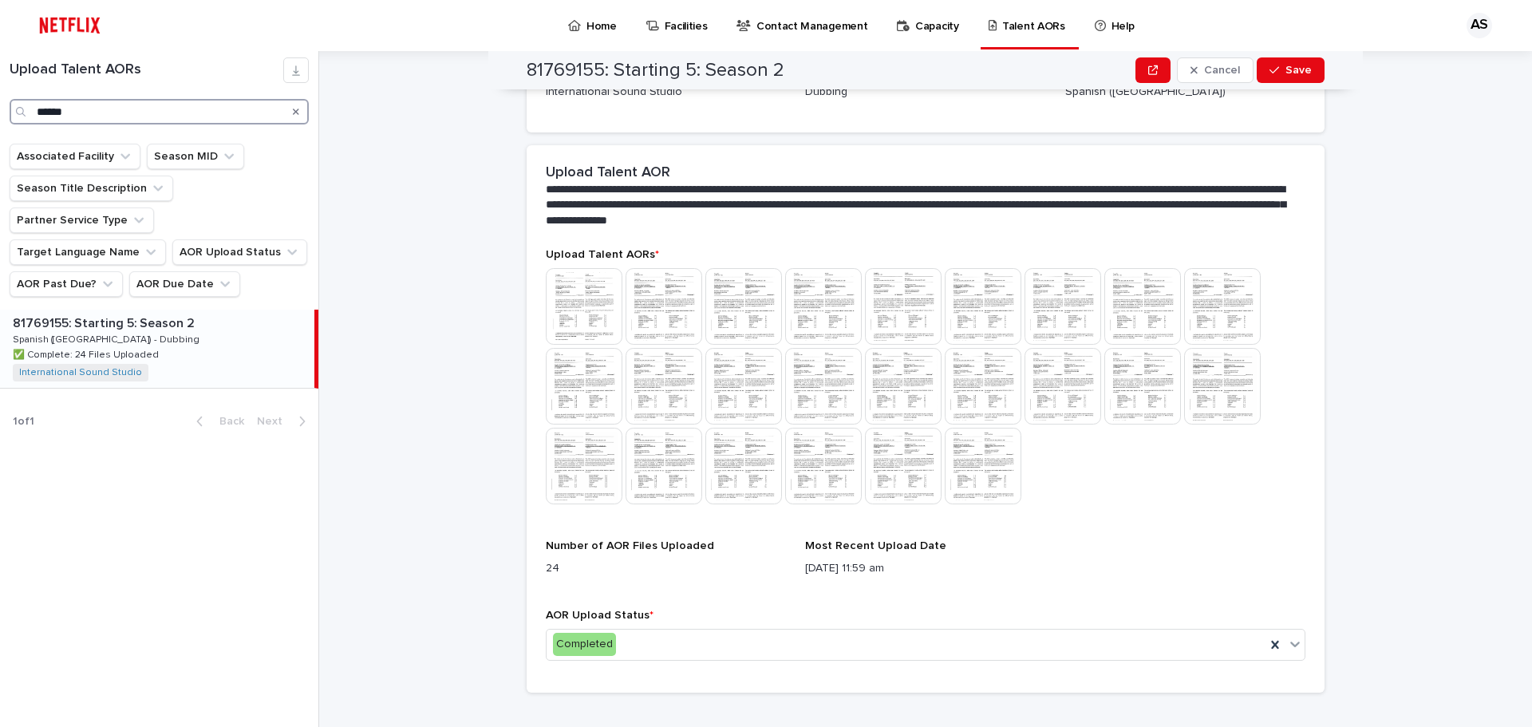
type input "******"
click at [579, 287] on img at bounding box center [584, 306] width 77 height 77
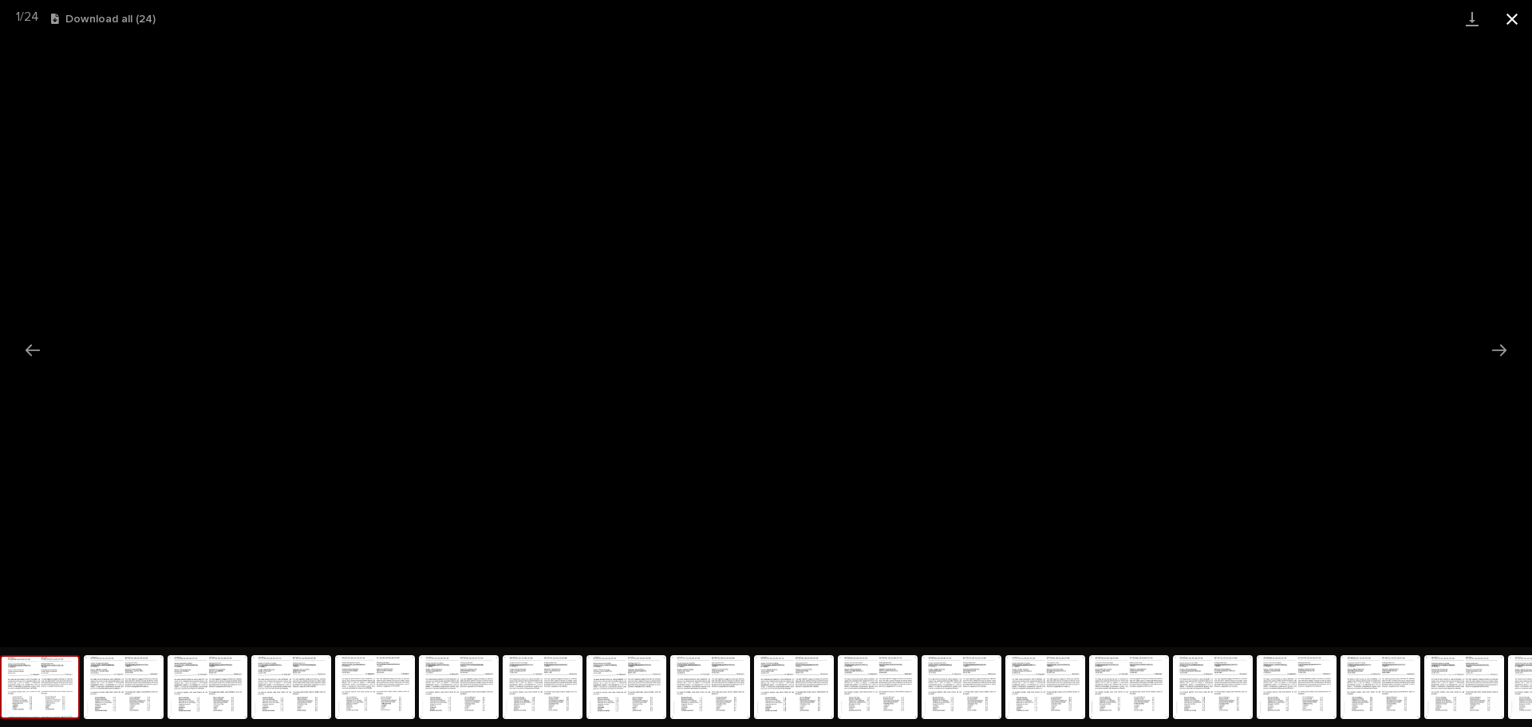
click at [1521, 17] on button "Close gallery" at bounding box center [1512, 18] width 40 height 37
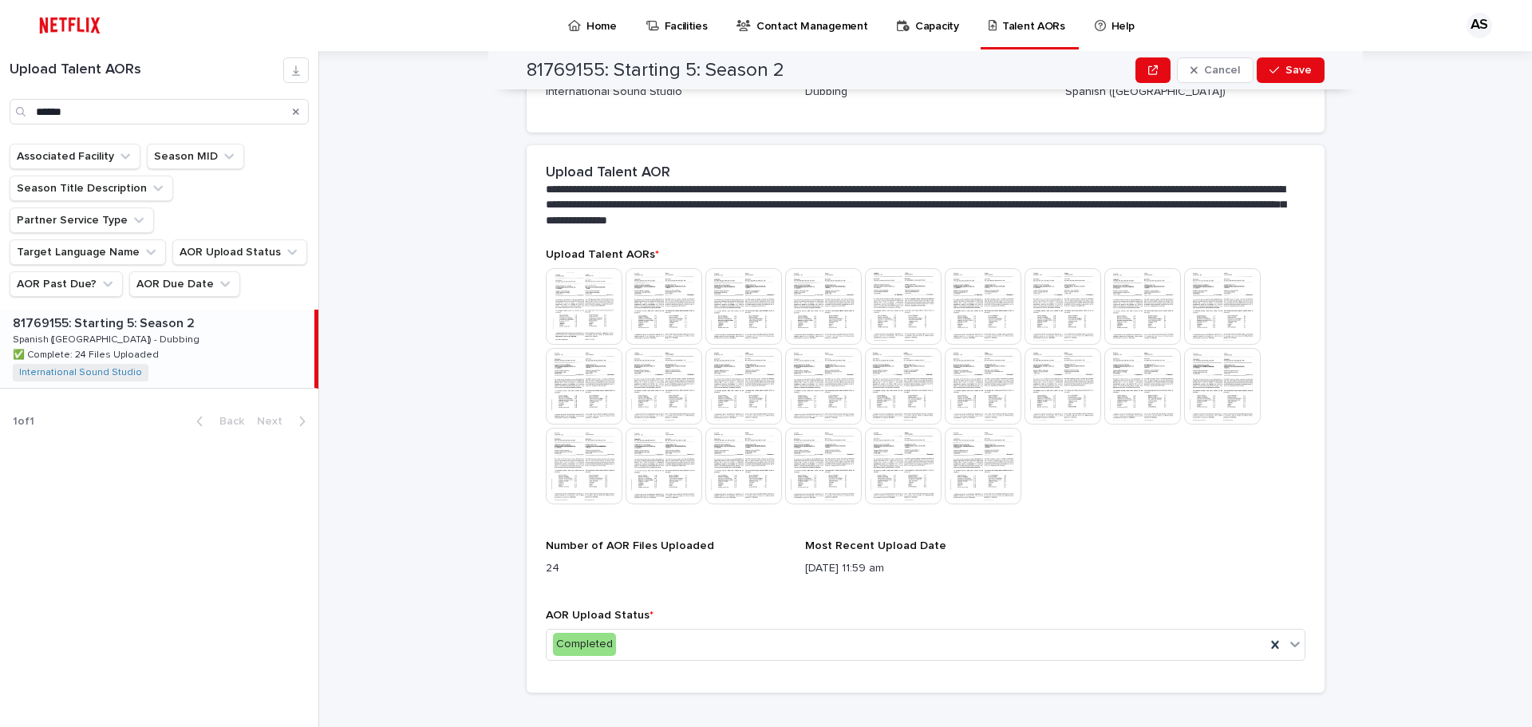
click at [901, 490] on img at bounding box center [903, 466] width 77 height 77
click at [897, 460] on img at bounding box center [903, 466] width 77 height 77
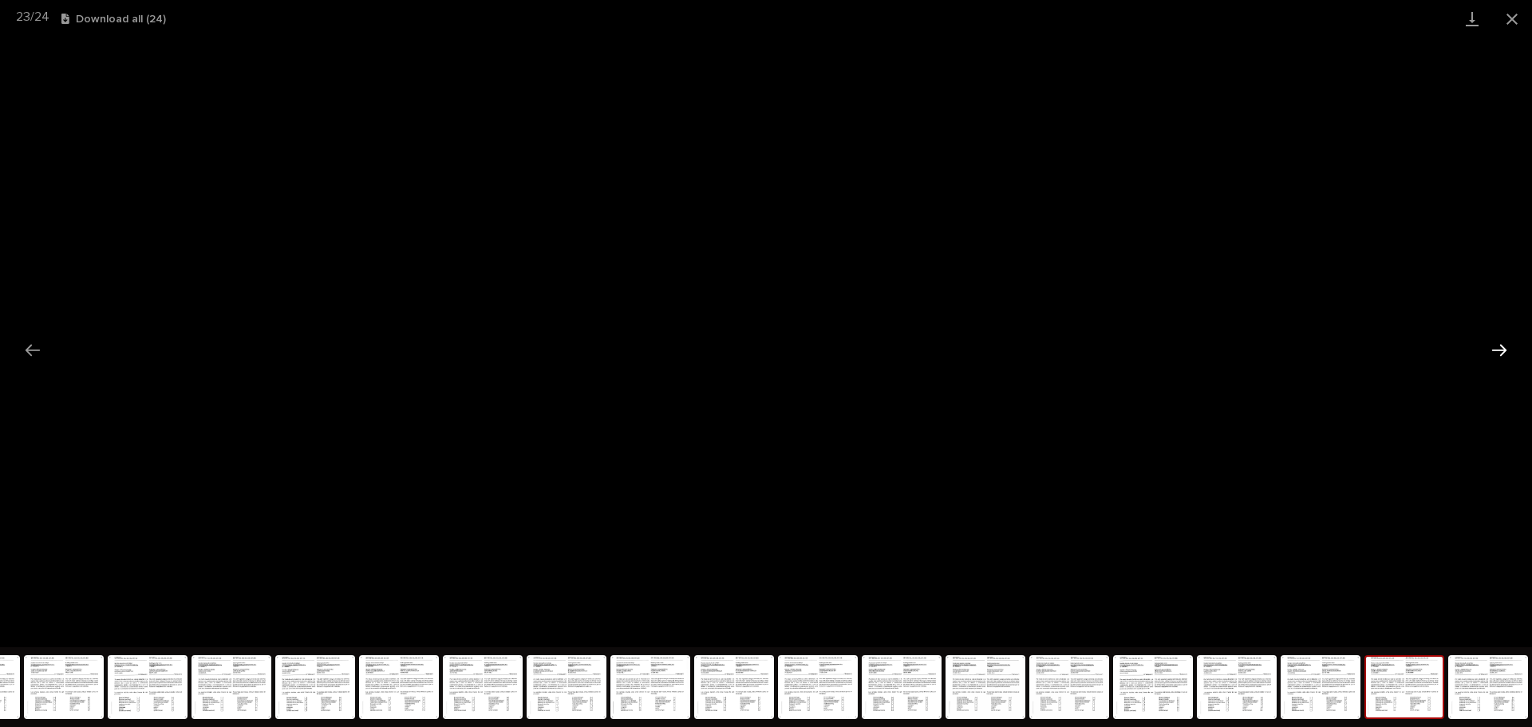
click at [1500, 357] on button "Next slide" at bounding box center [1499, 349] width 34 height 31
click at [1522, 13] on button "Close gallery" at bounding box center [1512, 18] width 40 height 37
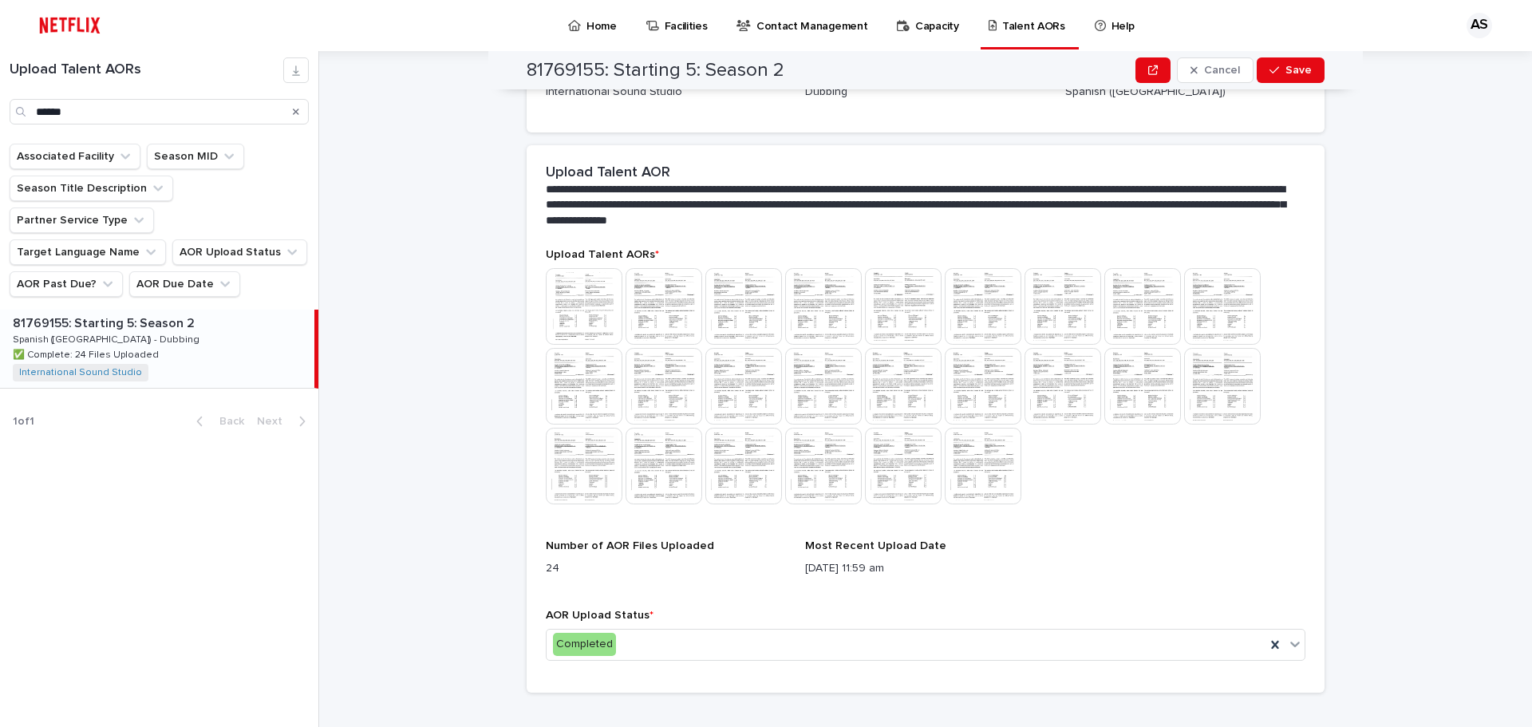
click at [595, 377] on img at bounding box center [584, 386] width 77 height 77
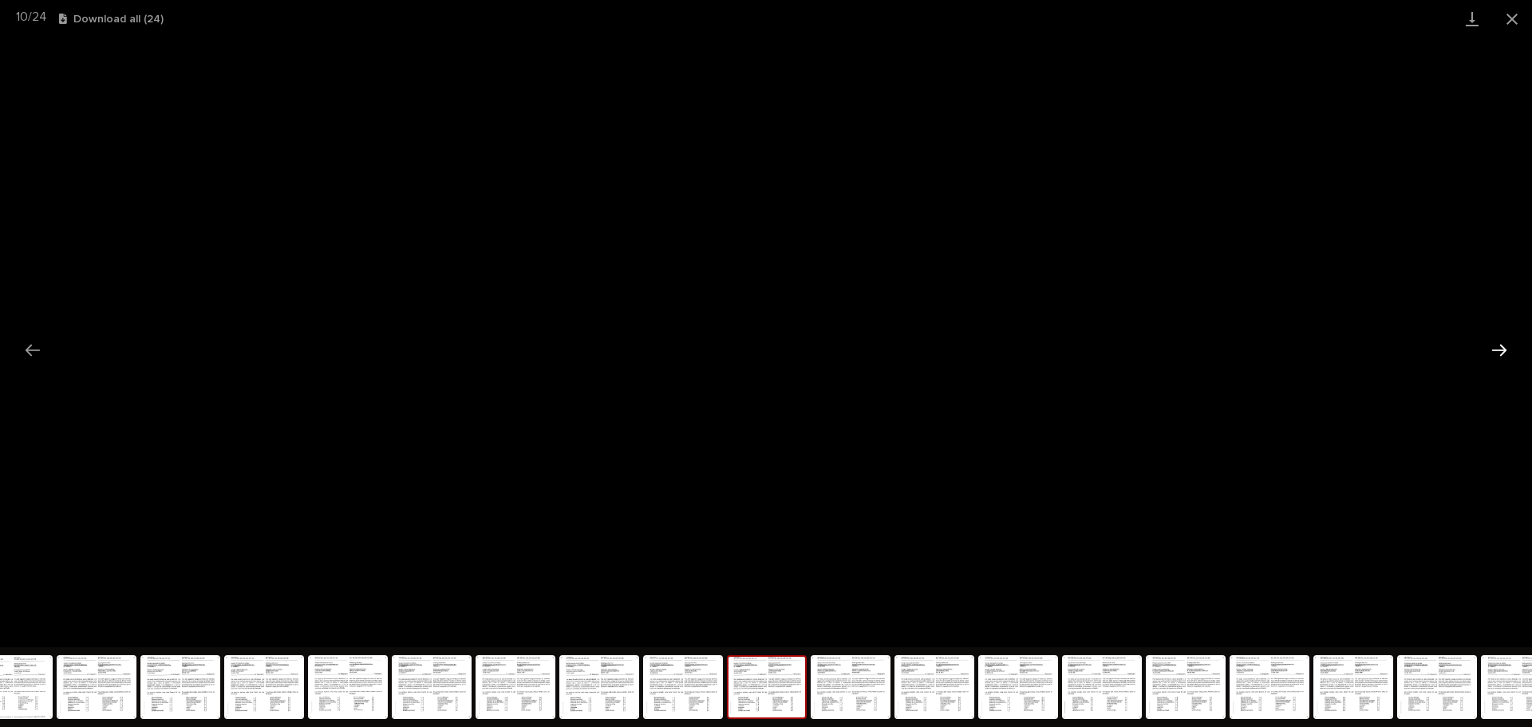
click at [1506, 345] on button "Next slide" at bounding box center [1499, 349] width 34 height 31
click at [1505, 345] on button "Next slide" at bounding box center [1499, 349] width 34 height 31
click at [1504, 363] on button "Next slide" at bounding box center [1499, 349] width 34 height 31
click at [1501, 363] on button "Next slide" at bounding box center [1499, 349] width 34 height 31
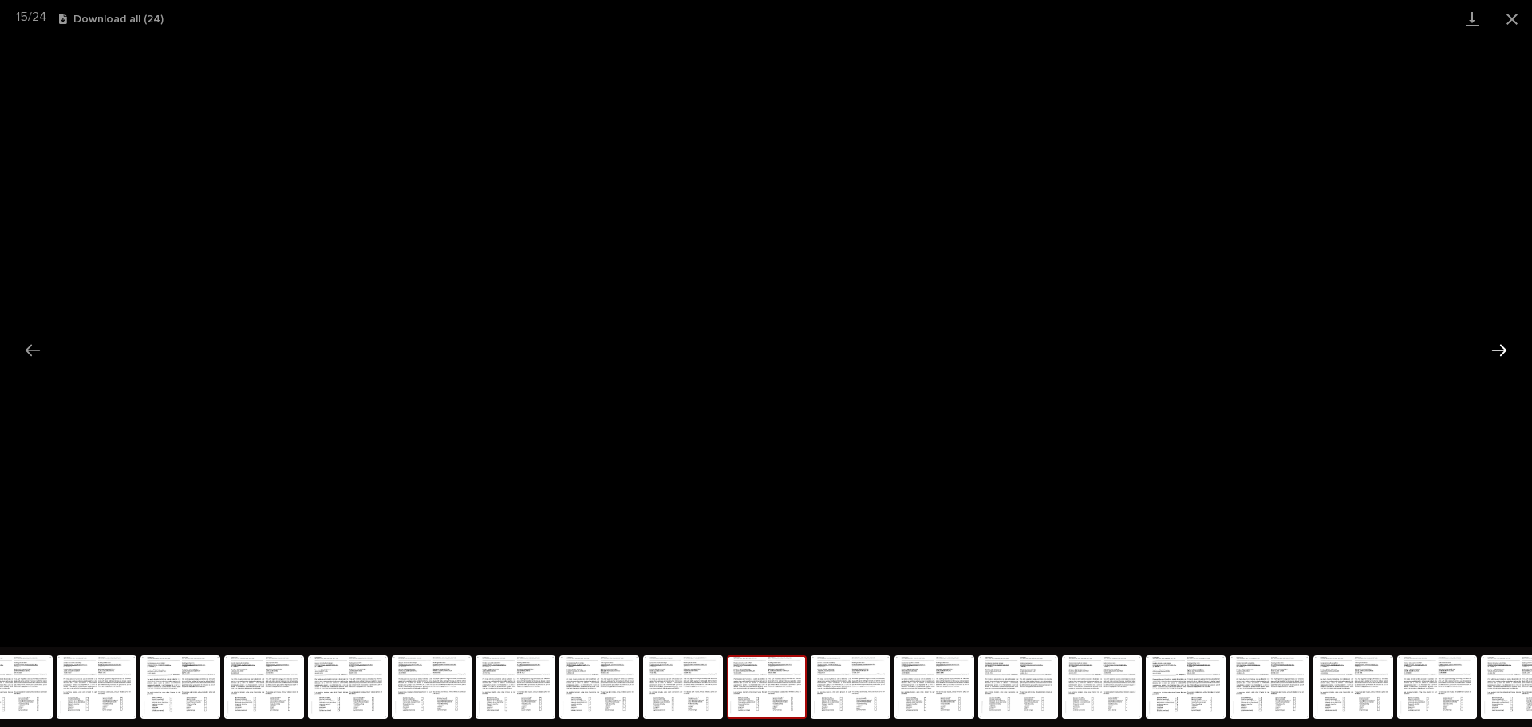
click at [1495, 351] on button "Next slide" at bounding box center [1499, 349] width 34 height 31
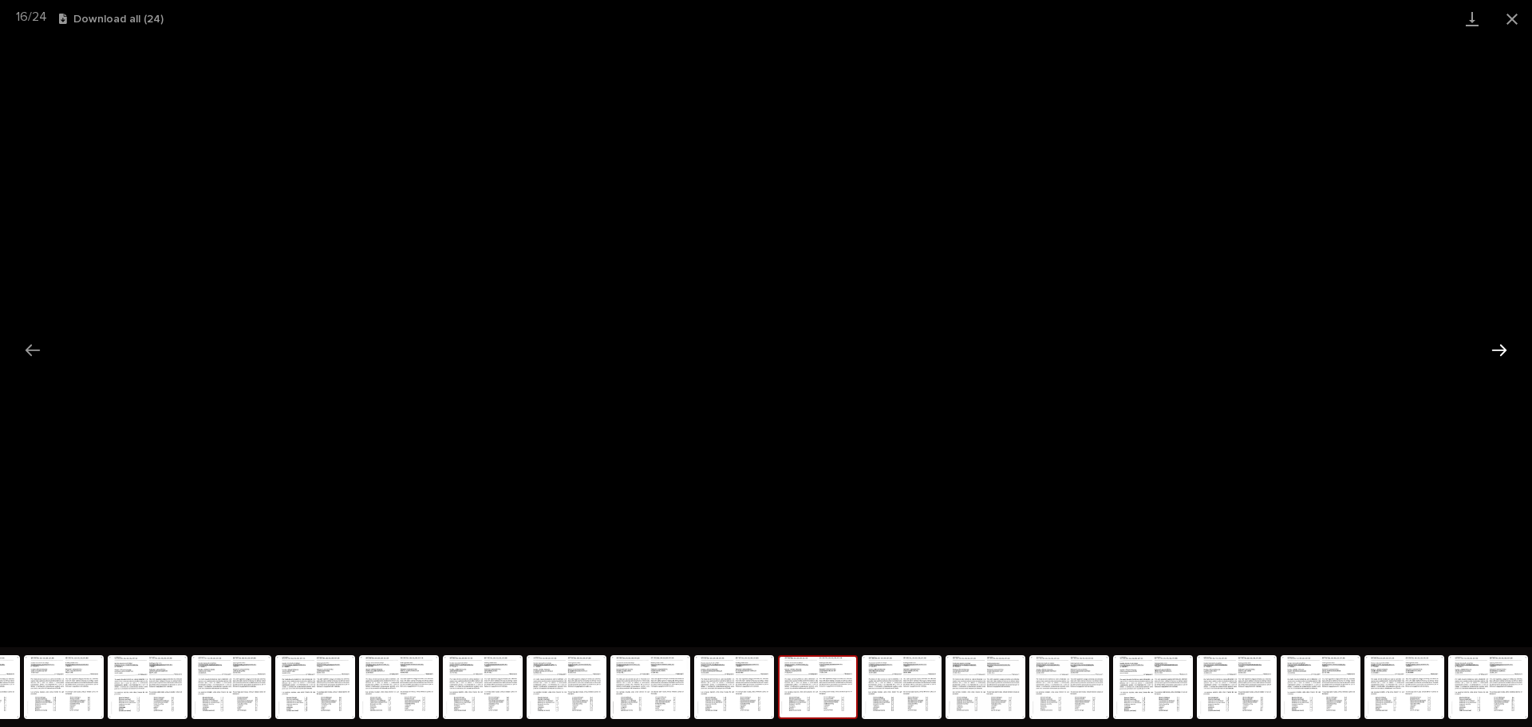
click at [1495, 351] on button "Next slide" at bounding box center [1499, 349] width 34 height 31
click at [31, 359] on button "Previous slide" at bounding box center [33, 349] width 34 height 31
click at [1501, 352] on button "Next slide" at bounding box center [1499, 349] width 34 height 31
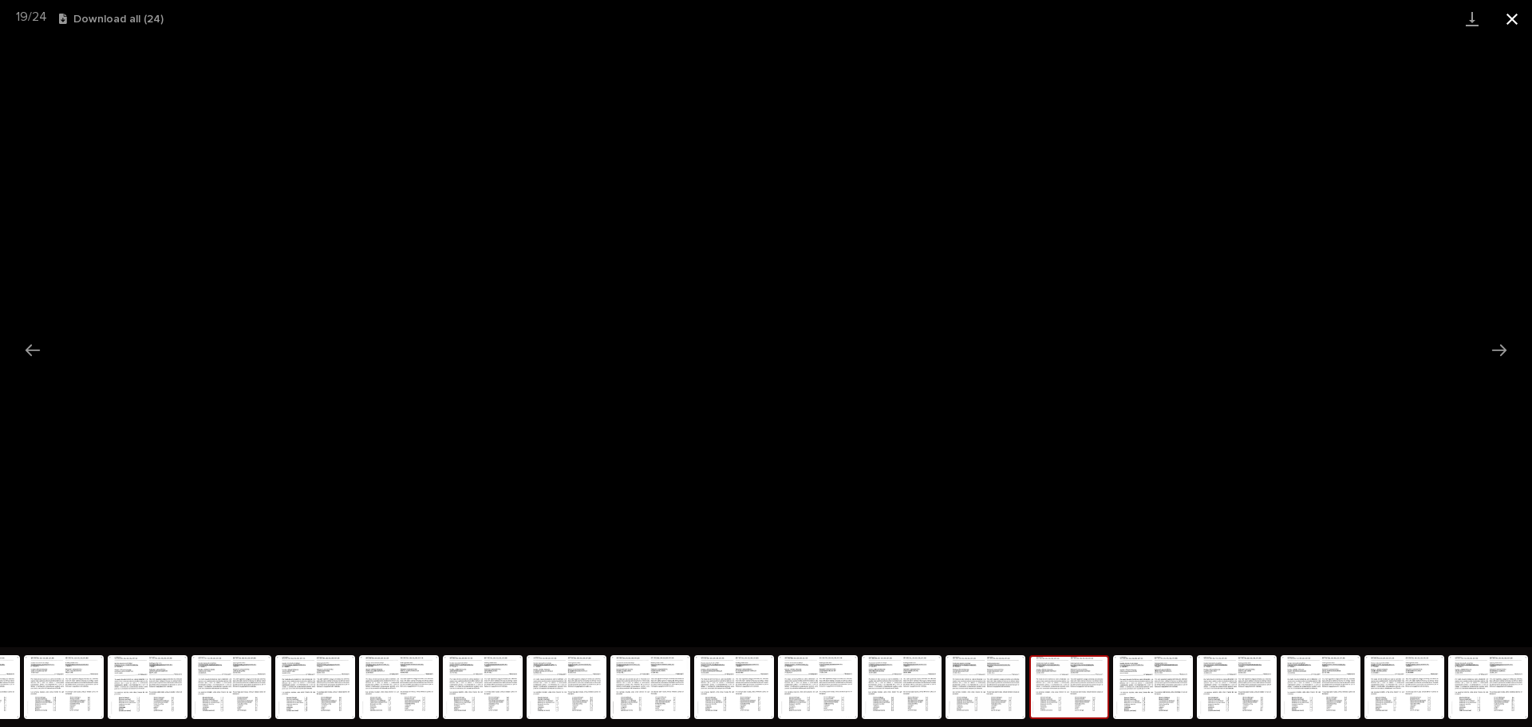
click at [1523, 8] on button "Close gallery" at bounding box center [1512, 18] width 40 height 37
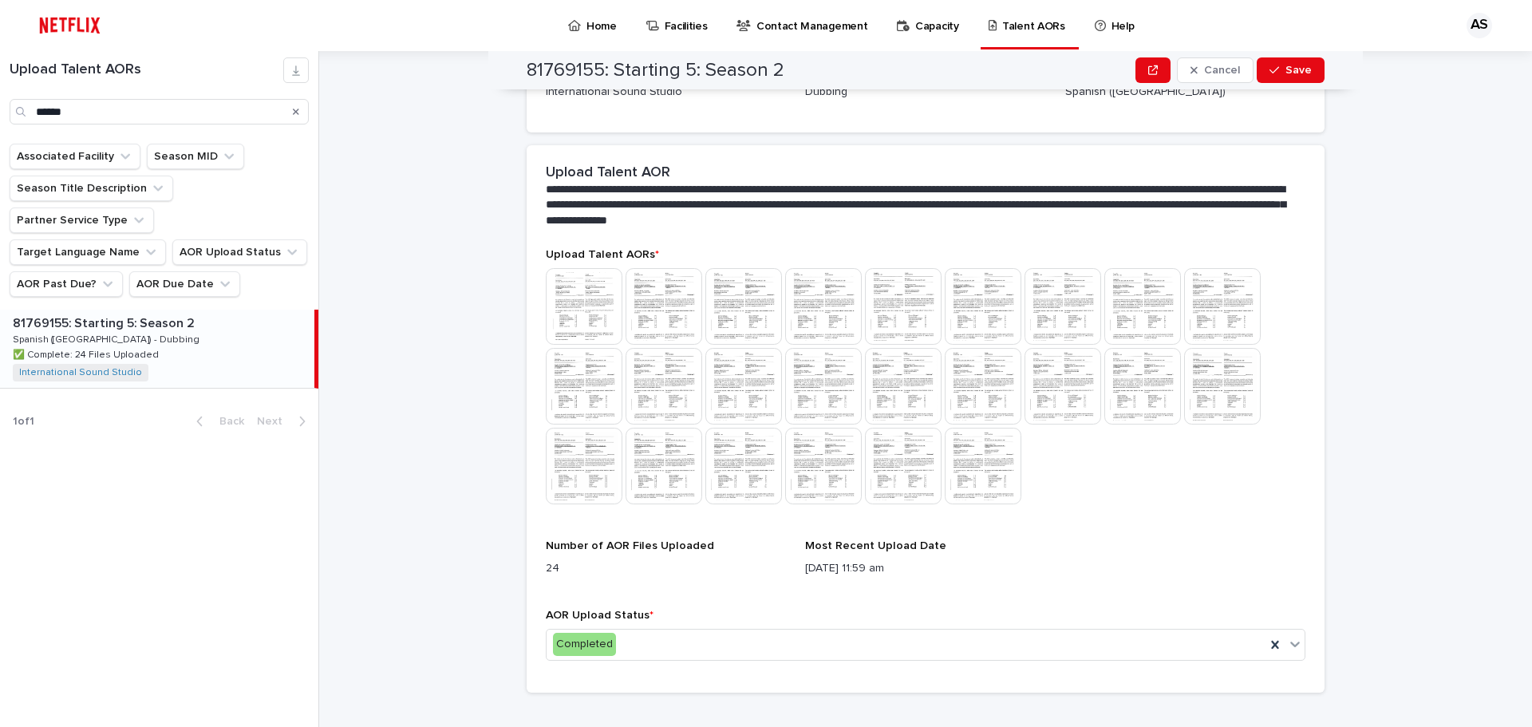
click at [586, 25] on p "Home" at bounding box center [601, 17] width 30 height 34
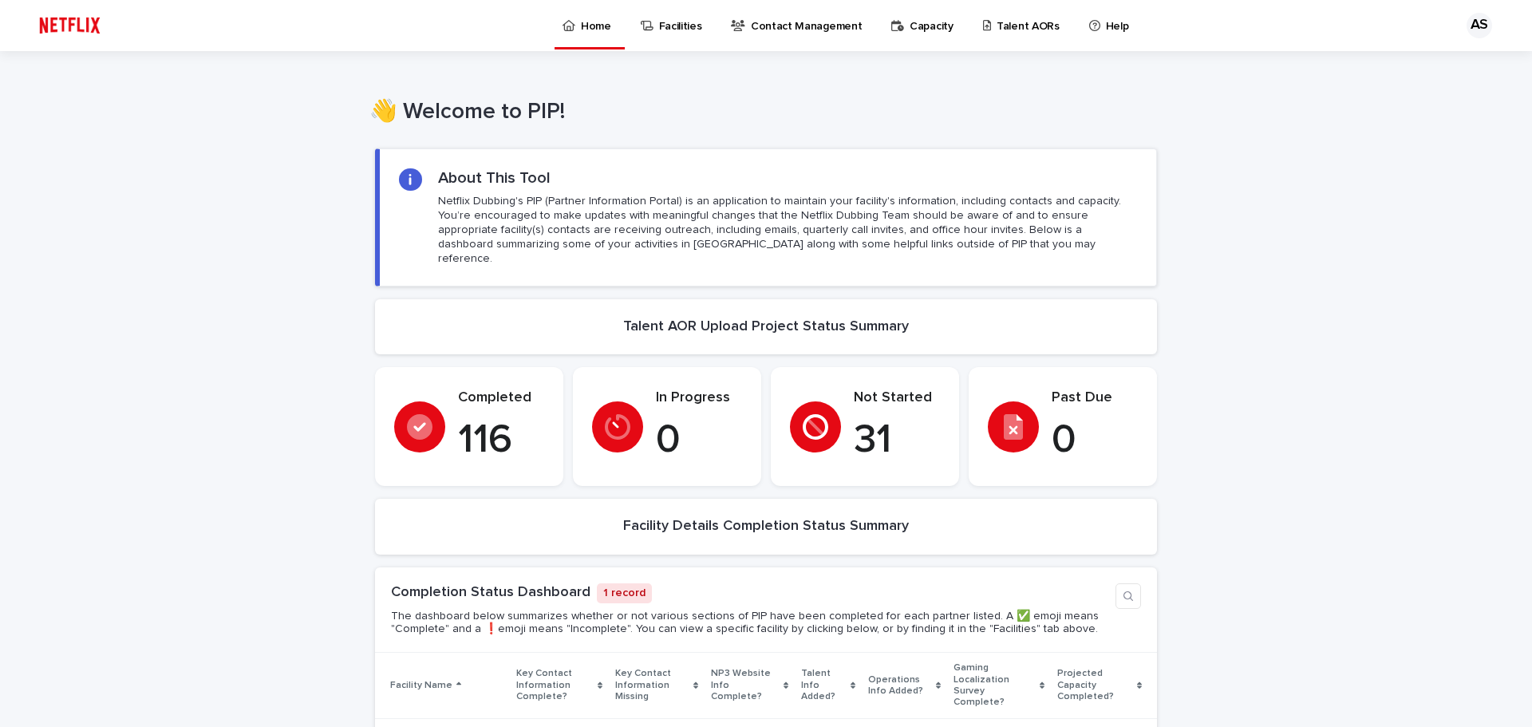
click at [1476, 19] on div "AS" at bounding box center [1479, 26] width 26 height 26
click at [1422, 73] on p "Log Out" at bounding box center [1464, 67] width 101 height 27
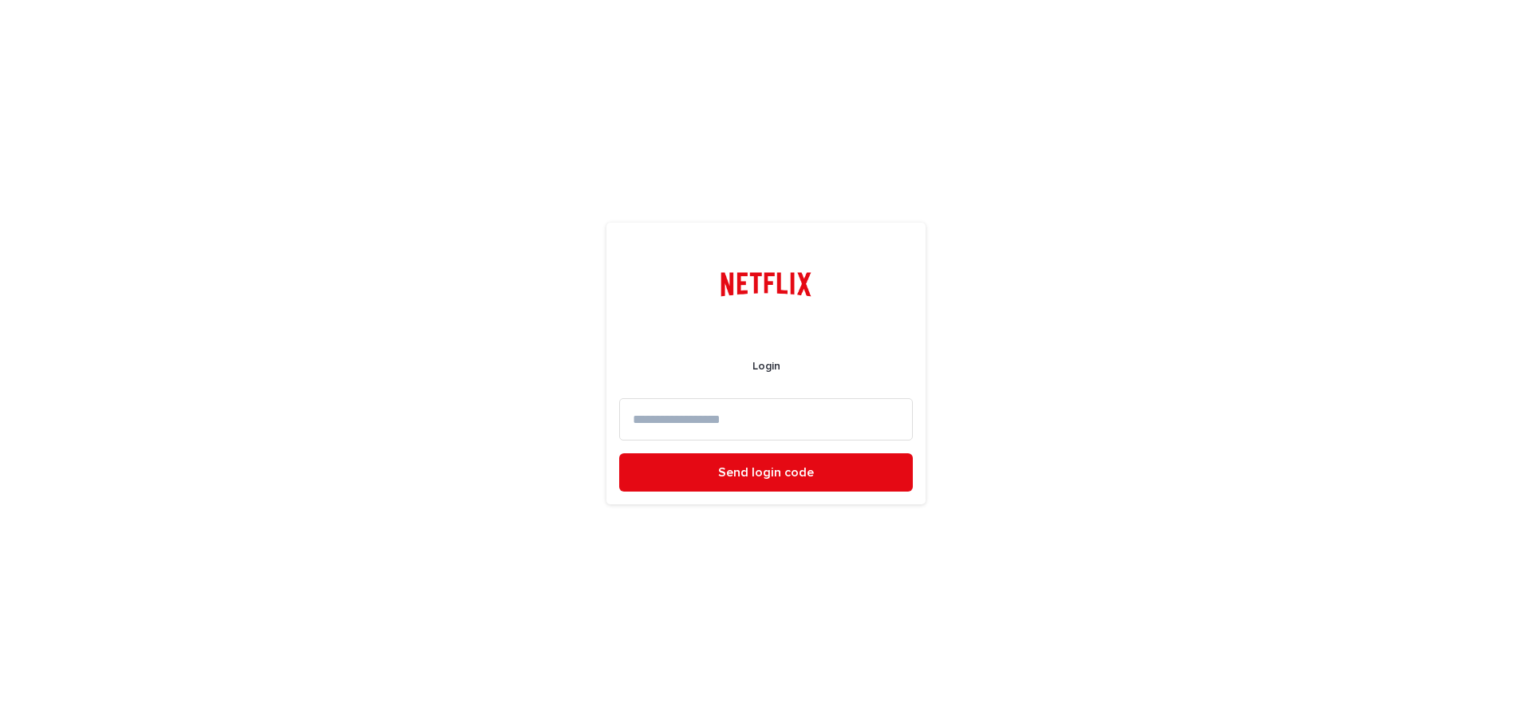
drag, startPoint x: 1140, startPoint y: 172, endPoint x: 679, endPoint y: 49, distance: 477.4
click at [1142, 173] on div "Login Send login code" at bounding box center [766, 363] width 1532 height 727
